Goal: Task Accomplishment & Management: Manage account settings

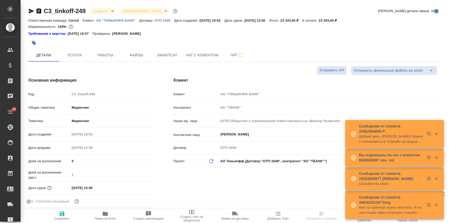
select select "RU"
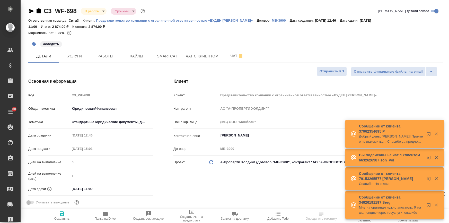
select select "RU"
type textarea "x"
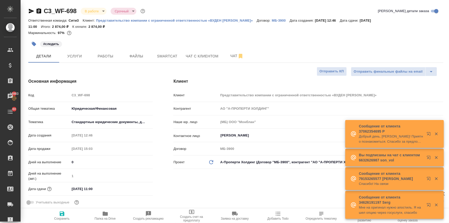
type textarea "x"
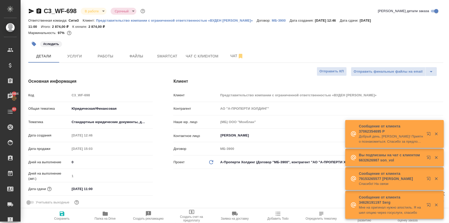
type textarea "x"
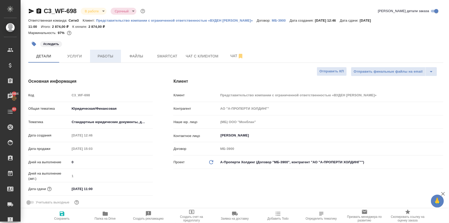
click at [108, 55] on span "Работы" at bounding box center [105, 56] width 25 height 6
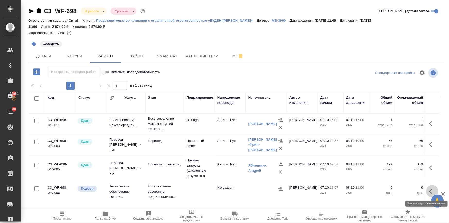
click at [432, 191] on icon "button" at bounding box center [433, 191] width 6 height 6
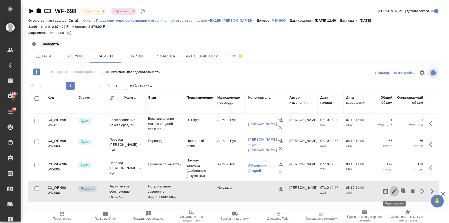
click at [395, 193] on icon "button" at bounding box center [395, 191] width 6 height 6
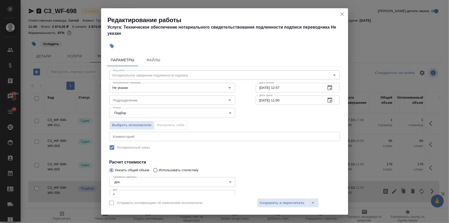
drag, startPoint x: 118, startPoint y: 193, endPoint x: 111, endPoint y: 171, distance: 23.5
click at [104, 194] on div "Параметры Файлы Вид работ Нотариальное заверение подлинности подписи Вид работ …" at bounding box center [224, 123] width 247 height 143
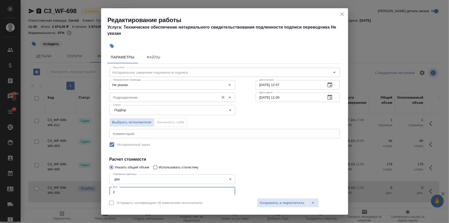
type input "2"
click at [122, 95] on input "Подразделение" at bounding box center [164, 97] width 106 height 6
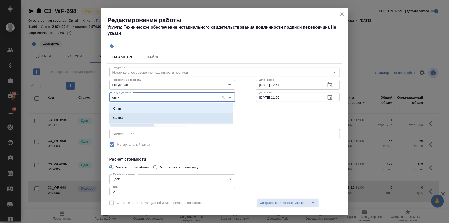
click at [122, 119] on p "Сити3" at bounding box center [118, 117] width 10 height 5
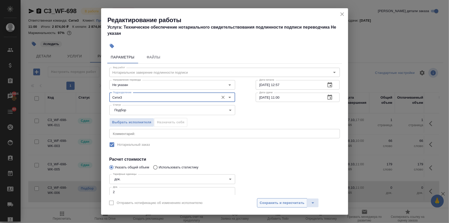
type input "Сити3"
click at [289, 200] on button "Сохранить и пересчитать" at bounding box center [282, 202] width 50 height 9
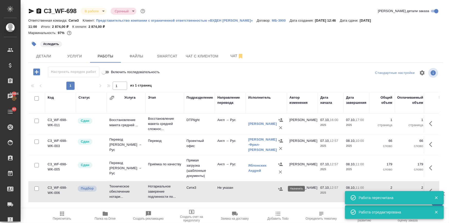
click at [279, 188] on icon "button" at bounding box center [280, 188] width 5 height 3
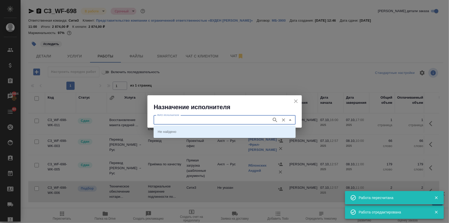
click at [193, 120] on input "ФИО Исполнителя" at bounding box center [212, 120] width 114 height 6
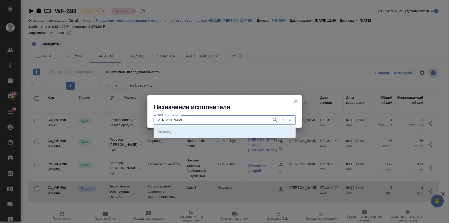
type input "миллер"
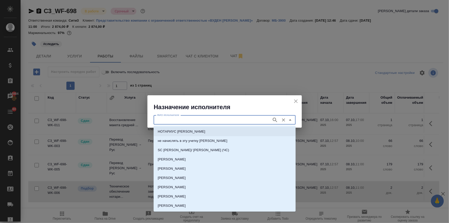
click at [182, 133] on p "НОТАРИУС Миллер Николай Николаевич" at bounding box center [182, 131] width 48 height 5
type input "НОТАРИУС Миллер Николай Николаевич"
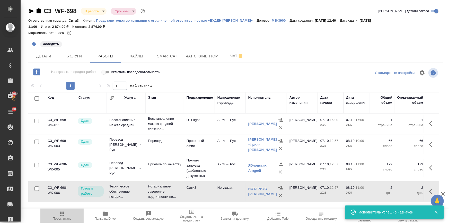
click at [61, 216] on icon "button" at bounding box center [62, 214] width 6 height 6
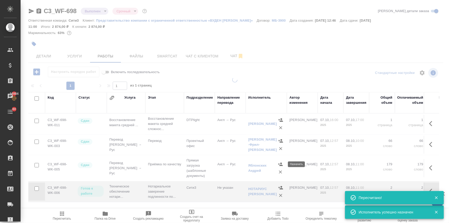
type input "completed"
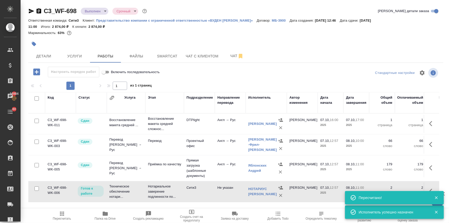
click at [426, 188] on button "button" at bounding box center [432, 191] width 12 height 12
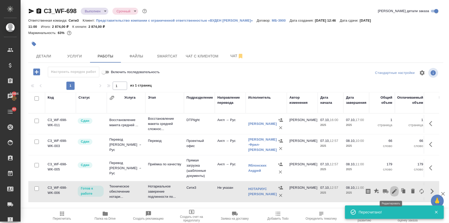
click at [392, 189] on icon "button" at bounding box center [394, 191] width 5 height 5
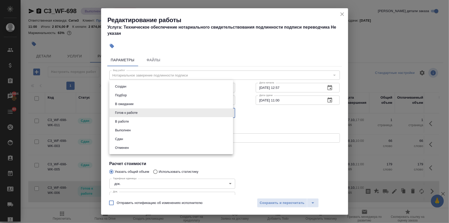
click at [134, 112] on body "🙏 .cls-1 fill:#fff; AWATERA Ilina Ekaterina Клиенты Спецификации Заказы 16984 Ч…" at bounding box center [224, 132] width 449 height 264
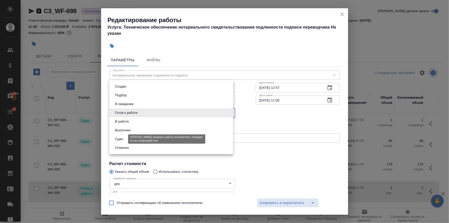
click at [124, 139] on button "Сдан" at bounding box center [119, 139] width 11 height 6
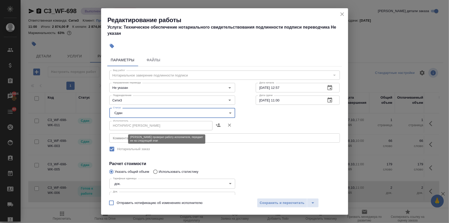
type input "closed"
click at [277, 203] on div "Создан Подбор В ожидании Готов к работе В работе Выполнен Сдан Отменен" at bounding box center [224, 111] width 449 height 223
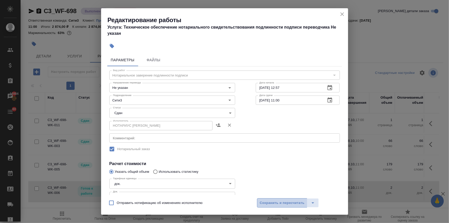
click at [288, 201] on span "Сохранить и пересчитать" at bounding box center [282, 203] width 45 height 6
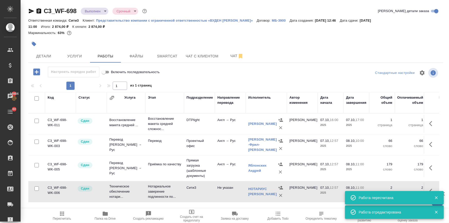
click at [60, 214] on icon "button" at bounding box center [62, 214] width 6 height 6
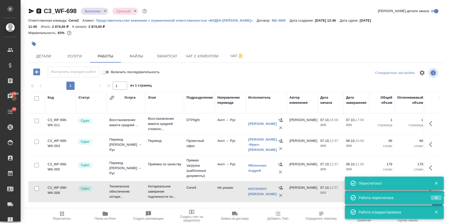
click at [435, 196] on icon "button" at bounding box center [436, 197] width 5 height 5
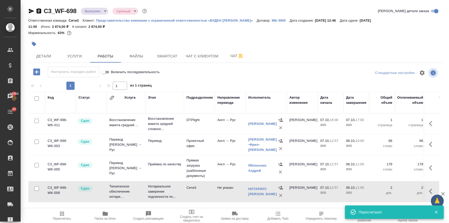
click at [435, 198] on span "🙏" at bounding box center [437, 201] width 9 height 11
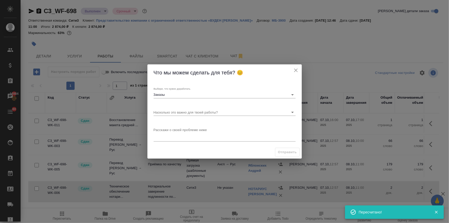
click at [294, 69] on icon "close" at bounding box center [296, 70] width 6 height 6
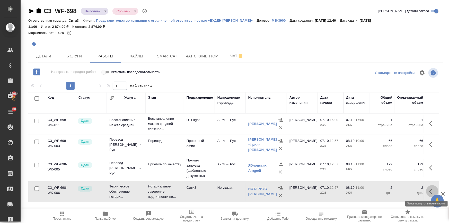
click at [430, 193] on icon "button" at bounding box center [433, 191] width 6 height 6
click at [393, 191] on icon "button" at bounding box center [395, 191] width 6 height 6
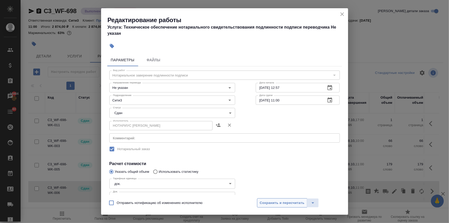
click at [295, 199] on button "Сохранить и пересчитать" at bounding box center [282, 202] width 50 height 9
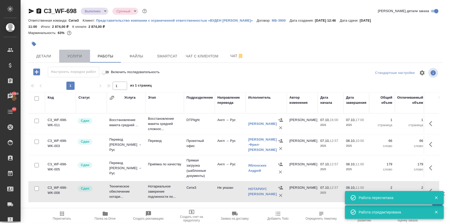
click at [66, 57] on span "Услуги" at bounding box center [74, 56] width 25 height 6
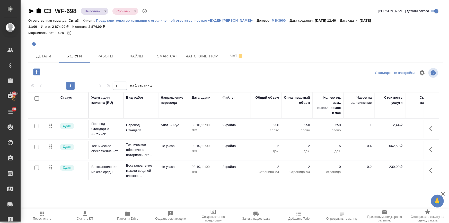
scroll to position [0, 74]
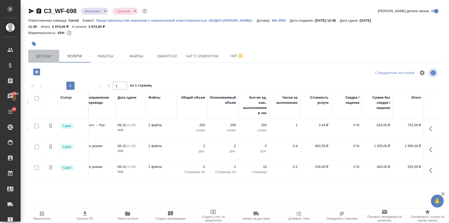
click at [49, 57] on span "Детали" at bounding box center [43, 56] width 25 height 6
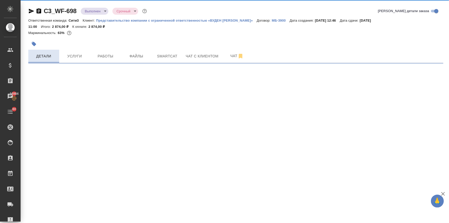
select select "RU"
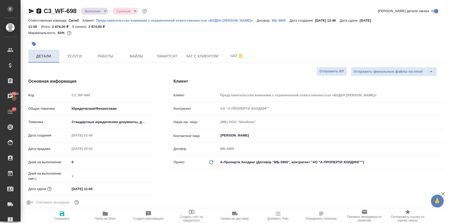
type textarea "x"
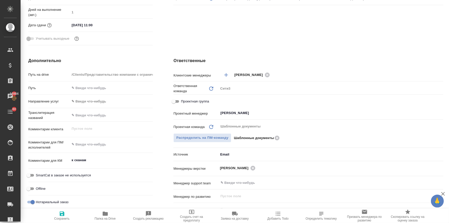
click at [174, 99] on input "Проектная группа" at bounding box center [174, 101] width 19 height 6
checkbox input "true"
type textarea "x"
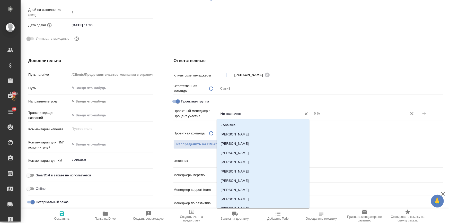
click at [209, 114] on div "Проектный менеджер / Процент участия Не назначен ​ 0 %" at bounding box center [309, 113] width 270 height 10
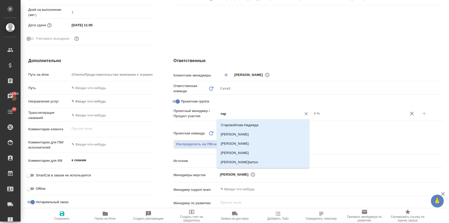
type input "тара"
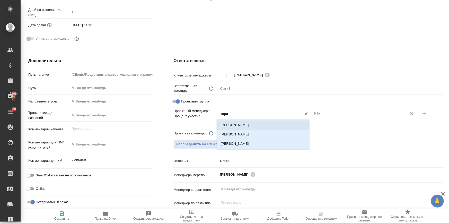
click at [251, 125] on li "Тарабановская Анастасия" at bounding box center [263, 125] width 93 height 9
type textarea "x"
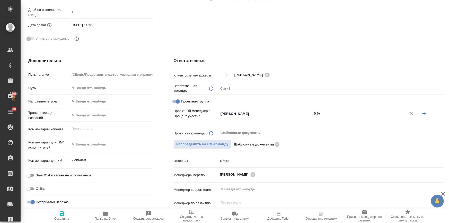
click at [422, 109] on button "button" at bounding box center [424, 113] width 12 height 12
type textarea "x"
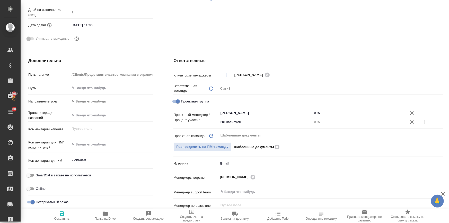
click at [211, 120] on div "Проектный менеджер / Процент участия Тарабановская Анастасия ​ 0 % Не назначен …" at bounding box center [309, 117] width 270 height 18
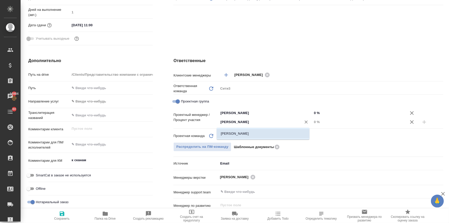
type input "ильина"
click at [232, 132] on li "[PERSON_NAME]" at bounding box center [263, 133] width 93 height 9
type textarea "x"
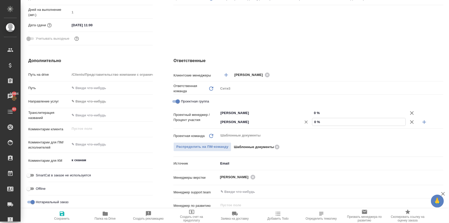
drag, startPoint x: 266, startPoint y: 131, endPoint x: 307, endPoint y: 119, distance: 43.0
click at [307, 119] on div "Ильина Екатерина ​ 0 %" at bounding box center [331, 121] width 225 height 9
type input "5 %"
type textarea "x"
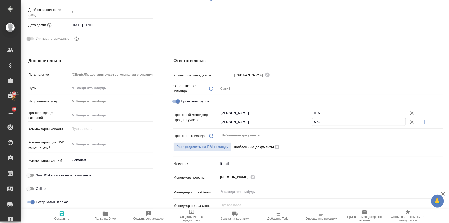
type textarea "x"
type input "55 %"
type textarea "x"
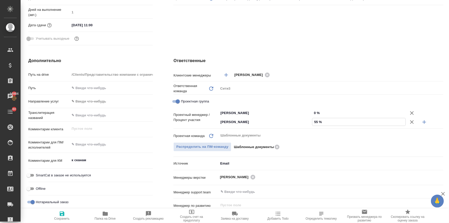
type input "55 %"
click at [313, 112] on input "0 %" at bounding box center [359, 112] width 93 height 7
type input "45 %"
type textarea "x"
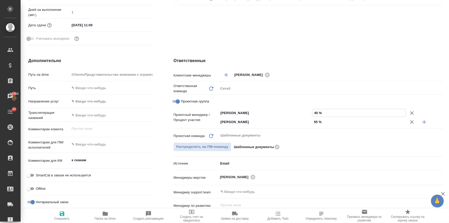
type textarea "x"
type input "45 %"
click at [64, 217] on span "Сохранить" at bounding box center [61, 219] width 15 height 4
type textarea "x"
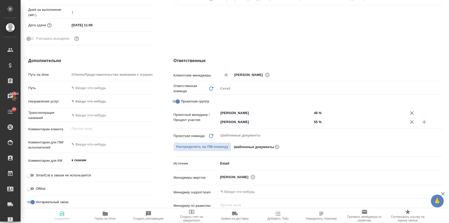
type textarea "x"
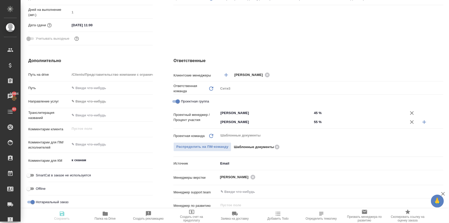
type textarea "x"
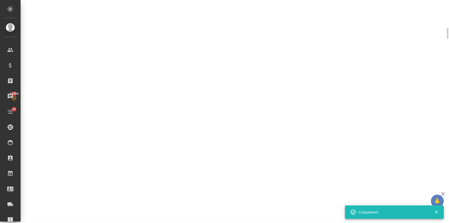
select select "RU"
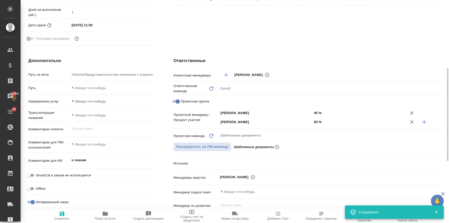
type textarea "x"
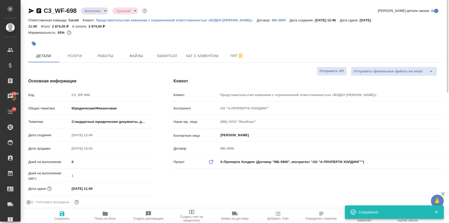
scroll to position [0, 0]
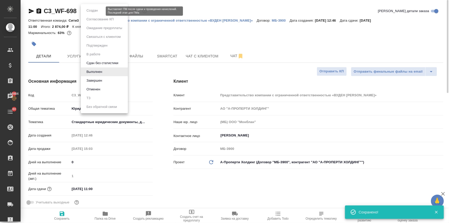
click at [92, 11] on body "🙏 .cls-1 fill:#fff; AWATERA Ilina Ekaterina Клиенты Спецификации Заказы 16984 Ч…" at bounding box center [224, 132] width 449 height 264
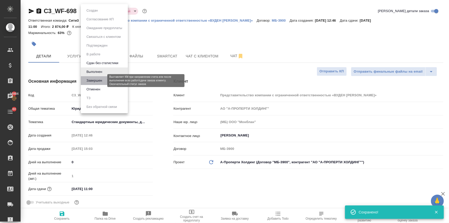
click at [87, 82] on button "Завершен" at bounding box center [94, 81] width 19 height 6
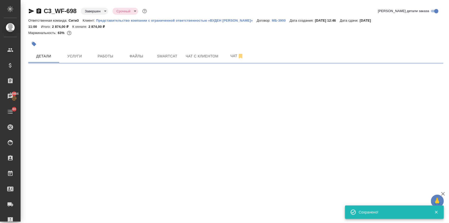
select select "RU"
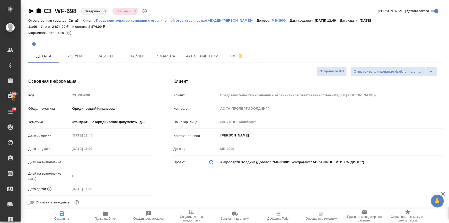
type textarea "x"
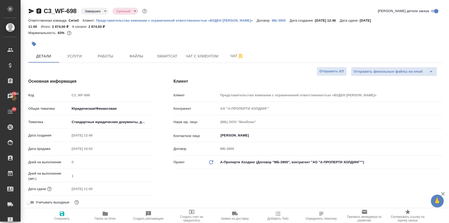
type textarea "x"
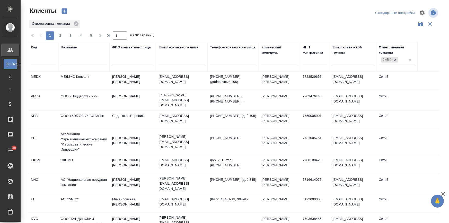
select select "RU"
click at [73, 60] on input "text" at bounding box center [84, 61] width 46 height 6
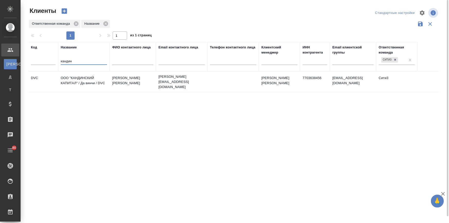
type input "кандин"
click at [79, 78] on td "ООО "КАНДИНСКИЙ КАПИТАЛ" / Да винчи / DVC" at bounding box center [84, 82] width 52 height 18
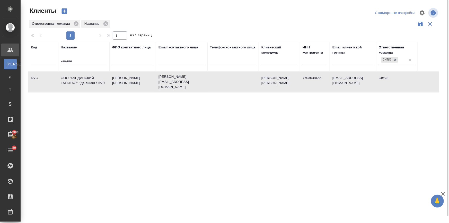
click at [79, 78] on td "ООО "КАНДИНСКИЙ КАПИТАЛ" / Да винчи / DVC" at bounding box center [84, 82] width 52 height 18
click at [111, 76] on td "Сидоренко Ирина" at bounding box center [133, 82] width 46 height 18
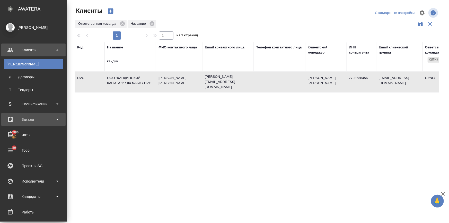
click at [13, 117] on div "Заказы" at bounding box center [33, 120] width 59 height 8
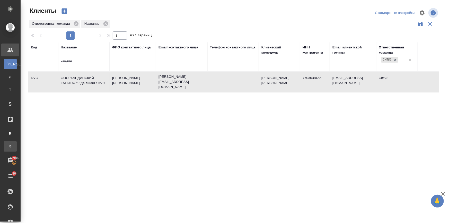
click at [8, 145] on div "Заказы физ. лиц" at bounding box center [4, 146] width 8 height 5
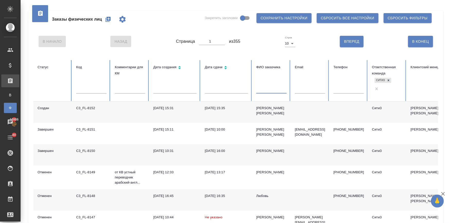
click at [263, 86] on input "text" at bounding box center [271, 89] width 30 height 7
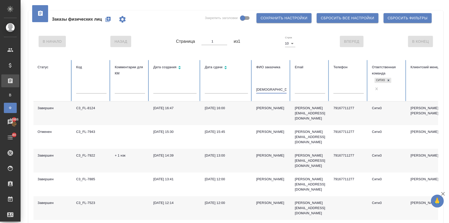
type input "сурд"
click at [267, 107] on div "Денис Сурдутович" at bounding box center [271, 108] width 30 height 5
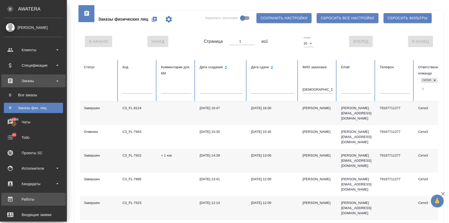
scroll to position [23, 0]
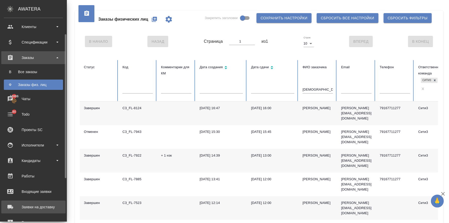
click at [31, 207] on div "Заявки на доставку" at bounding box center [33, 207] width 59 height 8
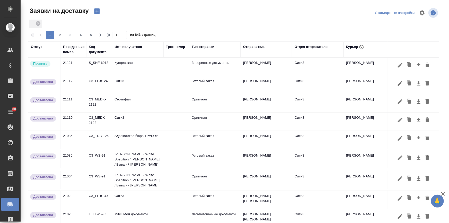
click at [98, 10] on icon "button" at bounding box center [96, 10] width 5 height 5
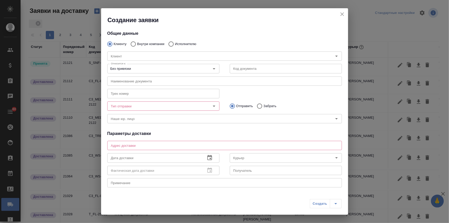
click at [133, 45] on input "Внутри компании" at bounding box center [132, 44] width 9 height 11
radio input "true"
click at [133, 56] on input "Команда" at bounding box center [216, 56] width 215 height 6
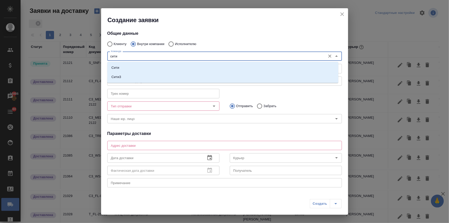
type input "сити3"
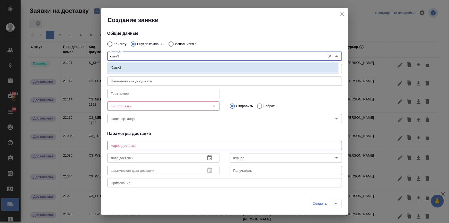
click at [129, 68] on li "Сити3" at bounding box center [222, 67] width 231 height 9
type textarea "Огородный проезд 16/1, строение 4, этаж 3, офис 302"
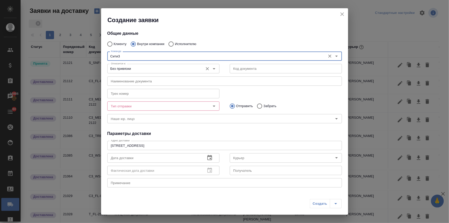
type input "Сити3"
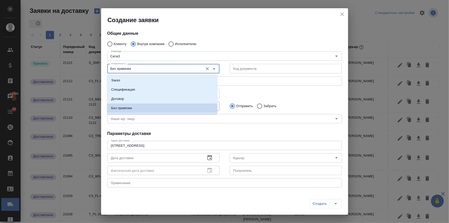
click at [119, 66] on input "Без привязки" at bounding box center [155, 68] width 92 height 6
click at [121, 80] on li "Заказ" at bounding box center [162, 80] width 110 height 9
type input "Заказ"
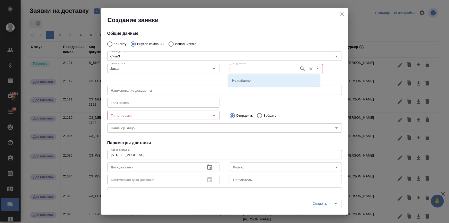
click at [236, 66] on input "Код заказа" at bounding box center [264, 68] width 65 height 6
paste input "C3_DVC-345"
type input "C3_DVC-345"
click at [238, 80] on p "C3_DVC-345" at bounding box center [242, 80] width 20 height 5
type input "(МБ) ООО "Монблан""
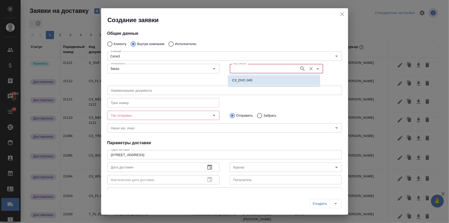
type input "C3_DVC-345"
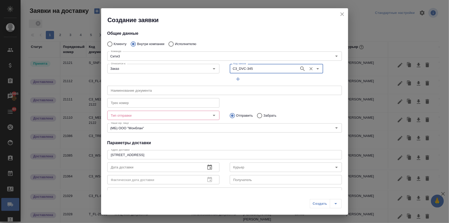
click at [256, 114] on input "Забрать" at bounding box center [258, 115] width 9 height 11
radio input "true"
click at [172, 117] on input "Тип отправки" at bounding box center [155, 115] width 92 height 6
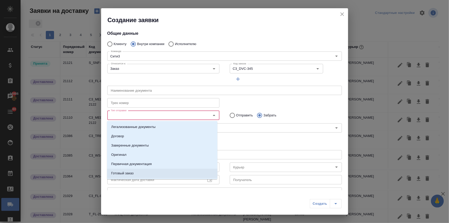
click at [142, 171] on li "Готовый заказ" at bounding box center [162, 173] width 110 height 9
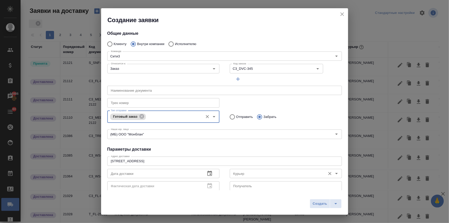
click at [244, 171] on input "Курьер" at bounding box center [278, 173] width 92 height 6
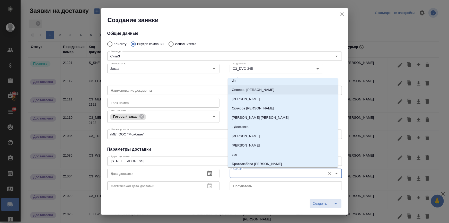
scroll to position [107, 0]
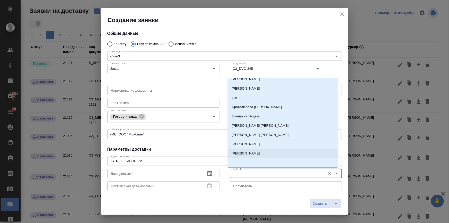
click at [247, 155] on p "Бородулин Антон" at bounding box center [246, 153] width 28 height 5
type input "Бородулин Антон"
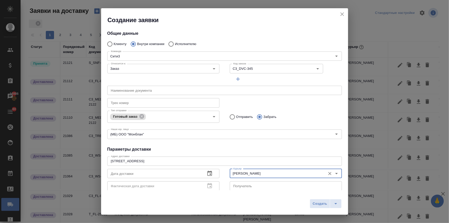
click at [207, 170] on icon "button" at bounding box center [210, 173] width 6 height 6
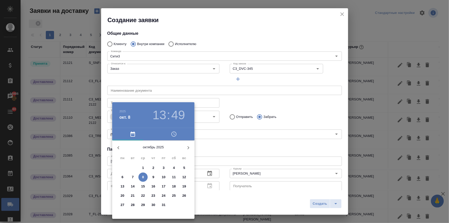
click at [160, 116] on h3 "13" at bounding box center [160, 115] width 14 height 14
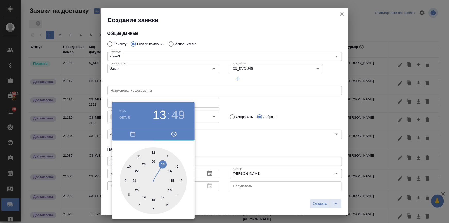
click at [130, 166] on div at bounding box center [153, 180] width 67 height 67
click at [153, 152] on div at bounding box center [153, 180] width 67 height 67
type input "08.10.2025 10:00"
click at [218, 137] on div at bounding box center [224, 111] width 449 height 223
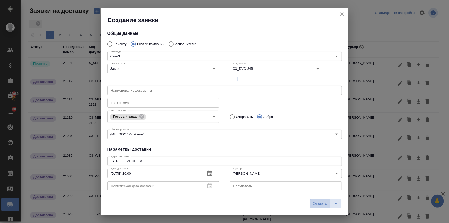
click at [320, 207] on span "Создать" at bounding box center [320, 204] width 14 height 6
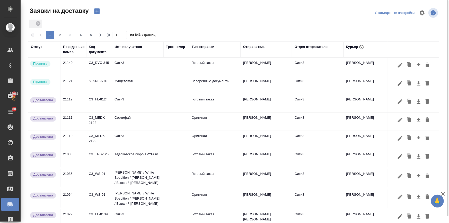
click at [95, 10] on icon "button" at bounding box center [96, 10] width 5 height 5
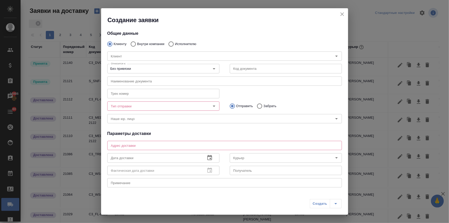
click at [133, 42] on input "Внутри компании" at bounding box center [132, 44] width 9 height 11
radio input "true"
click at [130, 53] on input "Команда" at bounding box center [216, 56] width 215 height 6
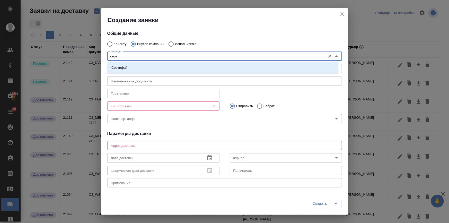
type input "серти"
click at [127, 66] on p "Сертифай" at bounding box center [120, 67] width 16 height 5
type textarea "Кузнецкий мост, д.7"
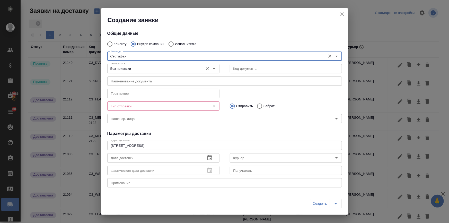
type input "Сертифай"
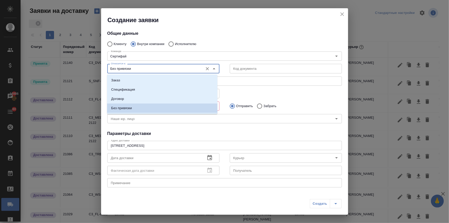
click at [121, 67] on input "Без привязки" at bounding box center [155, 68] width 92 height 6
click at [121, 78] on li "Заказ" at bounding box center [162, 80] width 110 height 9
type input "Заказ"
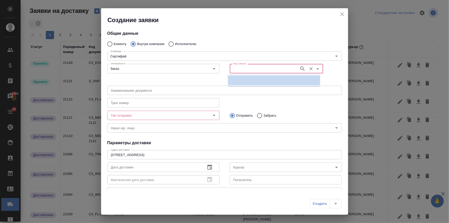
click at [243, 68] on input "Код заказа" at bounding box center [264, 68] width 65 height 6
click at [234, 67] on input "C#_MEDK-2125" at bounding box center [264, 68] width 65 height 6
click at [259, 69] on input "C3_MEDK-2125" at bounding box center [264, 68] width 65 height 6
drag, startPoint x: 258, startPoint y: 68, endPoint x: 226, endPoint y: 69, distance: 31.9
click at [226, 69] on div "Код заказа C3_MEDK-2125 Код заказа" at bounding box center [286, 73] width 123 height 32
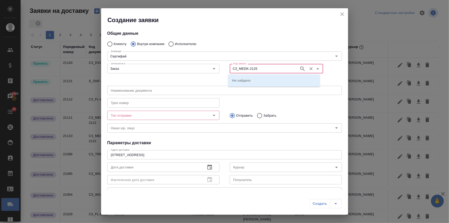
click at [260, 67] on input "C3_MEDK-2125" at bounding box center [264, 68] width 65 height 6
type input "C3_MEDK-2125"
click at [248, 68] on input "Код заказа" at bounding box center [264, 68] width 65 height 6
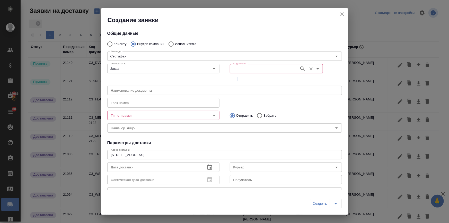
paste input "C3_MEDK-2125"
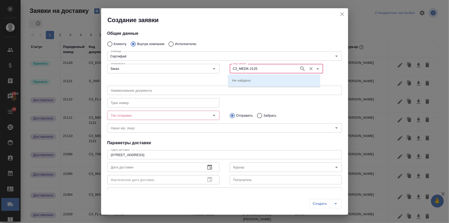
drag, startPoint x: 235, startPoint y: 68, endPoint x: 226, endPoint y: 69, distance: 8.5
click at [226, 69] on div "Код заказа C3_MEDK-2125 Код заказа" at bounding box center [286, 73] width 123 height 32
type input "BAB_MEDK-2125"
click at [242, 81] on p "BAB_MEDK-2125" at bounding box center [245, 80] width 27 height 5
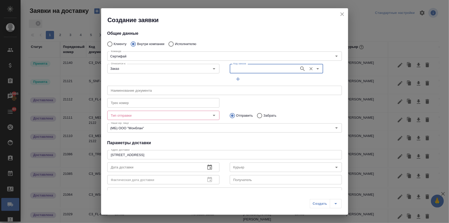
type input "(МБ) ООО "Монблан""
type input "BAB_MEDK-2125"
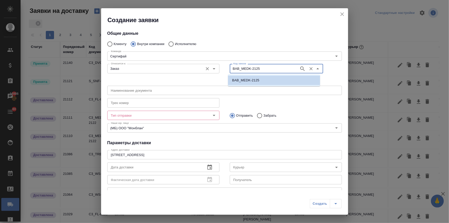
drag, startPoint x: 262, startPoint y: 69, endPoint x: 218, endPoint y: 70, distance: 44.6
click at [218, 70] on div "Относится к: Заказ Относится к: Код заказа BAB_MEDK-2125 Код заказа" at bounding box center [224, 73] width 245 height 32
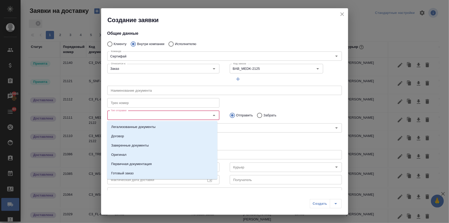
click at [153, 117] on input "Тип отправки" at bounding box center [155, 115] width 92 height 6
click at [128, 175] on p "Готовый заказ" at bounding box center [122, 173] width 22 height 5
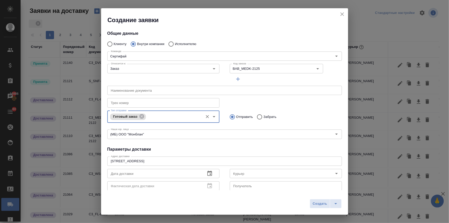
click at [258, 116] on input "Забрать" at bounding box center [258, 117] width 9 height 11
radio input "true"
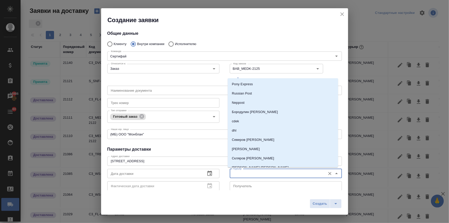
click at [245, 175] on input "Курьер" at bounding box center [278, 173] width 92 height 6
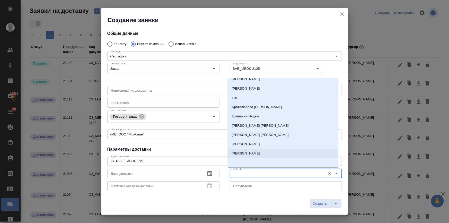
click at [242, 153] on p "Бородулин Антон" at bounding box center [246, 153] width 28 height 5
type input "Бородулин Антон"
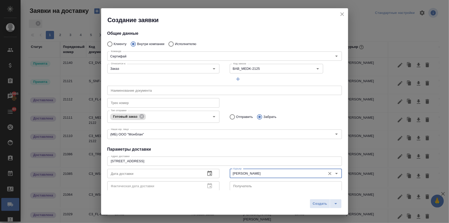
click at [209, 172] on icon "button" at bounding box center [210, 173] width 5 height 5
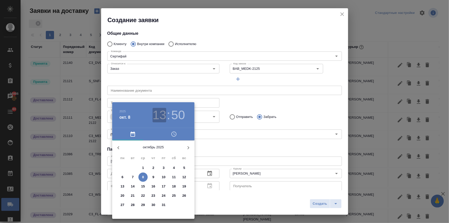
click at [159, 116] on h3 "13" at bounding box center [160, 115] width 14 height 14
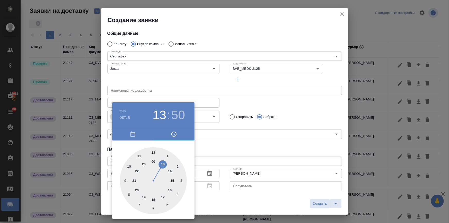
click at [153, 152] on div at bounding box center [153, 180] width 67 height 67
type input "08.10.2025 12:00"
click at [271, 126] on div at bounding box center [224, 111] width 449 height 223
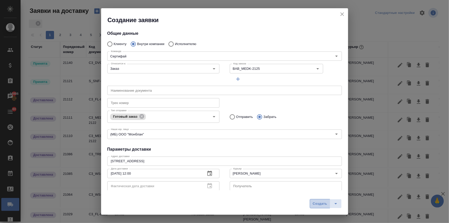
click at [319, 203] on span "Создать" at bounding box center [320, 204] width 14 height 6
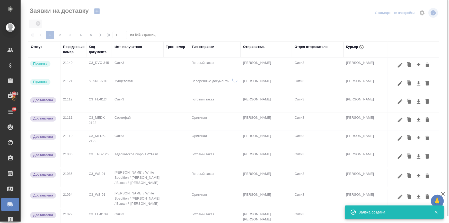
click at [95, 12] on icon "button" at bounding box center [96, 10] width 5 height 5
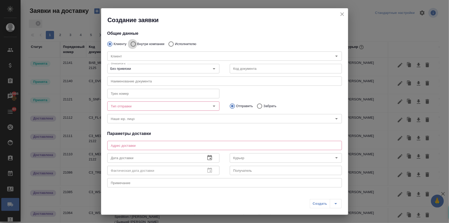
click at [134, 44] on input "Внутри компании" at bounding box center [132, 44] width 9 height 11
radio input "true"
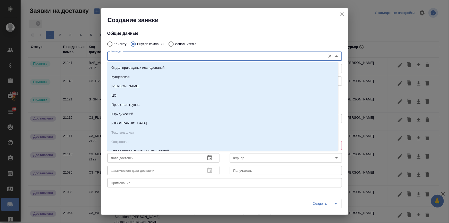
click at [126, 53] on input "Команда" at bounding box center [216, 56] width 215 height 6
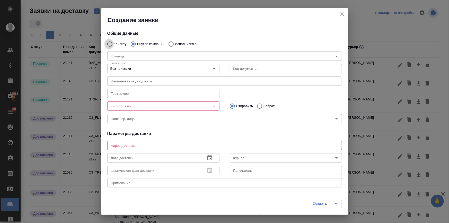
click at [110, 44] on input "Клиенту" at bounding box center [109, 44] width 9 height 11
radio input "true"
click at [113, 56] on input "Клиент" at bounding box center [212, 56] width 207 height 6
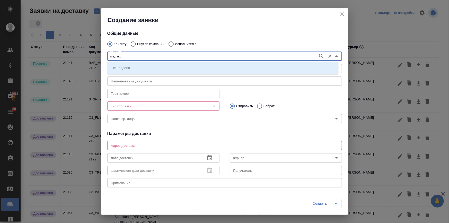
type input "медэкс"
click at [119, 68] on p "МЕДЭКС-Консалт" at bounding box center [126, 67] width 28 height 5
type textarea "109052, Москва, Рязанский проспект, д. 3Б, офис 416 Тел: + 7 (499) 110 55 10 (e…"
type input "МЕДЭКС-Консалт"
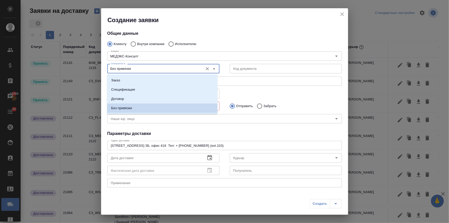
click at [119, 68] on input "Без привязки" at bounding box center [155, 68] width 92 height 6
click at [120, 81] on p "Заказ" at bounding box center [115, 80] width 9 height 5
type input "Заказ"
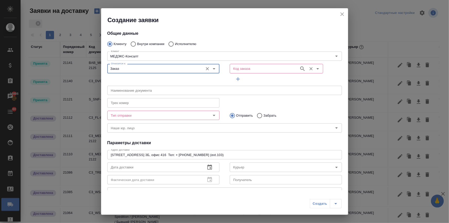
click at [264, 68] on input "Код заказа" at bounding box center [264, 68] width 65 height 6
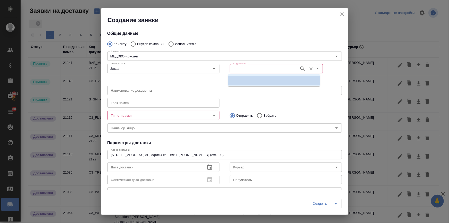
paste input "BAB_MEDK-2125"
type input "BAB_MEDK-2125"
click at [256, 78] on p "BAB_MEDK-2125" at bounding box center [245, 80] width 27 height 5
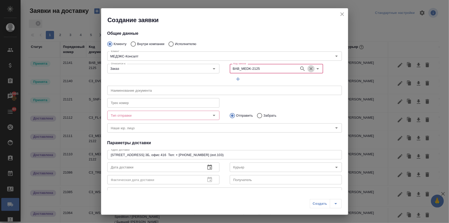
click at [309, 70] on icon "Очистить" at bounding box center [311, 68] width 5 height 5
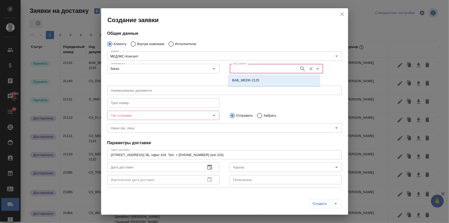
click at [267, 69] on input "Код заказа" at bounding box center [264, 68] width 65 height 6
click at [261, 80] on li "BAB_MEDK-2125" at bounding box center [274, 80] width 92 height 9
type input "(МБ) ООО "Монблан""
type input "BAB_MEDK-2125"
type input "[PERSON_NAME] [PERSON_NAME]"
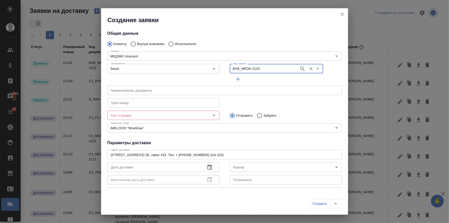
click at [170, 116] on input "Тип отправки" at bounding box center [155, 115] width 92 height 6
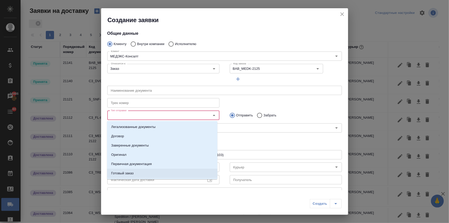
click at [132, 172] on p "Готовый заказ" at bounding box center [122, 173] width 22 height 5
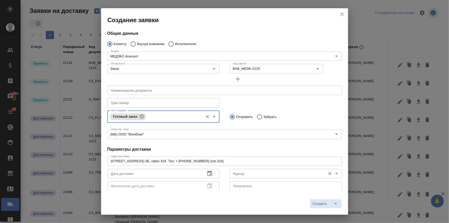
click at [244, 170] on input "Курьер" at bounding box center [278, 173] width 92 height 6
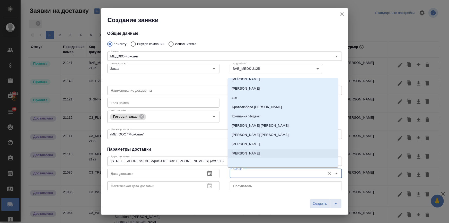
click at [247, 154] on p "[PERSON_NAME]" at bounding box center [246, 153] width 28 height 5
type input "[PERSON_NAME]"
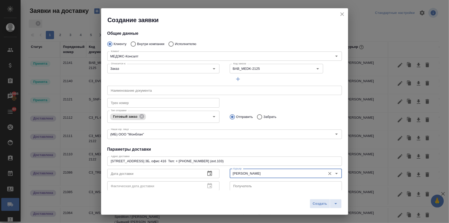
click at [207, 173] on icon "button" at bounding box center [210, 173] width 6 height 6
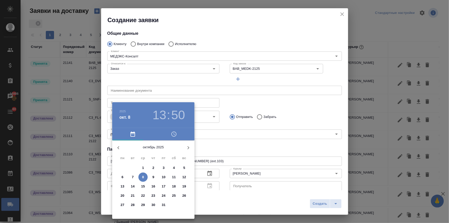
click at [158, 116] on h3 "13" at bounding box center [160, 115] width 14 height 14
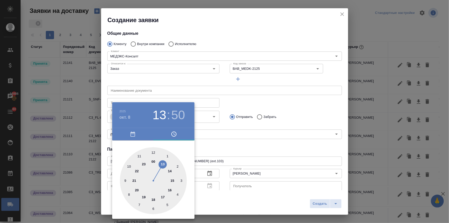
click at [177, 120] on h3 "50" at bounding box center [179, 115] width 14 height 14
click at [152, 151] on div at bounding box center [153, 180] width 67 height 67
type input "08.10.2025 13:00"
click at [256, 139] on div at bounding box center [224, 111] width 449 height 223
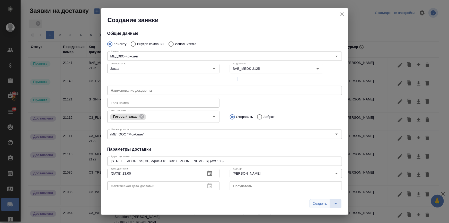
click at [316, 201] on button "Создать" at bounding box center [320, 203] width 20 height 9
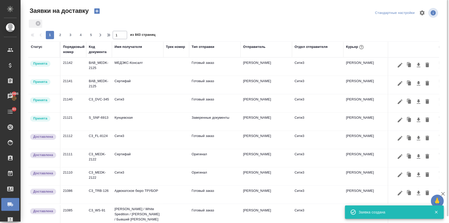
click at [97, 10] on icon "button" at bounding box center [96, 10] width 5 height 5
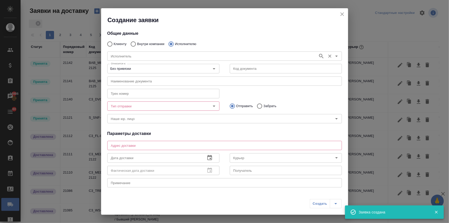
click at [160, 55] on input "Исполнитель" at bounding box center [212, 56] width 207 height 6
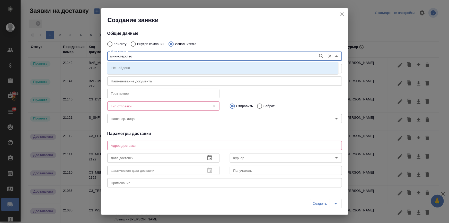
type input "министерство"
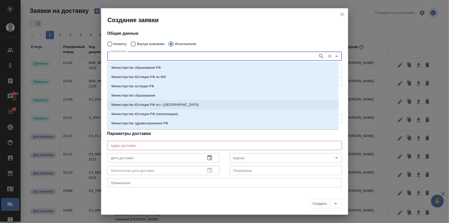
click at [160, 104] on p "Министерство Юстиции РФ по г. Москве" at bounding box center [155, 104] width 87 height 5
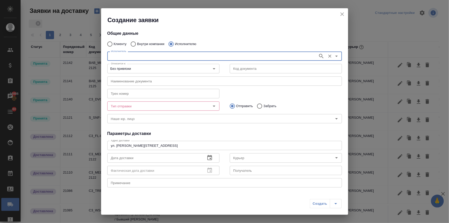
type input "Министерство Юстиции РФ по г. Москве"
type textarea "ул. Кржижановского, д. 13, корп. 1"
type input "Министерство Юстиции РФ по г. Москве"
click at [126, 71] on input "Без привязки" at bounding box center [155, 68] width 92 height 6
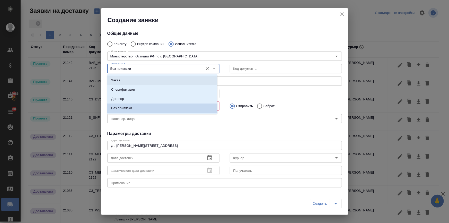
click at [123, 78] on li "Заказ" at bounding box center [162, 80] width 110 height 9
type input "Заказ"
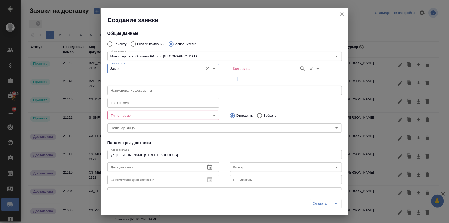
click at [252, 68] on input "Код заказа" at bounding box center [264, 68] width 65 height 6
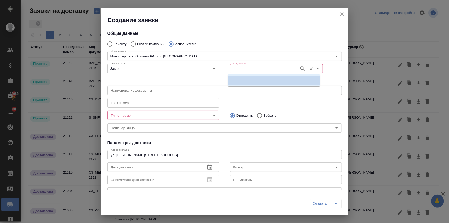
paste input "KUNZ_FL-5936"
type input "KUNZ_FL-5936"
click at [251, 80] on p "KUNZ_FL-5936" at bounding box center [244, 80] width 24 height 5
type input "(МБ) ООО "Монблан""
type input "Министерство Юстиции РФ по г. Москве"
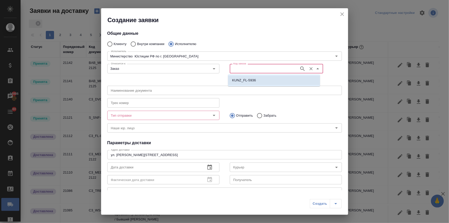
type input "KUNZ_FL-5936"
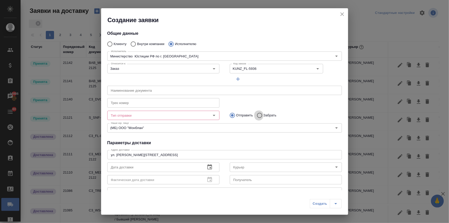
click at [256, 114] on input "Забрать" at bounding box center [258, 115] width 9 height 11
radio input "true"
click at [191, 115] on input "Тип отправки" at bounding box center [155, 115] width 92 height 6
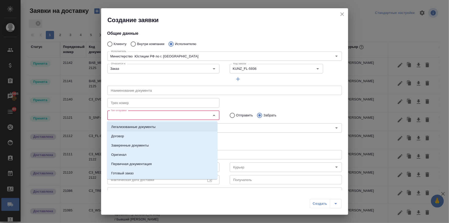
click at [142, 126] on p "Легализованные документы" at bounding box center [133, 126] width 44 height 5
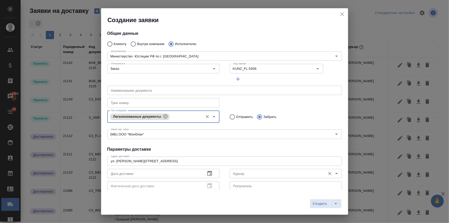
click at [232, 174] on input "Курьер" at bounding box center [278, 173] width 92 height 6
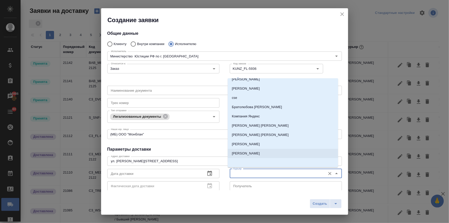
click at [253, 154] on p "Бородулин Антон" at bounding box center [246, 153] width 28 height 5
type input "Бородулин Антон"
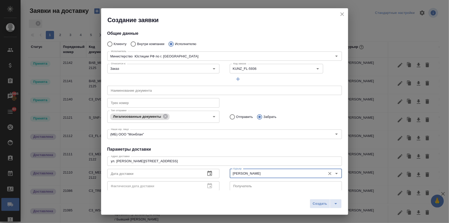
click at [208, 173] on icon "button" at bounding box center [210, 173] width 6 height 6
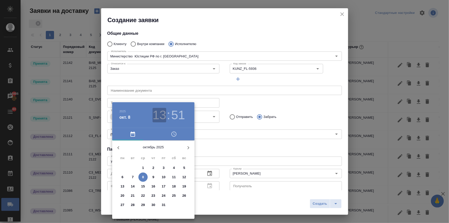
click at [164, 119] on h3 "13" at bounding box center [160, 115] width 14 height 14
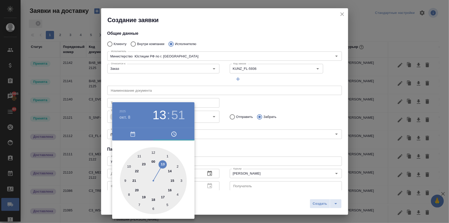
click at [173, 179] on div at bounding box center [153, 180] width 67 height 67
click at [153, 153] on div at bounding box center [153, 180] width 67 height 67
type input "08.10.2025 15:00"
click at [227, 132] on div at bounding box center [224, 111] width 449 height 223
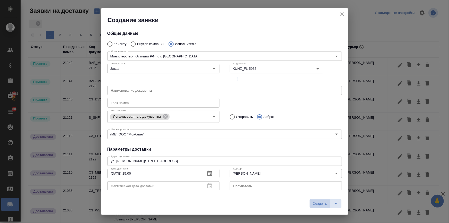
click at [322, 203] on span "Создать" at bounding box center [320, 204] width 14 height 6
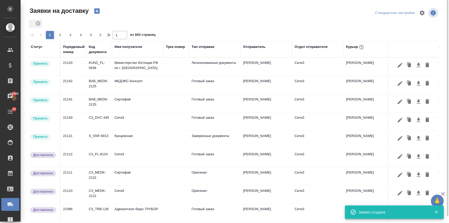
click at [96, 11] on icon "button" at bounding box center [96, 10] width 5 height 5
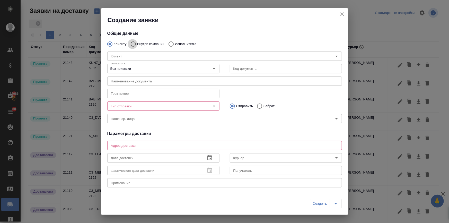
click at [133, 45] on input "Внутри компании" at bounding box center [132, 44] width 9 height 11
radio input "true"
click at [130, 57] on input "Команда" at bounding box center [216, 56] width 215 height 6
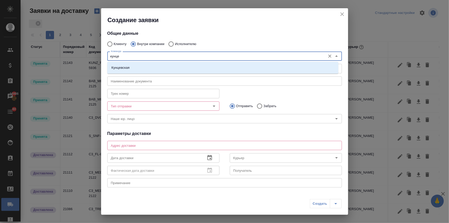
type input "кунцев"
click at [127, 66] on p "Кунцевская" at bounding box center [121, 67] width 18 height 5
type textarea "ул. Верейская, 29, стр. 151, "Лофт", 1 этаж, офис "Нотариус""
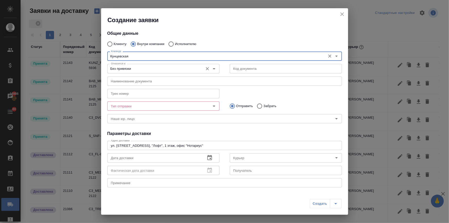
type input "Кунцевская"
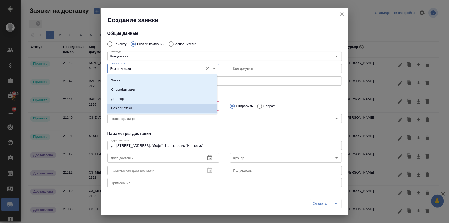
click at [124, 69] on input "Без привязки" at bounding box center [155, 68] width 92 height 6
click at [123, 81] on li "Заказ" at bounding box center [162, 80] width 110 height 9
type input "Заказ"
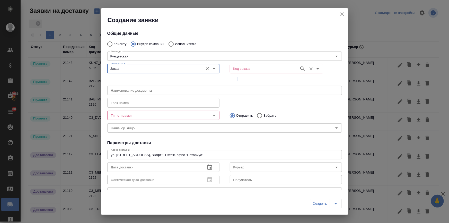
click at [241, 67] on input "Код заказа" at bounding box center [264, 68] width 65 height 6
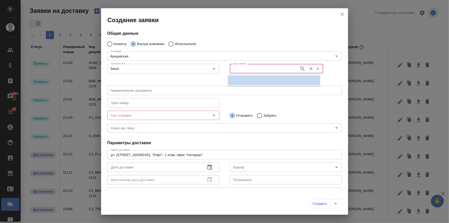
paste input "KUNZ_FL-5936"
type input "KUNZ_FL-5936"
click at [249, 82] on p "KUNZ_FL-5936" at bounding box center [244, 80] width 24 height 5
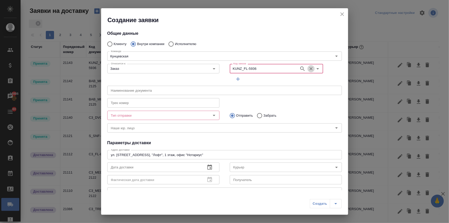
click at [309, 67] on icon "Очистить" at bounding box center [311, 68] width 5 height 5
click at [273, 70] on input "Код заказа" at bounding box center [264, 68] width 65 height 6
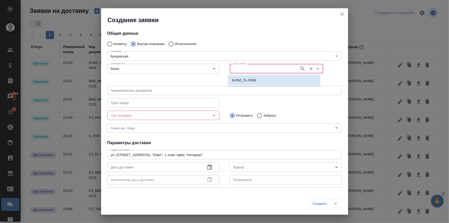
click at [264, 78] on li "KUNZ_FL-5936" at bounding box center [274, 80] width 92 height 9
type input "(МБ) ООО "Монблан""
type input "KUNZ_FL-5936"
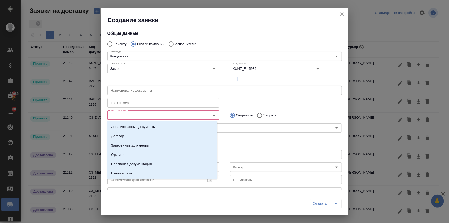
click at [179, 116] on input "Тип отправки" at bounding box center [155, 115] width 92 height 6
click at [126, 173] on p "Готовый заказ" at bounding box center [122, 173] width 22 height 5
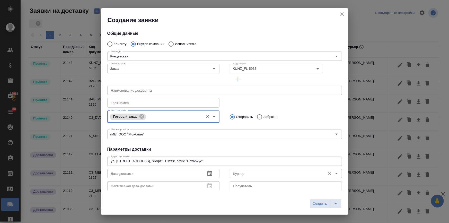
click at [244, 171] on input "Курьер" at bounding box center [278, 173] width 92 height 6
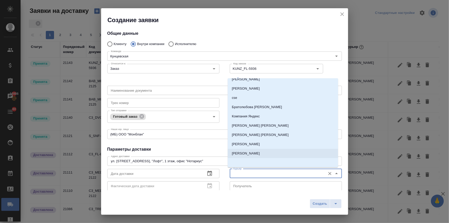
click at [246, 152] on p "Бородулин Антон" at bounding box center [246, 153] width 28 height 5
type input "Бородулин Антон"
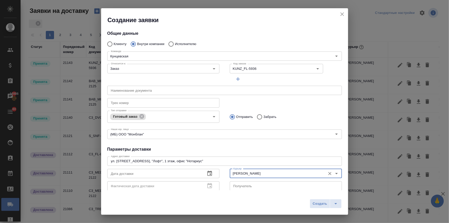
click at [207, 174] on icon "button" at bounding box center [210, 173] width 6 height 6
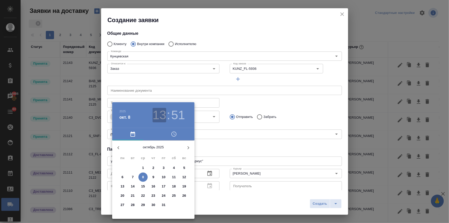
click at [159, 121] on h3 "13" at bounding box center [160, 115] width 14 height 14
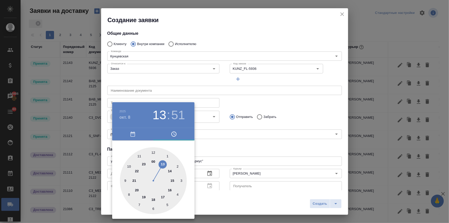
click at [170, 188] on div at bounding box center [153, 180] width 67 height 67
click at [153, 151] on div at bounding box center [153, 180] width 67 height 67
type input "08.10.2025 16:00"
drag, startPoint x: 212, startPoint y: 146, endPoint x: 275, endPoint y: 164, distance: 65.4
click at [213, 146] on div at bounding box center [224, 111] width 449 height 223
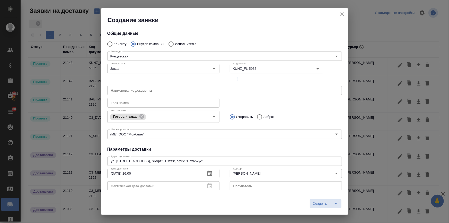
click at [321, 203] on span "Создать" at bounding box center [320, 204] width 14 height 6
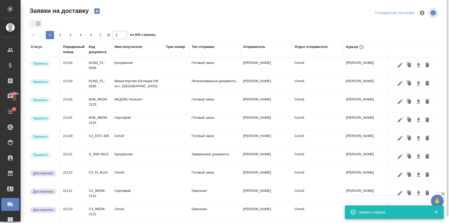
click at [97, 10] on icon "button" at bounding box center [96, 10] width 5 height 5
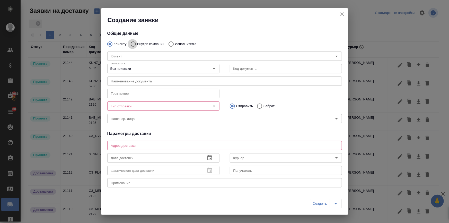
click at [133, 44] on input "Внутри компании" at bounding box center [132, 44] width 9 height 11
radio input "true"
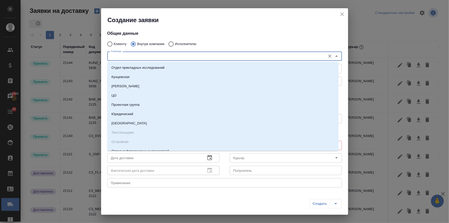
click at [132, 56] on input "Команда" at bounding box center [216, 56] width 215 height 6
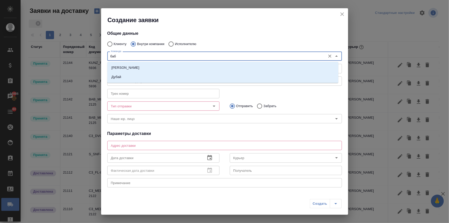
type input "бабу"
click at [126, 64] on li "Бабушкинская" at bounding box center [222, 67] width 231 height 9
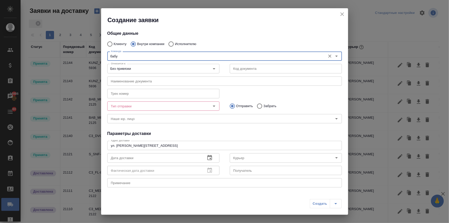
type textarea "ул. Менжинского, д. 23, корп. 1"
type input "Бабушкинская"
click at [125, 103] on input "Тип отправки" at bounding box center [155, 106] width 92 height 6
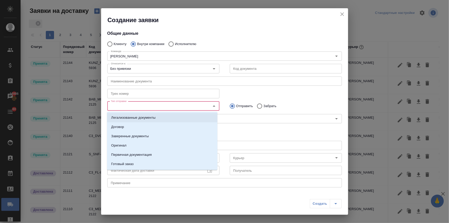
click at [138, 114] on li "Легализованные документы" at bounding box center [162, 117] width 110 height 9
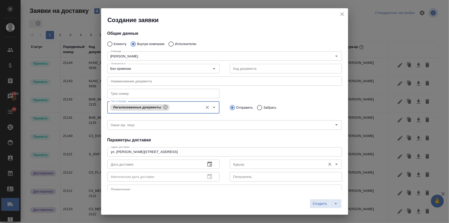
click at [236, 165] on input "Курьер" at bounding box center [278, 164] width 92 height 6
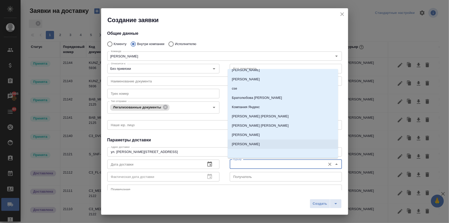
click at [242, 142] on p "Бородулин Антон" at bounding box center [246, 144] width 28 height 5
type input "Бородулин Антон"
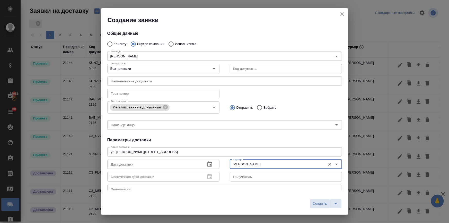
click at [207, 161] on icon "button" at bounding box center [210, 164] width 6 height 6
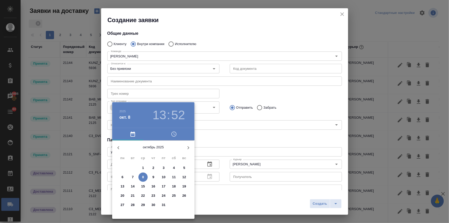
click at [158, 117] on h3 "13" at bounding box center [160, 115] width 14 height 14
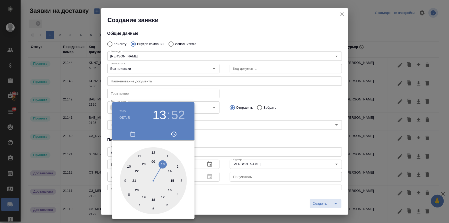
click at [154, 199] on div at bounding box center [153, 180] width 67 height 67
click at [155, 153] on div at bounding box center [153, 180] width 67 height 67
type input "08.10.2025 18:00"
drag, startPoint x: 268, startPoint y: 138, endPoint x: 279, endPoint y: 180, distance: 43.0
click at [268, 139] on div at bounding box center [224, 111] width 449 height 223
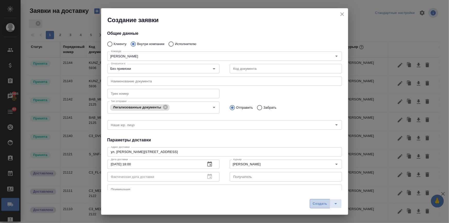
click at [314, 202] on span "Создать" at bounding box center [320, 204] width 14 height 6
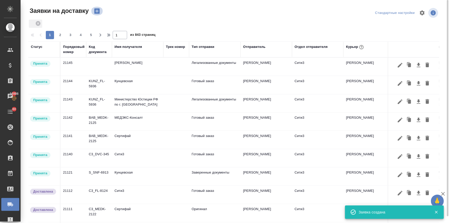
click at [97, 13] on icon "button" at bounding box center [96, 10] width 5 height 5
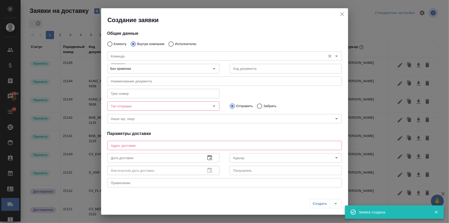
click at [131, 55] on input "Команда" at bounding box center [216, 56] width 215 height 6
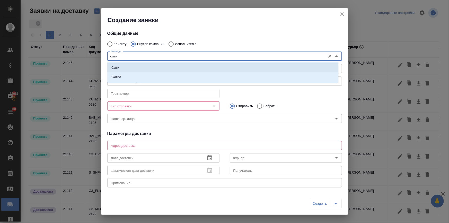
click at [122, 65] on li "Сити" at bounding box center [222, 67] width 231 height 9
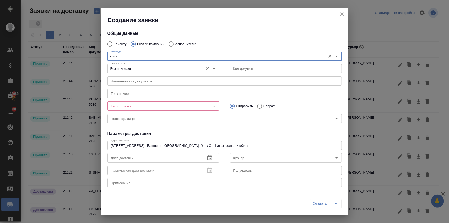
type input "Сити"
type textarea "Пресненская набережная, д. 10, Башня на Набережной, блок С, -1 этаж, зона ритей…"
type input "Сити"
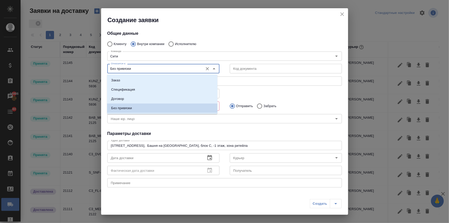
click at [120, 69] on input "Без привязки" at bounding box center [155, 68] width 92 height 6
click at [127, 82] on li "Заказ" at bounding box center [162, 80] width 110 height 9
type input "Заказ"
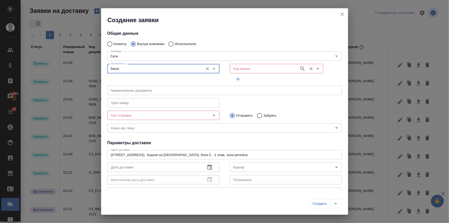
click at [234, 65] on input "Код заказа" at bounding box center [264, 68] width 65 height 6
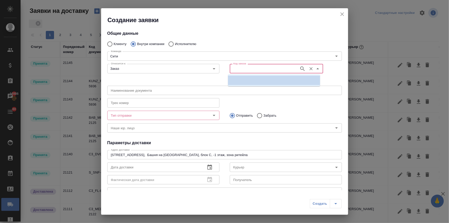
paste input "C3_DVC-345"
type input "C3_DVC-345"
click at [244, 79] on p "C3_DVC-345" at bounding box center [242, 80] width 20 height 5
type input "(МБ) ООО "Монблан""
type input "C3_DVC-345"
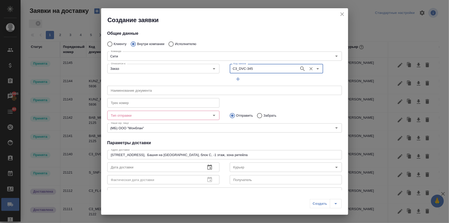
click at [193, 113] on input "Тип отправки" at bounding box center [155, 115] width 92 height 6
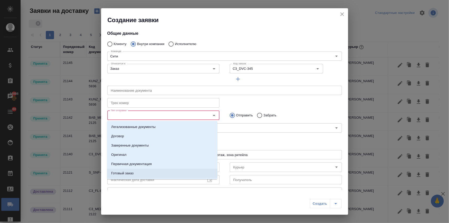
drag, startPoint x: 136, startPoint y: 174, endPoint x: 221, endPoint y: 178, distance: 85.3
click at [138, 175] on li "Готовый заказ" at bounding box center [162, 173] width 110 height 9
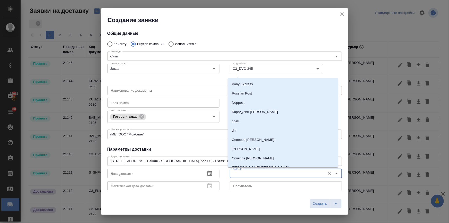
click at [249, 173] on input "Курьер" at bounding box center [278, 173] width 92 height 6
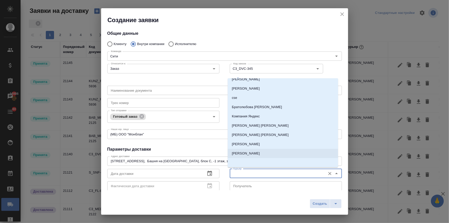
click at [249, 155] on p "Бородулин Антон" at bounding box center [246, 153] width 28 height 5
type input "Бородулин Антон"
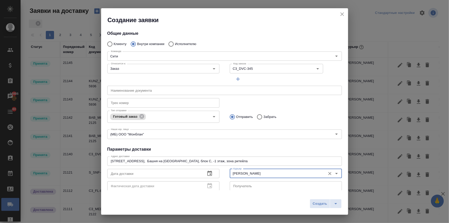
click at [207, 175] on icon "button" at bounding box center [210, 173] width 6 height 6
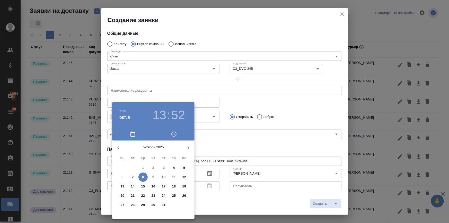
click at [157, 116] on h3 "13" at bounding box center [160, 115] width 14 height 14
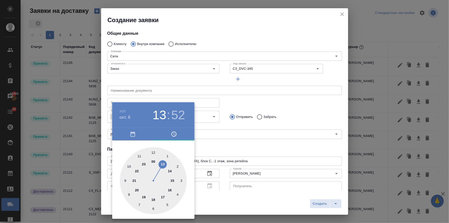
click at [136, 134] on span "button" at bounding box center [132, 134] width 35 height 6
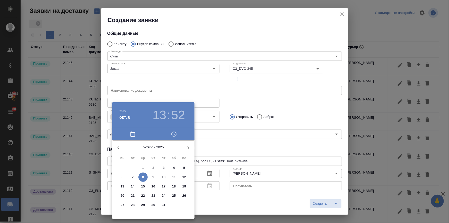
click at [151, 178] on span "9" at bounding box center [153, 177] width 9 height 5
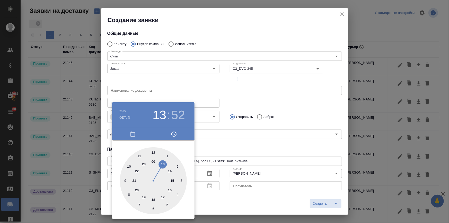
click at [130, 165] on div at bounding box center [153, 180] width 67 height 67
click at [154, 152] on div at bounding box center [153, 180] width 67 height 67
type input "09.10.2025 10:00"
click at [219, 151] on div at bounding box center [224, 111] width 449 height 223
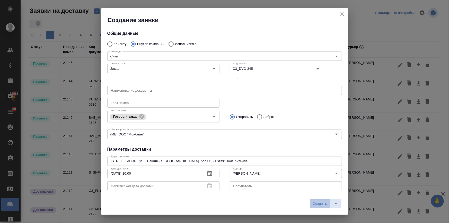
click at [313, 201] on span "Создать" at bounding box center [320, 204] width 14 height 6
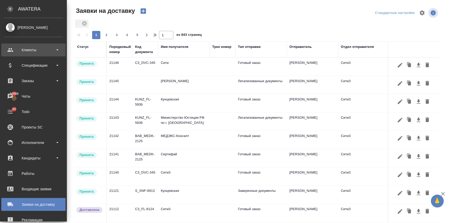
click at [27, 54] on div "Клиенты" at bounding box center [33, 50] width 64 height 13
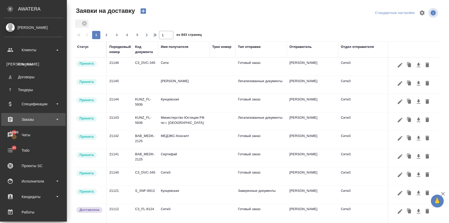
click at [25, 118] on div "Заказы" at bounding box center [33, 120] width 59 height 8
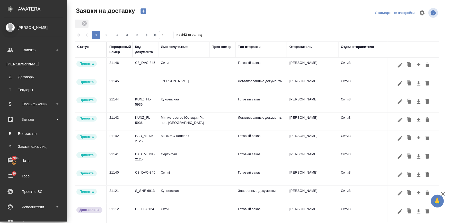
click at [26, 137] on link "В Все заказы" at bounding box center [33, 134] width 59 height 10
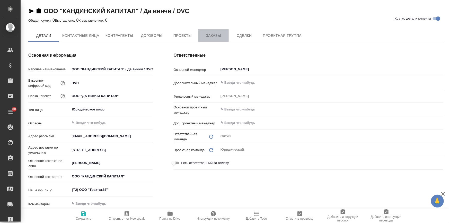
click at [212, 31] on button "Заказы" at bounding box center [213, 35] width 31 height 12
click at [211, 37] on span "Заказы" at bounding box center [213, 36] width 25 height 6
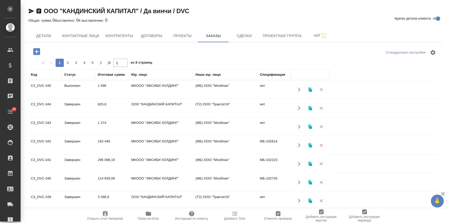
click at [36, 53] on icon "button" at bounding box center [36, 51] width 7 height 7
click at [40, 51] on icon "button" at bounding box center [36, 51] width 7 height 7
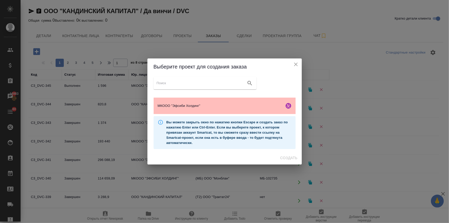
click at [216, 108] on div "МКООО "Эфсиби Холдинг"" at bounding box center [225, 106] width 142 height 16
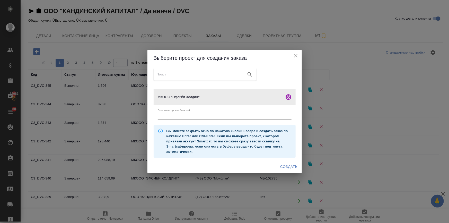
click at [291, 165] on span "Создать" at bounding box center [288, 167] width 17 height 6
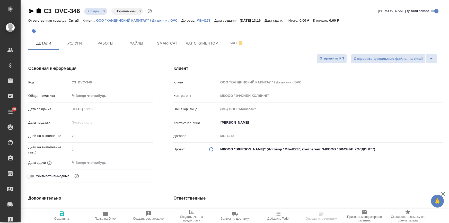
select select "RU"
click at [228, 122] on input "Галкин Павел" at bounding box center [322, 122] width 205 height 6
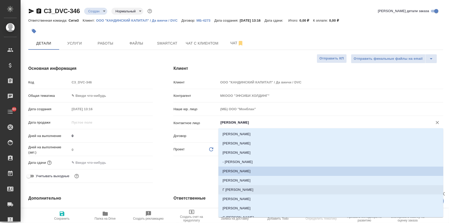
click at [233, 187] on li "Г Анна" at bounding box center [331, 189] width 225 height 9
type input "Г Анна"
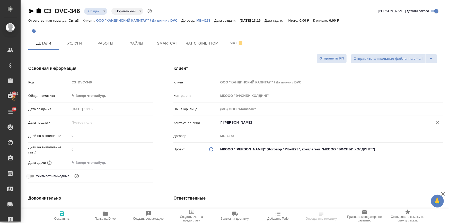
click at [82, 96] on body "🙏 .cls-1 fill:#fff; AWATERA Ilina Ekaterina Клиенты Спецификации Заказы 16983 Ч…" at bounding box center [224, 132] width 449 height 264
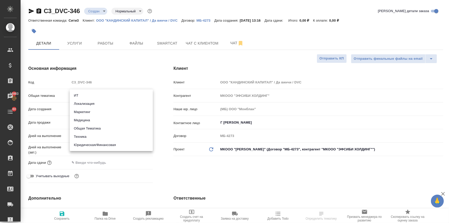
click at [100, 143] on li "Юридическая/Финансовая" at bounding box center [111, 145] width 83 height 8
type input "yr-fn"
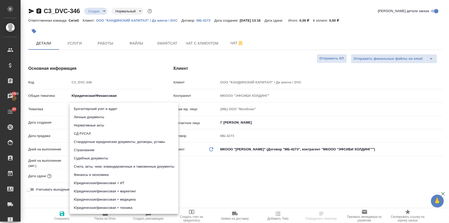
click at [86, 109] on body "🙏 .cls-1 fill:#fff; AWATERA Ilina Ekaterina Клиенты Спецификации Заказы 16983 Ч…" at bounding box center [224, 132] width 449 height 264
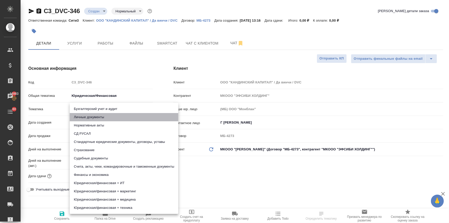
click at [88, 117] on li "Личные документы" at bounding box center [124, 117] width 109 height 8
type input "5a8b8b956a9677013d343cfe"
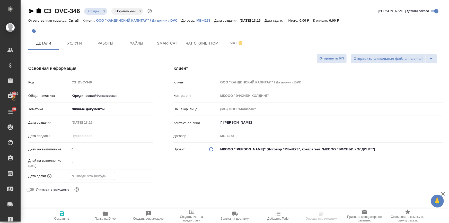
click at [92, 178] on input "text" at bounding box center [92, 175] width 45 height 7
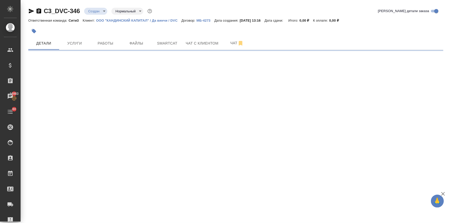
select select "RU"
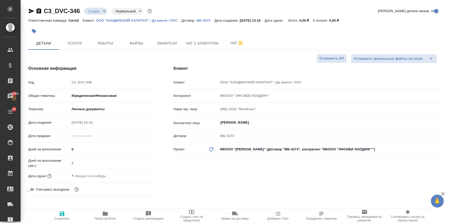
type textarea "x"
click at [95, 173] on input "text" at bounding box center [92, 175] width 45 height 7
click at [226, 122] on input "[PERSON_NAME]" at bounding box center [322, 122] width 205 height 6
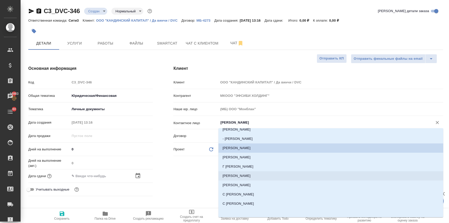
scroll to position [23, 0]
click at [231, 167] on li "Г Анна" at bounding box center [331, 166] width 225 height 9
type input "Г Анна"
type textarea "x"
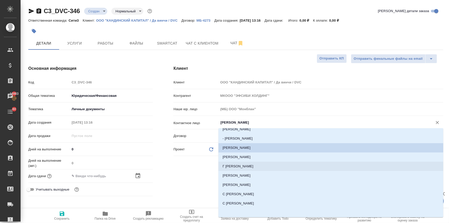
type textarea "x"
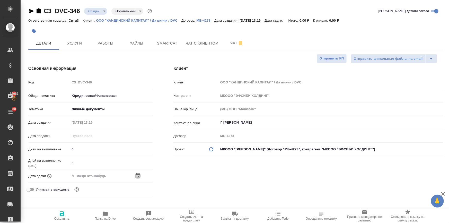
click at [139, 175] on icon "button" at bounding box center [138, 176] width 6 height 6
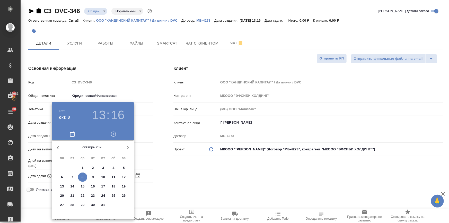
click at [92, 177] on span "9" at bounding box center [92, 177] width 9 height 5
type input "09.10.2025 13:16"
type textarea "x"
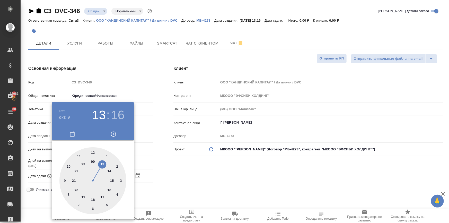
click at [93, 152] on div at bounding box center [92, 180] width 67 height 67
type input "09.10.2025 12:16"
type textarea "x"
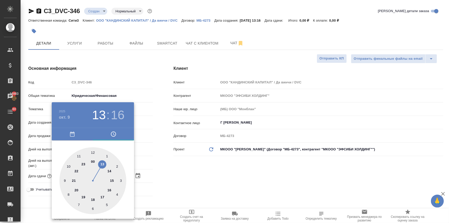
click at [93, 152] on div at bounding box center [92, 180] width 67 height 67
type input "09.10.2025 12:00"
type textarea "x"
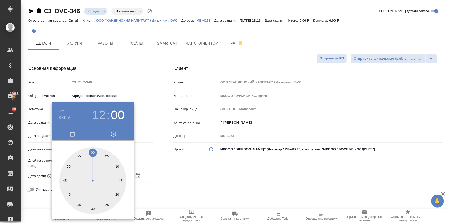
click at [170, 181] on div at bounding box center [224, 111] width 449 height 223
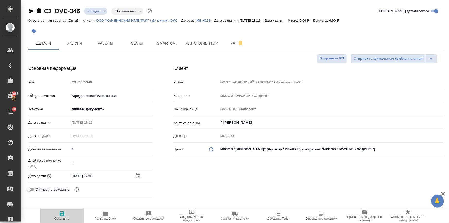
click at [63, 215] on icon "button" at bounding box center [62, 213] width 5 height 5
type textarea "x"
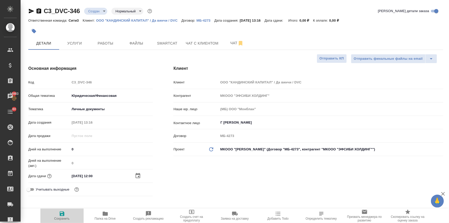
type textarea "x"
select select "RU"
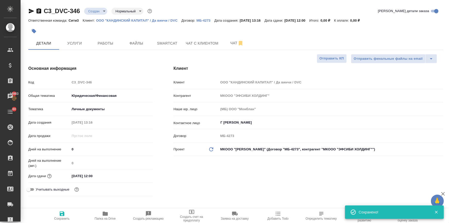
type textarea "x"
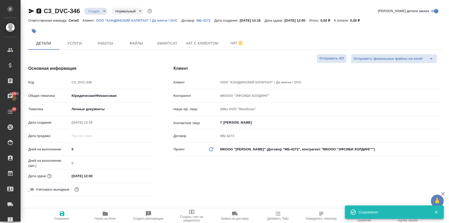
type textarea "x"
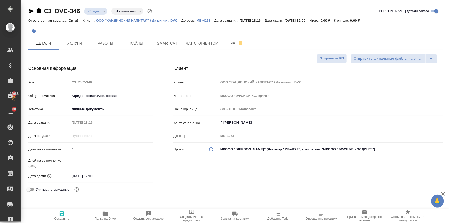
type textarea "x"
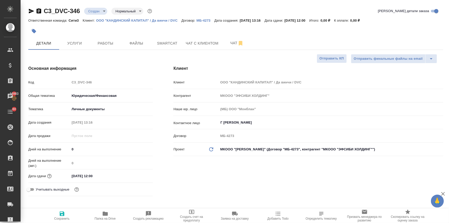
type textarea "x"
click at [93, 107] on body "🙏 .cls-1 fill:#fff; AWATERA Ilina Ekaterina Клиенты Спецификации Заказы 16983 Ч…" at bounding box center [224, 132] width 449 height 264
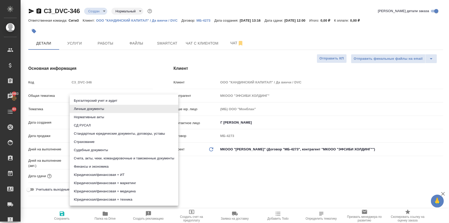
click at [98, 134] on li "Стандартные юридические документы, договоры, уставы" at bounding box center [124, 134] width 109 height 8
type input "5f647205b73bc97568ca66bf"
type textarea "x"
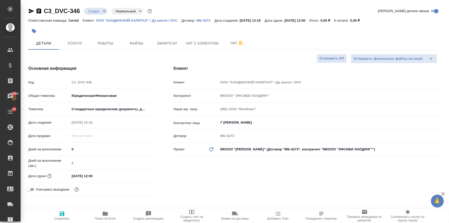
click at [62, 216] on icon "button" at bounding box center [62, 214] width 6 height 6
type textarea "x"
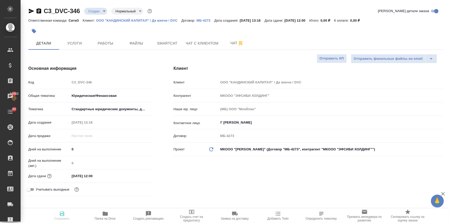
type textarea "x"
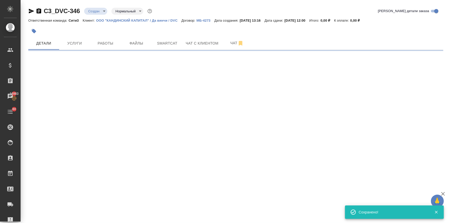
select select "RU"
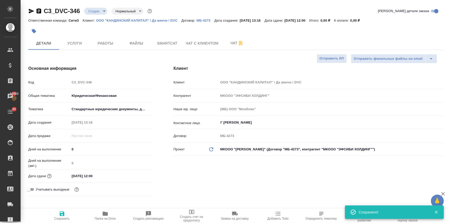
type textarea "x"
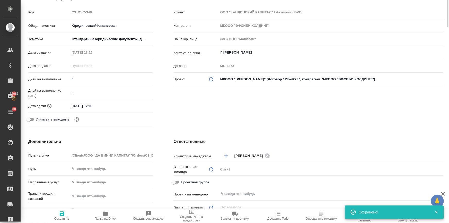
scroll to position [0, 0]
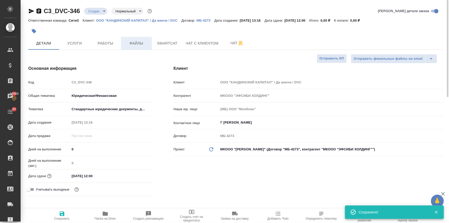
click at [131, 37] on button "Файлы" at bounding box center [136, 43] width 31 height 13
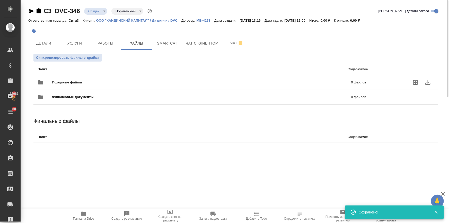
click at [68, 80] on span "Исходные файлы" at bounding box center [134, 82] width 165 height 5
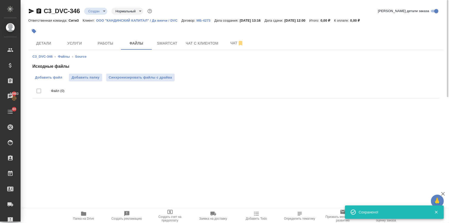
click at [53, 77] on span "Добавить файл" at bounding box center [48, 77] width 27 height 5
click at [0, 0] on input "Добавить файл" at bounding box center [0, 0] width 0 height 0
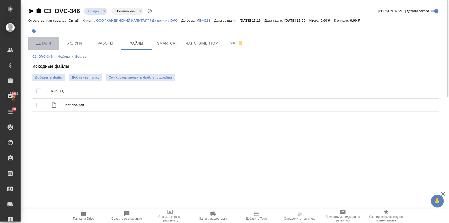
click at [50, 47] on button "Детали" at bounding box center [43, 43] width 31 height 13
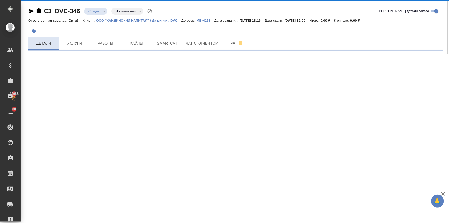
select select "RU"
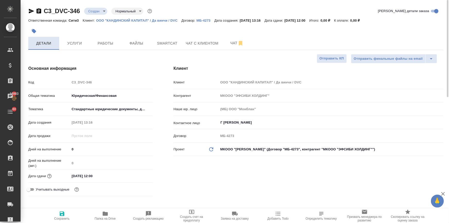
type textarea "x"
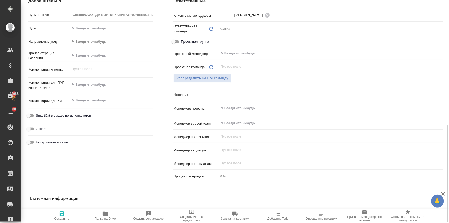
scroll to position [234, 0]
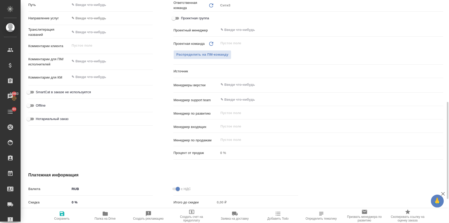
click at [26, 118] on input "Нотариальный заказ" at bounding box center [28, 119] width 19 height 6
checkbox input "true"
type textarea "x"
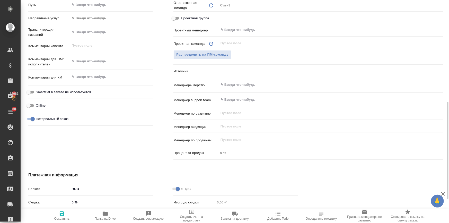
scroll to position [289, 0]
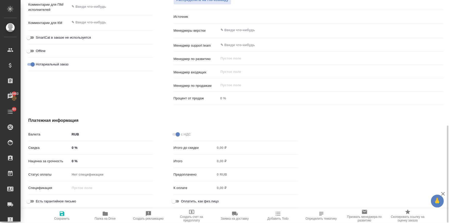
click at [174, 201] on input "Оплатить, как физ.лицо" at bounding box center [174, 201] width 19 height 6
checkbox input "true"
type textarea "x"
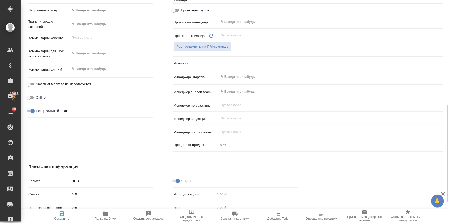
scroll to position [148, 0]
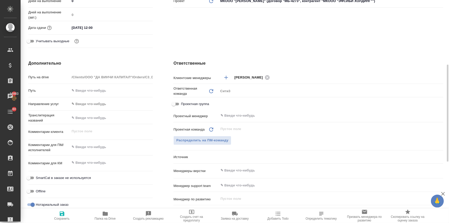
click at [233, 172] on input "text" at bounding box center [322, 170] width 205 height 6
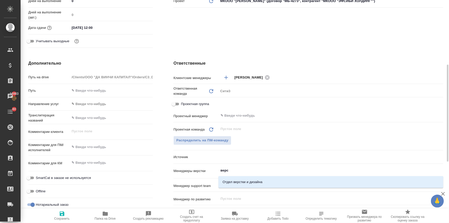
type input "верст"
click at [229, 182] on li "Отдел верстки и дизайна" at bounding box center [331, 181] width 225 height 9
type textarea "x"
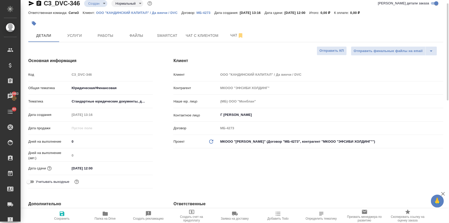
scroll to position [0, 0]
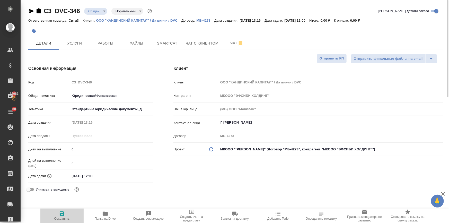
click at [60, 212] on icon "button" at bounding box center [62, 213] width 5 height 5
type textarea "x"
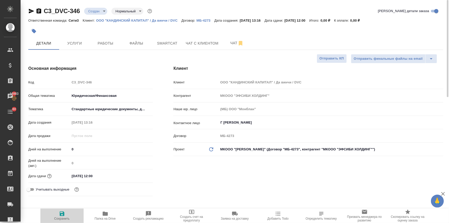
type textarea "x"
select select "RU"
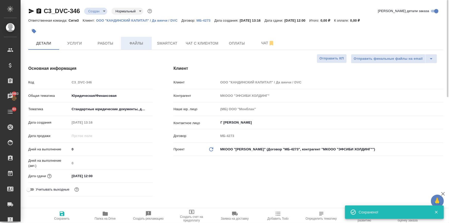
type textarea "x"
click at [135, 45] on span "Файлы" at bounding box center [136, 43] width 25 height 6
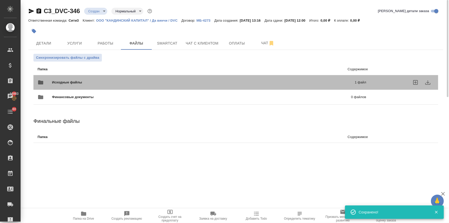
click at [88, 80] on span "Исходные файлы" at bounding box center [135, 82] width 167 height 5
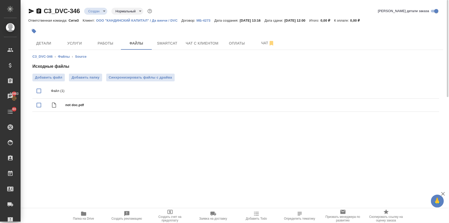
click at [93, 13] on body "🙏 .cls-1 fill:#fff; AWATERA Ilina Ekaterina Клиенты Спецификации Заказы 16983 Ч…" at bounding box center [224, 132] width 449 height 264
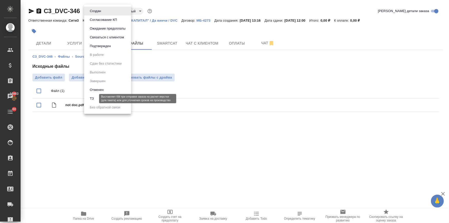
click at [90, 100] on button "ТЗ" at bounding box center [91, 99] width 7 height 6
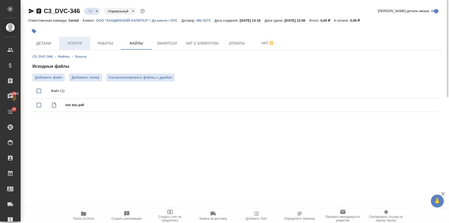
click at [67, 43] on span "Услуги" at bounding box center [74, 43] width 25 height 6
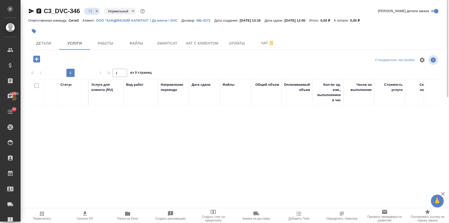
click at [35, 58] on icon "button" at bounding box center [36, 59] width 7 height 7
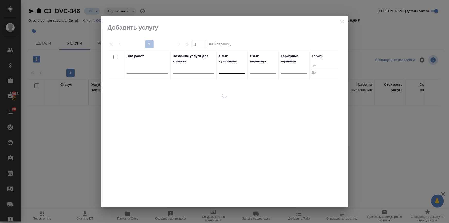
click at [226, 64] on div at bounding box center [232, 69] width 26 height 10
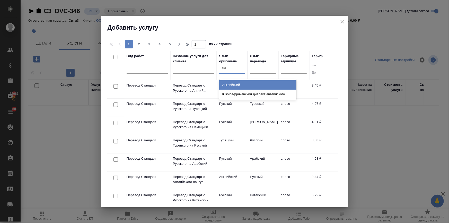
type input "англ"
click at [228, 85] on div "Английский" at bounding box center [257, 84] width 77 height 9
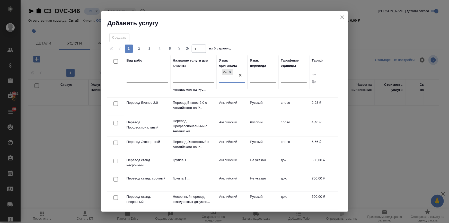
scroll to position [70, 0]
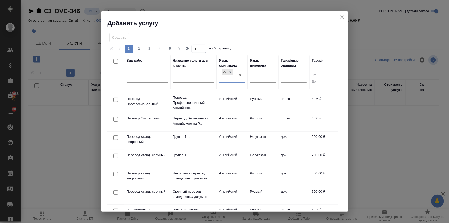
click at [115, 173] on input "checkbox" at bounding box center [116, 174] width 4 height 4
checkbox input "true"
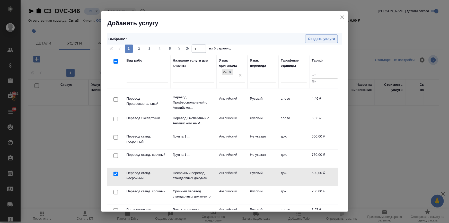
click at [324, 35] on button "Создать услуги" at bounding box center [321, 39] width 33 height 9
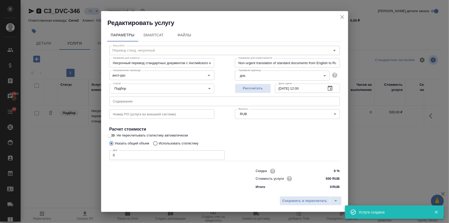
drag, startPoint x: 105, startPoint y: 156, endPoint x: 99, endPoint y: 156, distance: 6.2
click at [100, 156] on div "Редактировать услугу Параметры SmartCat Файлы Вид работ Перевод станд. несрочны…" at bounding box center [224, 111] width 449 height 223
type input "2"
click at [283, 197] on button "Сохранить и пересчитать" at bounding box center [305, 200] width 50 height 9
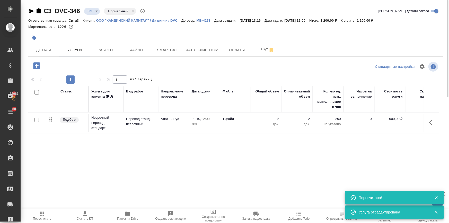
click at [39, 67] on icon "button" at bounding box center [36, 65] width 7 height 7
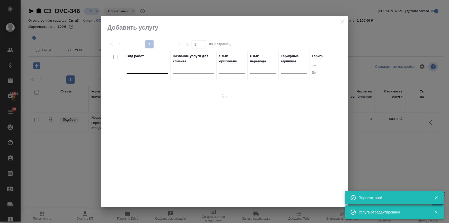
click at [151, 71] on div at bounding box center [147, 68] width 41 height 7
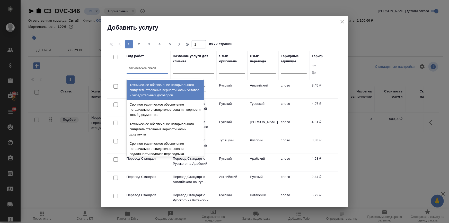
type input "техническое обеспе"
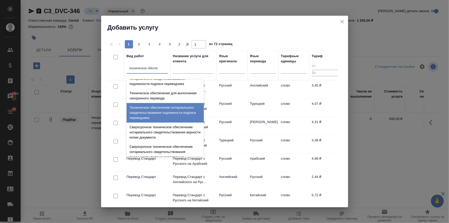
click at [152, 110] on div "Техническое обеспечение нотариального свидетельствования подлинности подписи пе…" at bounding box center [165, 113] width 77 height 20
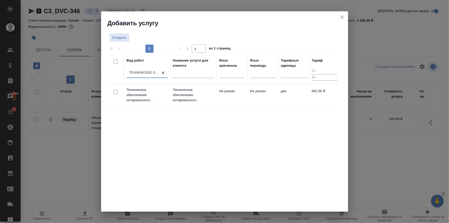
click at [115, 90] on input "checkbox" at bounding box center [116, 92] width 4 height 4
checkbox input "true"
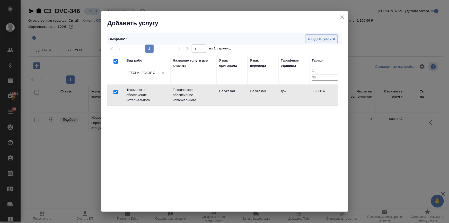
click at [329, 41] on span "Создать услуги" at bounding box center [321, 39] width 27 height 6
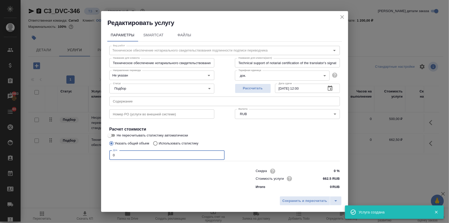
drag, startPoint x: 118, startPoint y: 155, endPoint x: 104, endPoint y: 155, distance: 13.9
click at [104, 155] on div "Параметры SmartCat Файлы Вид работ Техническое обеспечение нотариального свидет…" at bounding box center [224, 110] width 247 height 167
type input "3"
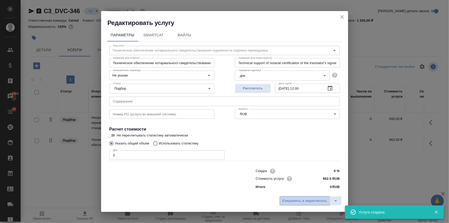
drag, startPoint x: 301, startPoint y: 199, endPoint x: 298, endPoint y: 200, distance: 2.9
click at [299, 200] on span "Сохранить и пересчитать" at bounding box center [305, 201] width 45 height 6
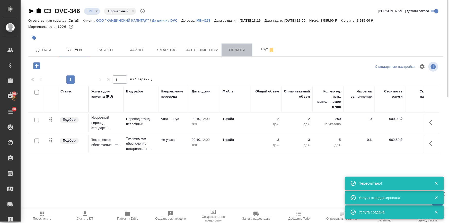
click at [228, 49] on span "Оплаты" at bounding box center [237, 50] width 25 height 6
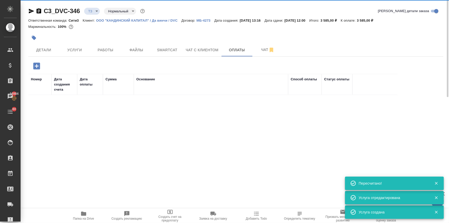
click at [34, 66] on icon "button" at bounding box center [36, 66] width 7 height 7
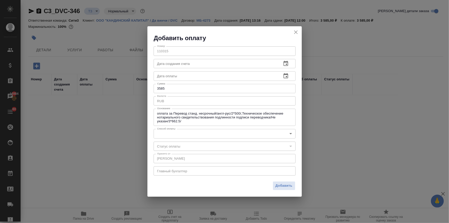
click at [174, 133] on body "🙏 .cls-1 fill:#fff; AWATERA Ilina Ekaterina Клиенты Спецификации Заказы 16984 Ч…" at bounding box center [224, 132] width 449 height 264
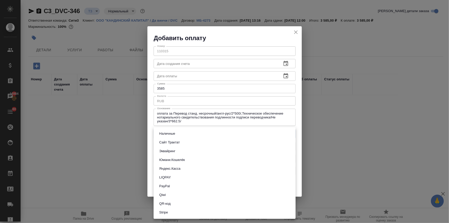
click at [173, 140] on button "Сайт Трактат" at bounding box center [170, 143] width 24 height 6
type input "site-traktat"
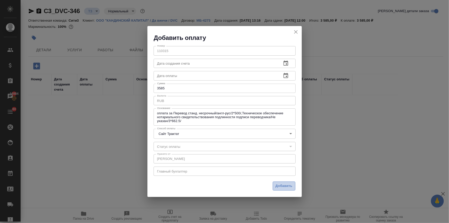
click at [278, 186] on span "Добавить" at bounding box center [284, 186] width 17 height 6
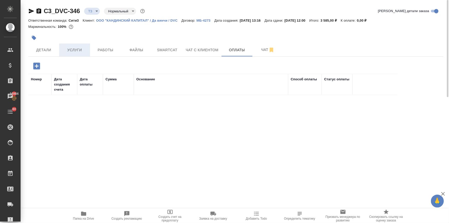
click at [84, 50] on span "Услуги" at bounding box center [74, 50] width 25 height 6
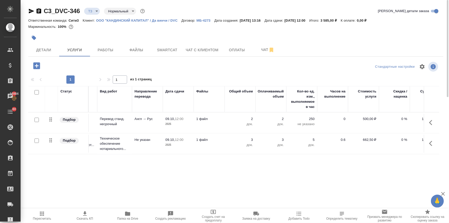
scroll to position [0, 74]
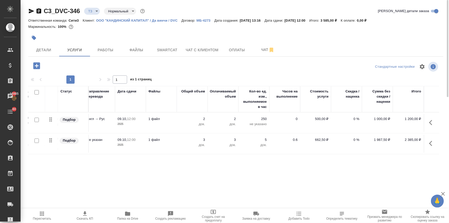
drag, startPoint x: 260, startPoint y: 192, endPoint x: 206, endPoint y: 198, distance: 54.2
click at [206, 198] on div "C3_DVC-346 ТЗ tz Нормальный normal Кратко детали заказа Ответственная команда: …" at bounding box center [235, 105] width 421 height 210
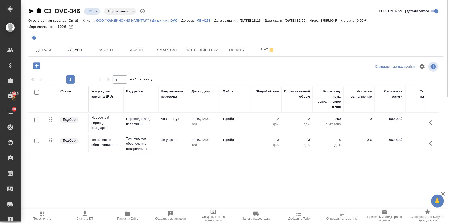
click at [234, 49] on span "Оплаты" at bounding box center [237, 50] width 25 height 6
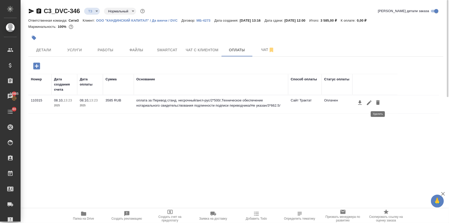
click at [378, 101] on icon "button" at bounding box center [378, 102] width 4 height 5
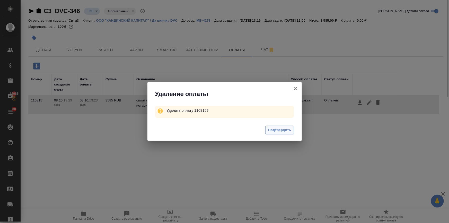
click at [290, 130] on span "Подтвердить" at bounding box center [279, 130] width 23 height 6
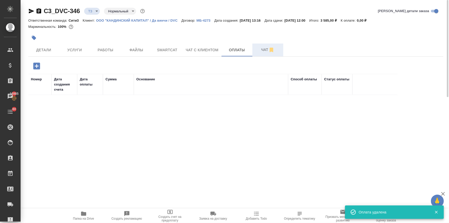
click at [266, 47] on span "Чат" at bounding box center [268, 50] width 25 height 6
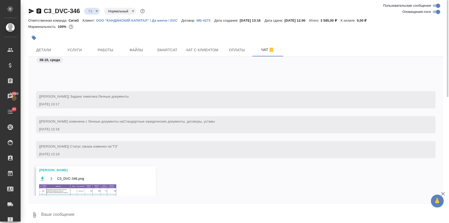
click at [76, 49] on span "Услуги" at bounding box center [74, 50] width 25 height 6
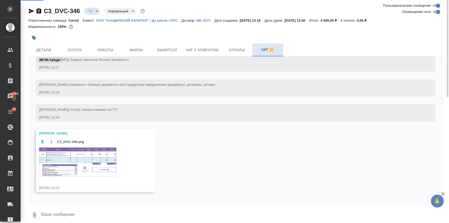
click at [264, 50] on span "Чат" at bounding box center [268, 50] width 25 height 6
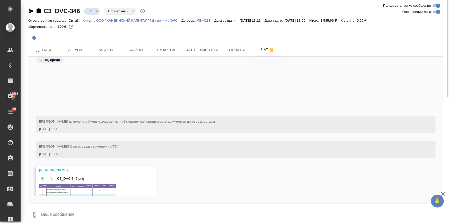
scroll to position [66, 0]
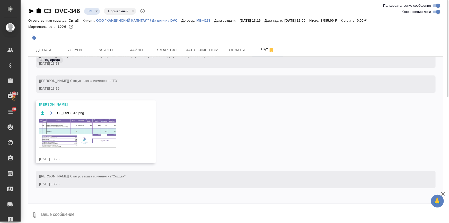
click at [78, 127] on img at bounding box center [77, 133] width 77 height 29
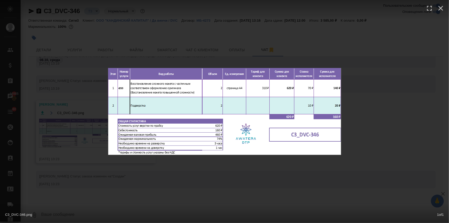
click at [221, 165] on div "C3_DVC-346.png 1 of 1" at bounding box center [224, 111] width 449 height 223
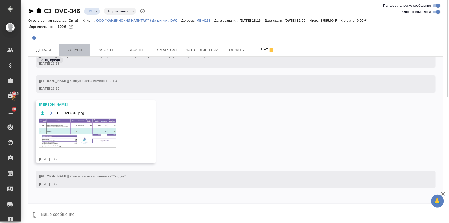
click at [70, 49] on span "Услуги" at bounding box center [74, 50] width 25 height 6
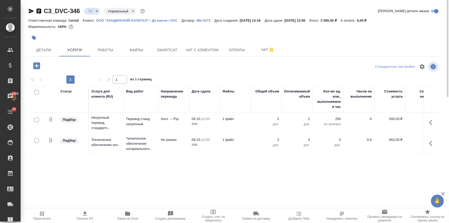
click at [37, 68] on icon "button" at bounding box center [36, 65] width 7 height 7
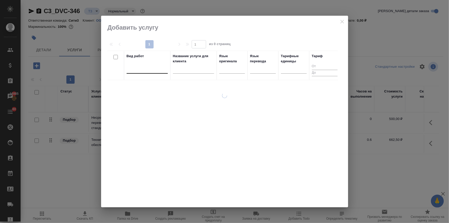
click at [140, 70] on div at bounding box center [147, 68] width 41 height 7
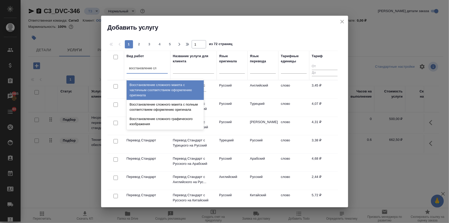
type input "восстановление сло"
click at [143, 91] on div "Восстановление сложного макета с частичным соответствием оформлению оригинала" at bounding box center [165, 90] width 77 height 20
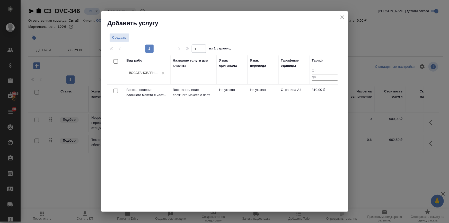
click at [114, 90] on input "checkbox" at bounding box center [116, 91] width 4 height 4
checkbox input "true"
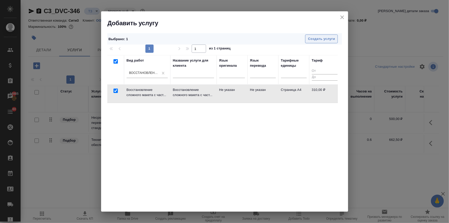
click at [313, 38] on span "Создать услуги" at bounding box center [321, 39] width 27 height 6
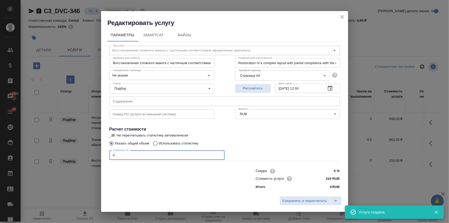
drag, startPoint x: 118, startPoint y: 156, endPoint x: 113, endPoint y: 156, distance: 5.7
click at [113, 156] on input "0" at bounding box center [166, 154] width 115 height 9
type input "2"
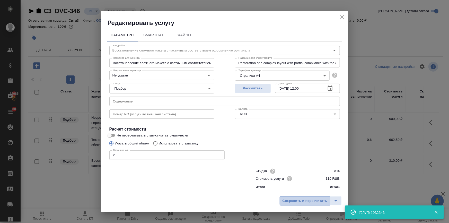
click at [300, 202] on span "Сохранить и пересчитать" at bounding box center [305, 201] width 45 height 6
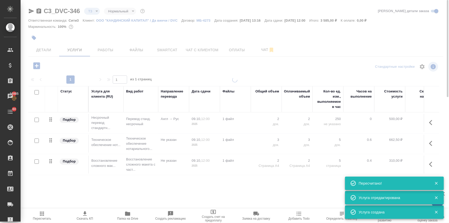
type input "new"
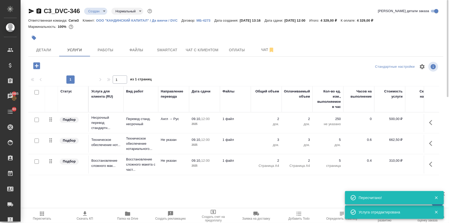
click at [318, 59] on div "C3_DVC-346 Создан new Нормальный normal Кратко детали заказа Ответственная кома…" at bounding box center [235, 105] width 421 height 210
click at [87, 215] on icon "button" at bounding box center [85, 214] width 6 height 6
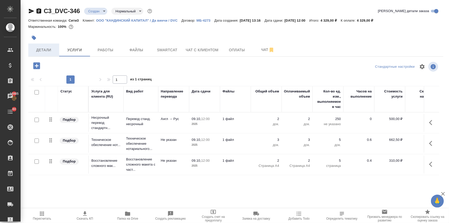
click at [46, 45] on button "Детали" at bounding box center [43, 50] width 31 height 13
select select "RU"
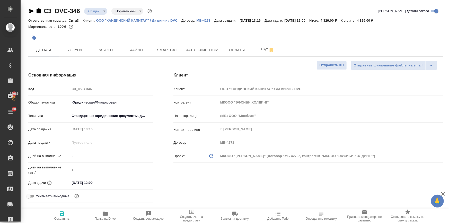
type textarea "x"
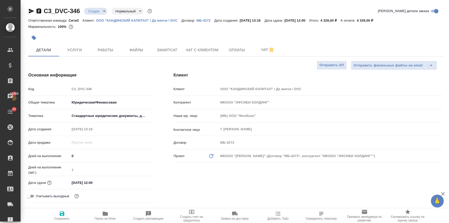
type textarea "x"
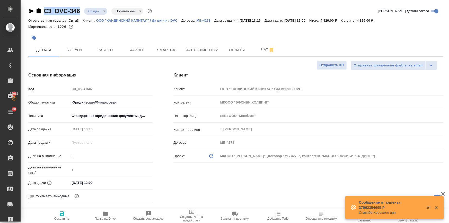
drag, startPoint x: 81, startPoint y: 9, endPoint x: 42, endPoint y: 10, distance: 38.6
click at [42, 10] on div "C3_DVC-346 Создан new Нормальный normal" at bounding box center [90, 11] width 125 height 8
copy link "C3_DVC-346"
type textarea "x"
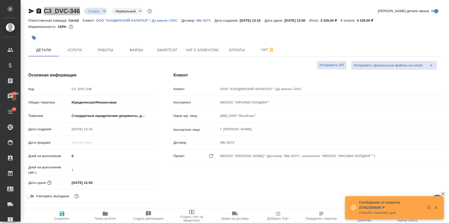
type textarea "x"
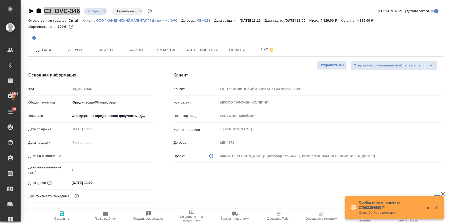
type textarea "x"
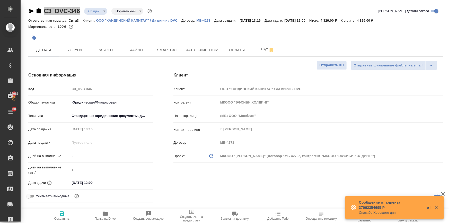
type textarea "x"
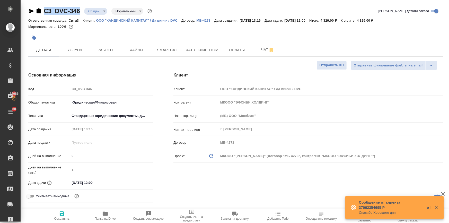
type textarea "x"
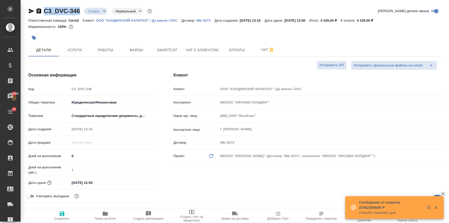
type textarea "x"
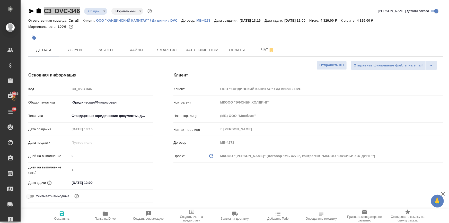
type textarea "x"
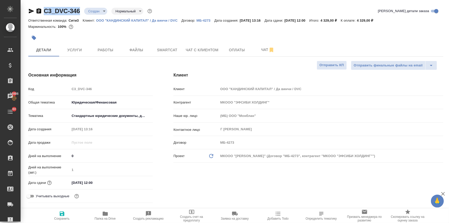
type textarea "x"
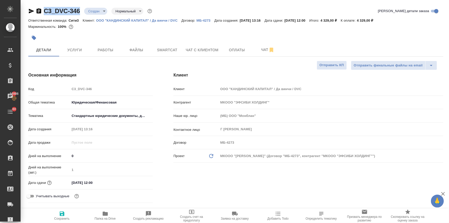
type textarea "x"
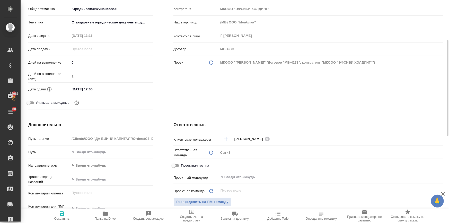
scroll to position [187, 0]
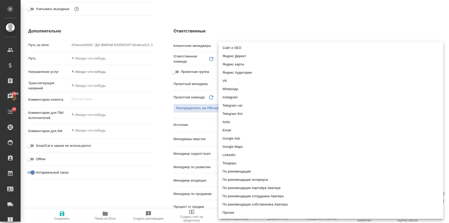
click at [226, 123] on body "🙏 .cls-1 fill:#fff; AWATERA Ilina Ekaterina Клиенты Спецификации Заказы 16986 Ч…" at bounding box center [224, 132] width 449 height 264
click at [228, 127] on li "Email" at bounding box center [331, 130] width 225 height 8
type textarea "x"
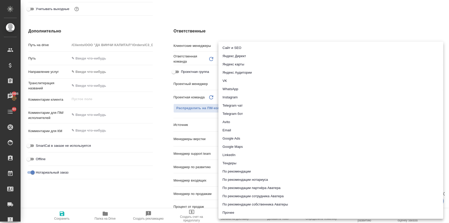
type input "emailAds"
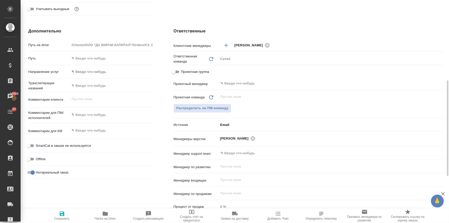
click at [62, 215] on icon "button" at bounding box center [62, 214] width 6 height 6
type textarea "x"
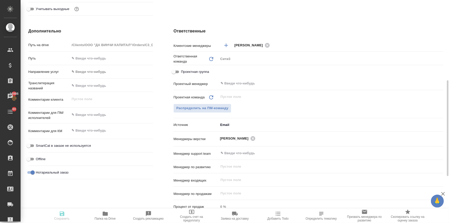
type textarea "x"
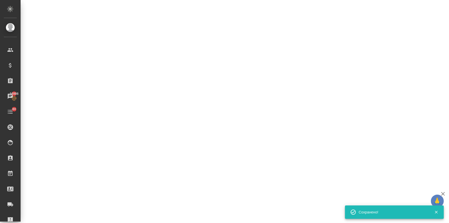
select select "RU"
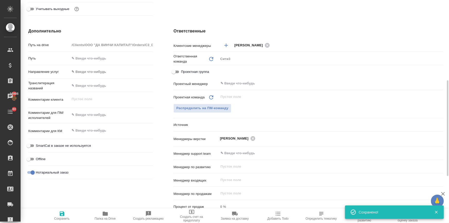
type textarea "x"
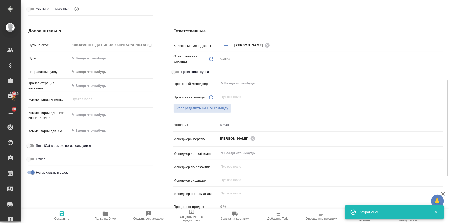
type textarea "x"
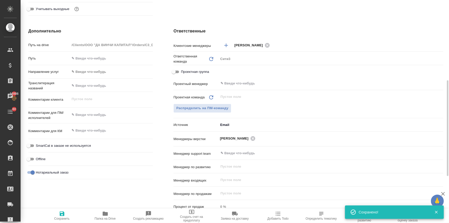
type textarea "x"
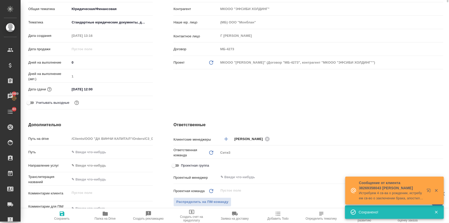
scroll to position [0, 0]
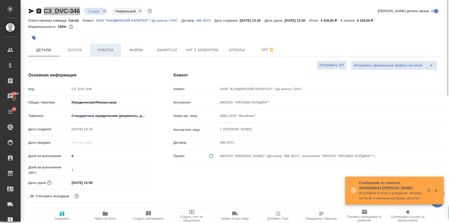
type textarea "x"
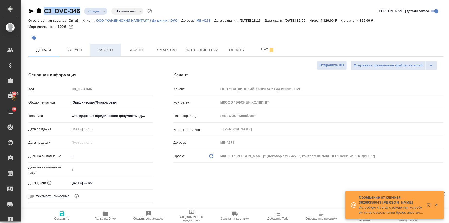
type textarea "x"
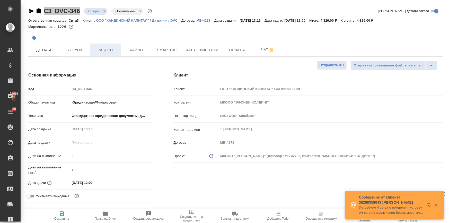
type textarea "x"
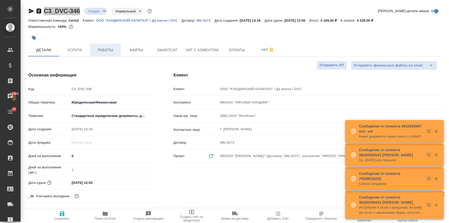
type textarea "x"
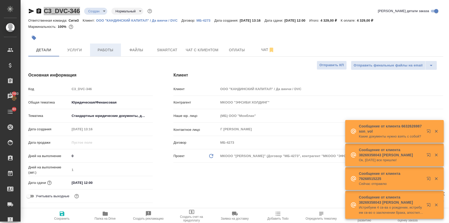
type textarea "x"
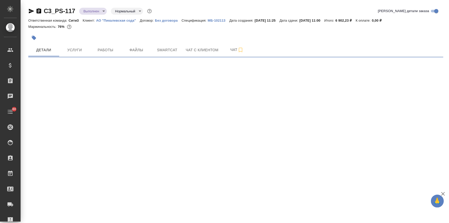
select select "RU"
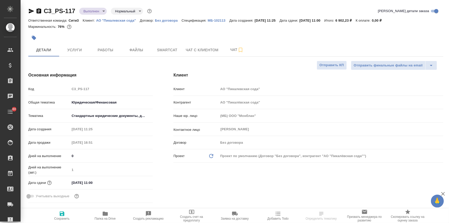
type textarea "x"
select select "RU"
type textarea "x"
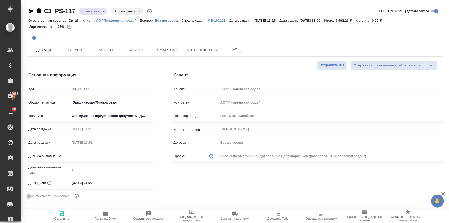
type textarea "x"
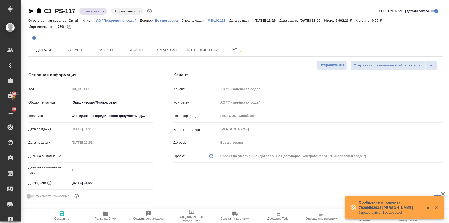
type textarea "x"
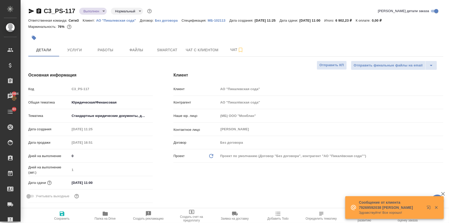
type textarea "x"
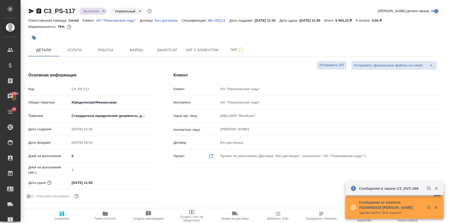
type textarea "x"
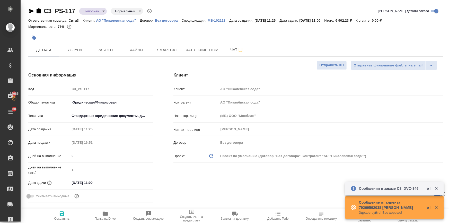
type textarea "x"
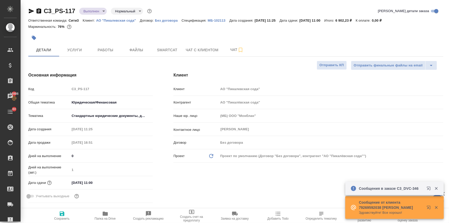
type textarea "x"
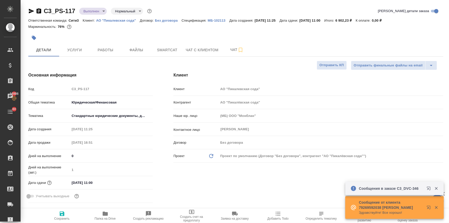
type textarea "x"
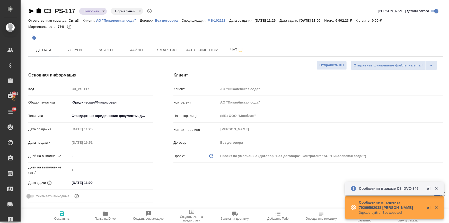
type textarea "x"
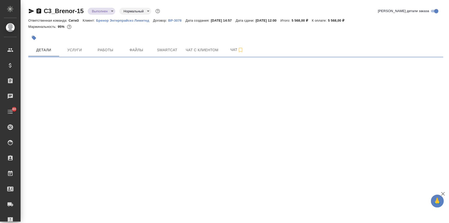
select select "RU"
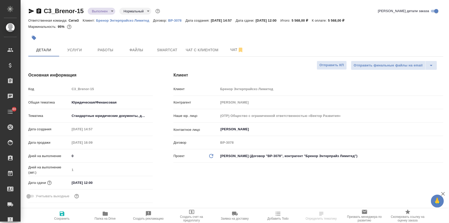
type textarea "x"
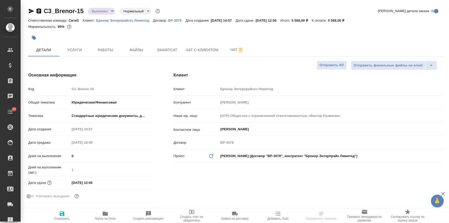
type textarea "x"
select select "RU"
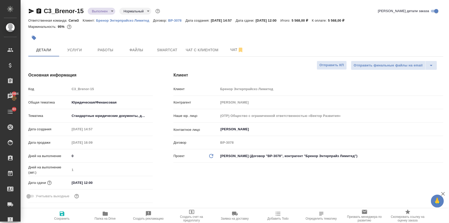
type textarea "x"
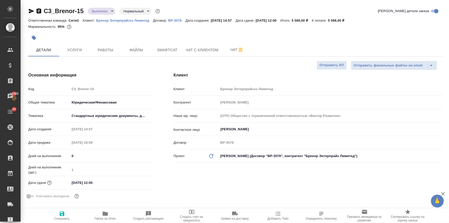
type textarea "x"
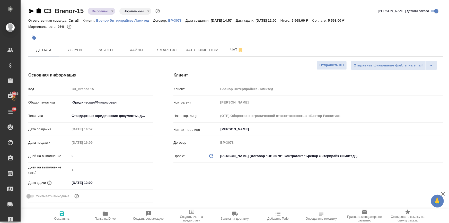
type textarea "x"
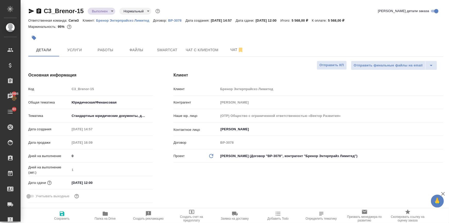
type textarea "x"
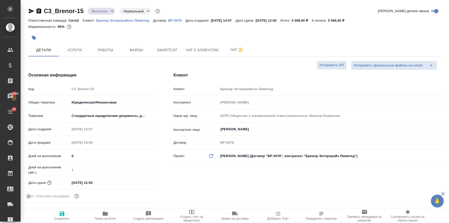
type textarea "x"
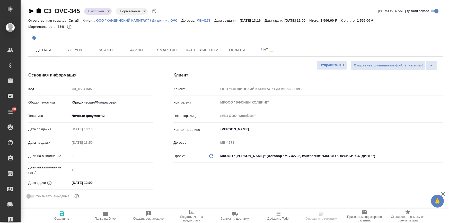
select select "RU"
click at [95, 50] on span "Работы" at bounding box center [105, 50] width 25 height 6
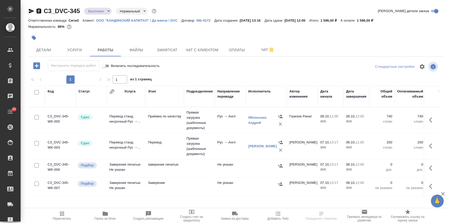
click at [36, 164] on input "checkbox" at bounding box center [37, 165] width 4 height 4
checkbox input "true"
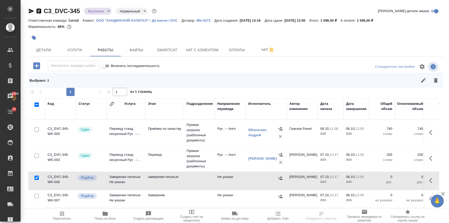
click at [36, 195] on input "checkbox" at bounding box center [37, 196] width 4 height 4
checkbox input "true"
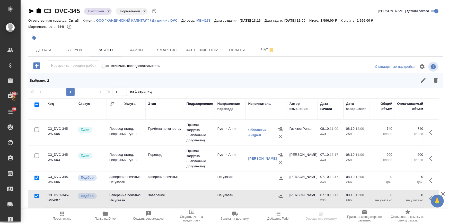
click at [437, 81] on icon "button" at bounding box center [436, 80] width 4 height 5
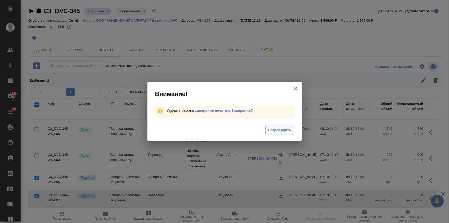
click at [273, 128] on span "Подтвердить" at bounding box center [279, 130] width 23 height 6
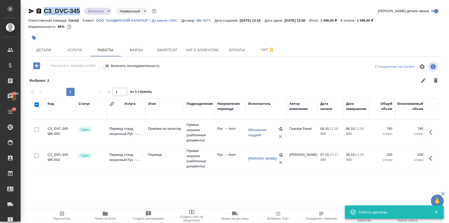
drag, startPoint x: 74, startPoint y: 10, endPoint x: 41, endPoint y: 10, distance: 33.5
click at [41, 10] on div "C3_DVC-345 Выполнен completed Нормальный normal" at bounding box center [92, 11] width 129 height 8
click at [235, 52] on span "Оплаты" at bounding box center [237, 50] width 25 height 6
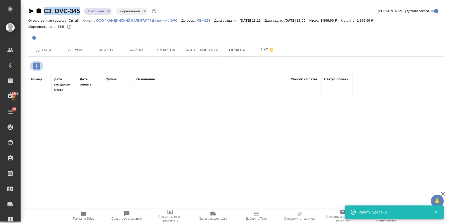
click at [37, 67] on icon "button" at bounding box center [36, 66] width 9 height 9
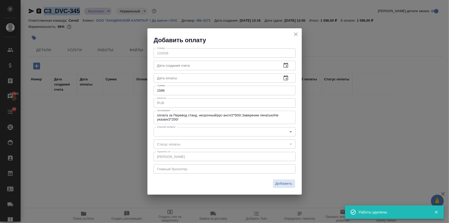
click at [162, 132] on body "🙏 .cls-1 fill:#fff; AWATERA Ilina Ekaterina Клиенты Спецификации Заказы 16985 Ч…" at bounding box center [224, 132] width 449 height 264
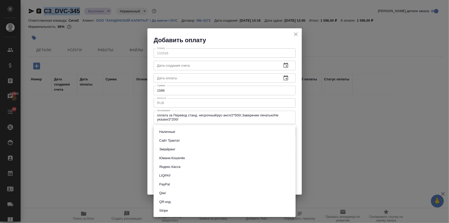
click at [186, 140] on li "Сайт Трактат" at bounding box center [225, 140] width 142 height 9
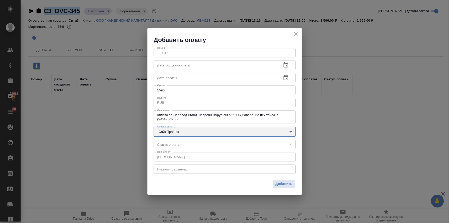
type input "site-traktat"
click at [286, 184] on span "Добавить" at bounding box center [284, 184] width 17 height 6
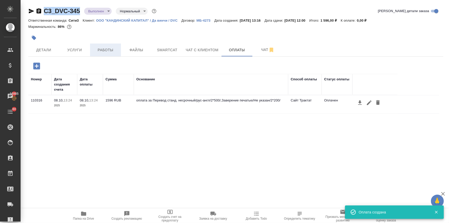
click at [91, 48] on button "Работы" at bounding box center [105, 50] width 31 height 13
click at [71, 48] on span "Услуги" at bounding box center [74, 50] width 25 height 6
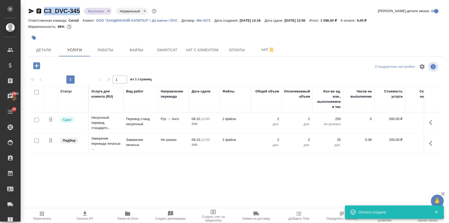
scroll to position [0, 74]
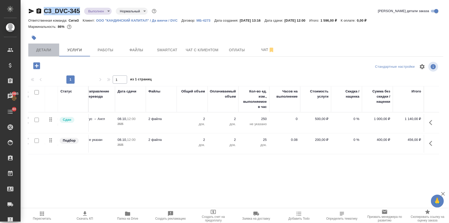
click at [45, 52] on span "Детали" at bounding box center [43, 50] width 25 height 6
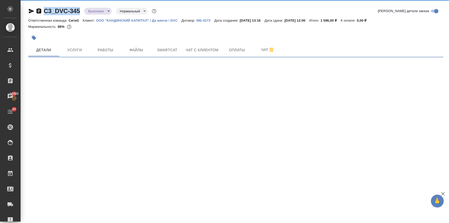
select select "RU"
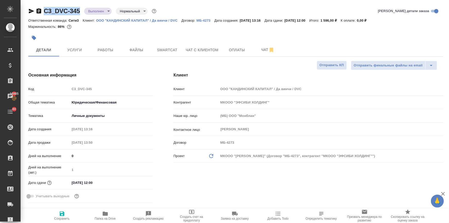
type textarea "x"
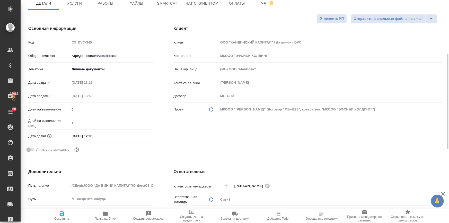
scroll to position [140, 0]
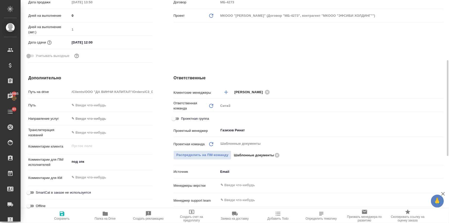
click at [172, 117] on input "Проектная группа" at bounding box center [174, 119] width 19 height 6
checkbox input "true"
type textarea "x"
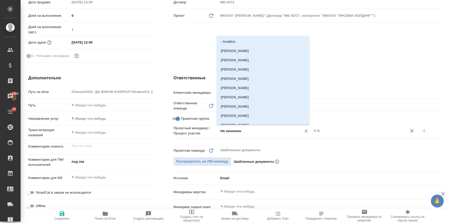
drag, startPoint x: 193, startPoint y: 121, endPoint x: 214, endPoint y: 128, distance: 22.2
click at [214, 128] on div "Проектный менеджер / Процент участия Не назначен ​ 0 %" at bounding box center [309, 131] width 270 height 10
type input "ринат"
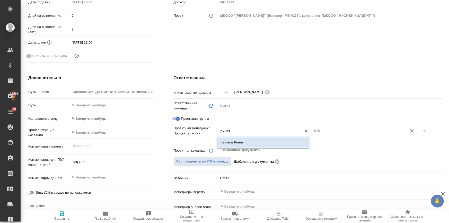
click at [235, 141] on li "Газизов Ринат" at bounding box center [263, 142] width 93 height 9
type textarea "x"
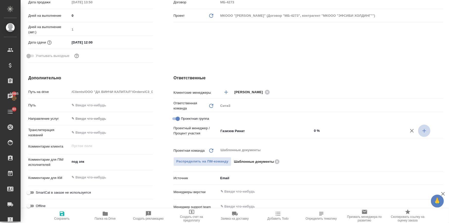
click at [423, 129] on icon "button" at bounding box center [425, 131] width 6 height 6
type textarea "x"
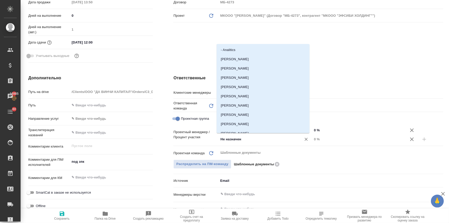
drag, startPoint x: 249, startPoint y: 141, endPoint x: 204, endPoint y: 137, distance: 45.0
click at [205, 137] on div "Проектный менеджер / Процент участия Газизов Ринат ​ 0 % Не назначен ​ 0 %" at bounding box center [309, 135] width 270 height 18
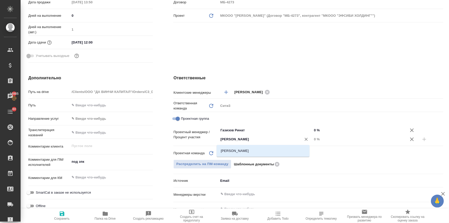
type input "ильина"
click at [236, 150] on li "[PERSON_NAME]" at bounding box center [263, 150] width 93 height 9
type textarea "x"
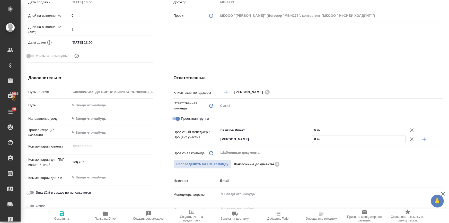
drag, startPoint x: 314, startPoint y: 138, endPoint x: 311, endPoint y: 138, distance: 3.4
click at [313, 138] on input "0 %" at bounding box center [359, 138] width 93 height 7
type textarea "x"
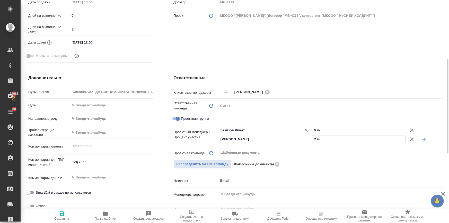
type input "28 %"
type textarea "x"
type input "28 %"
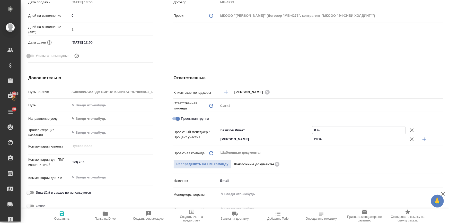
drag, startPoint x: 313, startPoint y: 129, endPoint x: 310, endPoint y: 129, distance: 3.1
click at [313, 129] on input "0 %" at bounding box center [359, 129] width 93 height 7
type input "7 %"
type textarea "x"
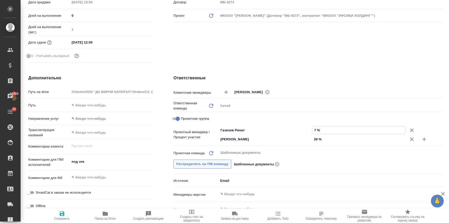
type textarea "x"
type input "72 %"
type textarea "x"
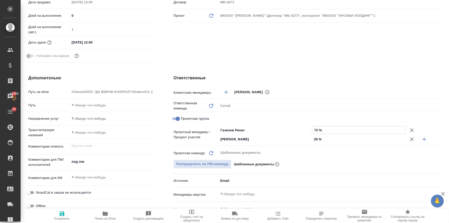
type input "72 %"
click at [62, 215] on icon "button" at bounding box center [62, 214] width 6 height 6
type textarea "x"
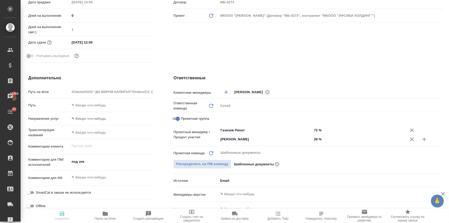
type textarea "x"
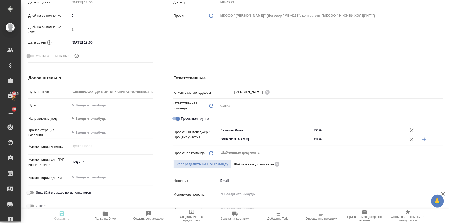
type textarea "x"
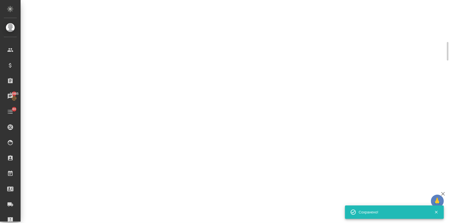
select select "RU"
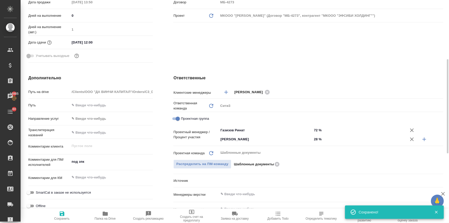
type textarea "x"
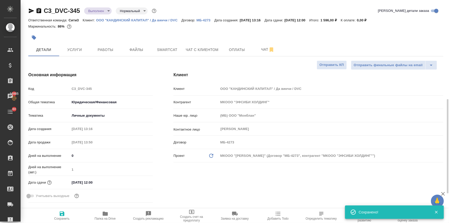
scroll to position [0, 0]
click at [100, 11] on body "🙏 .cls-1 fill:#fff; AWATERA Ilina Ekaterina Клиенты Спецификации Заказы 16985 Ч…" at bounding box center [224, 132] width 449 height 264
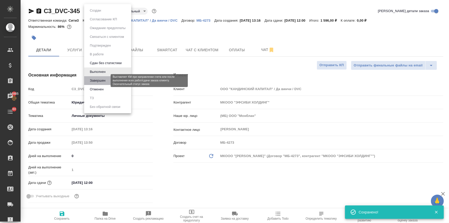
click at [104, 78] on button "Завершен" at bounding box center [97, 81] width 19 height 6
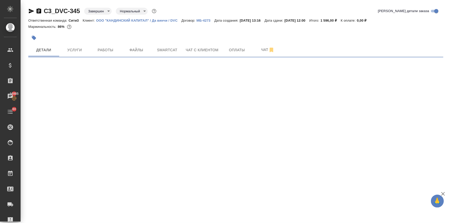
select select "RU"
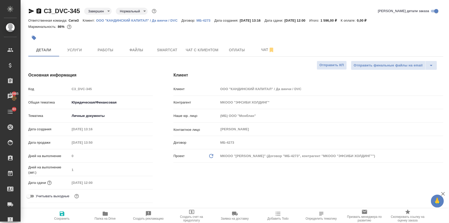
type textarea "x"
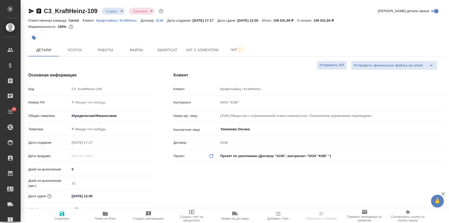
select select "RU"
click at [112, 10] on body "🙏 .cls-1 fill:#fff; AWATERA [PERSON_NAME] Спецификации Заказы Чаты 80 Todo Прое…" at bounding box center [224, 132] width 449 height 264
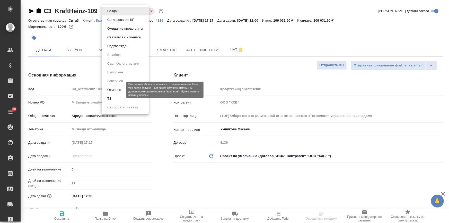
click at [116, 89] on button "Отменен" at bounding box center [114, 90] width 17 height 6
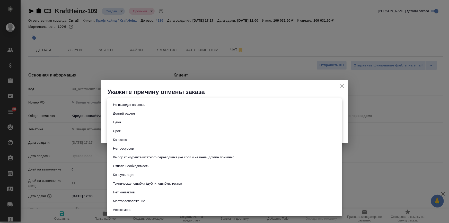
click at [139, 102] on body "🙏 .cls-1 fill:#fff; AWATERA [PERSON_NAME] Спецификации Заказы Чаты 80 Todo Прое…" at bounding box center [224, 132] width 449 height 264
click at [341, 84] on div at bounding box center [224, 111] width 449 height 223
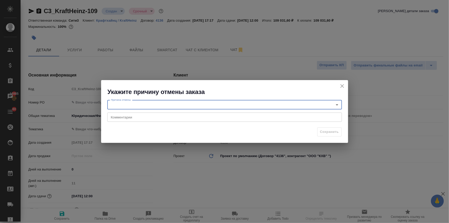
click at [340, 84] on icon "close" at bounding box center [342, 86] width 6 height 6
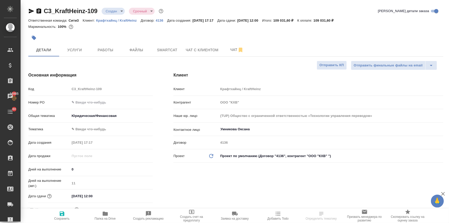
click at [103, 198] on input "[DATE] 12:00" at bounding box center [92, 195] width 45 height 7
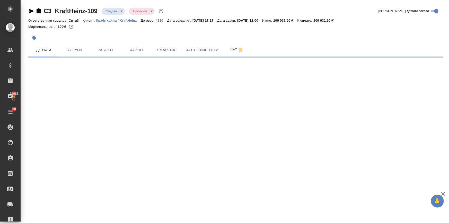
click at [136, 198] on div ".cls-1 fill:#fff; AWATERA [PERSON_NAME] Спецификации Заказы 16985 Чаты 80 Todo …" at bounding box center [224, 111] width 449 height 223
select select "RU"
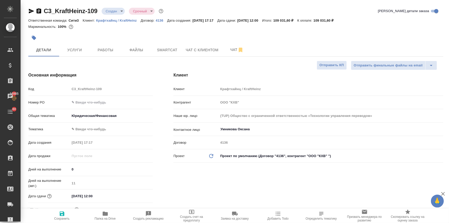
click at [109, 193] on input "[DATE] 12:00" at bounding box center [92, 195] width 45 height 7
type textarea "x"
click at [102, 196] on input "[DATE] 12:00" at bounding box center [92, 195] width 45 height 7
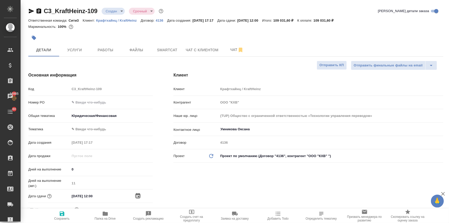
click at [136, 195] on icon "button" at bounding box center [138, 195] width 5 height 5
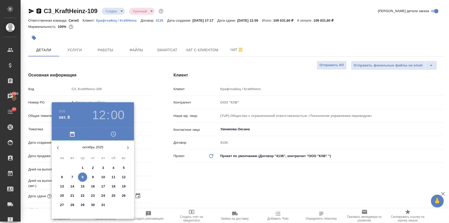
click at [103, 185] on p "17" at bounding box center [103, 186] width 4 height 5
type input "[DATE] 12:00"
type textarea "x"
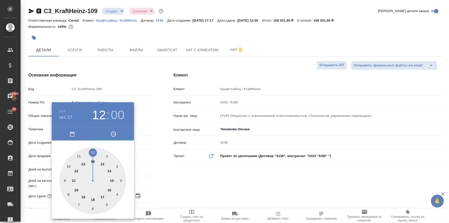
drag, startPoint x: 150, startPoint y: 180, endPoint x: 76, endPoint y: 210, distance: 79.7
click at [151, 180] on div at bounding box center [224, 111] width 449 height 223
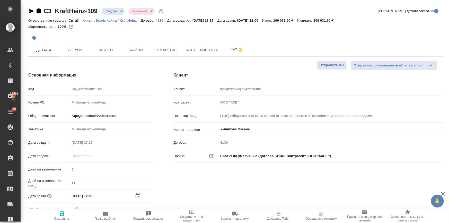
click at [67, 215] on span "Сохранить" at bounding box center [62, 216] width 37 height 10
type textarea "x"
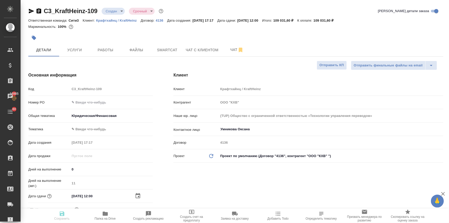
type textarea "x"
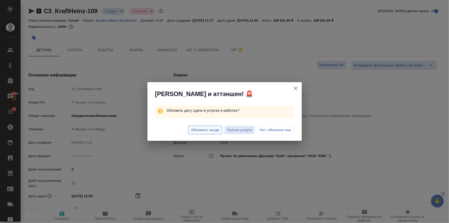
click at [203, 129] on span "Обновить везде" at bounding box center [205, 130] width 28 height 6
select select "RU"
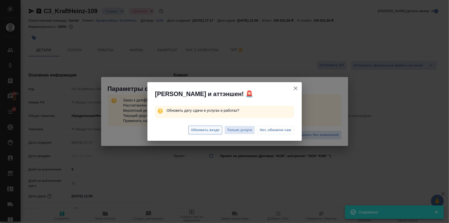
type textarea "x"
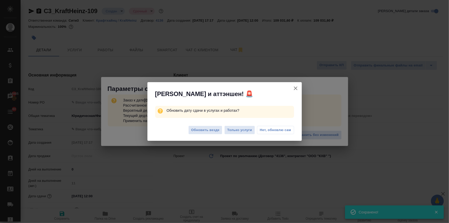
type textarea "x"
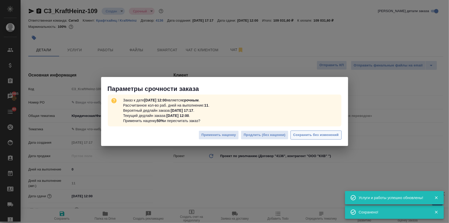
click at [315, 136] on span "Сохранить без изменений" at bounding box center [317, 135] width 46 height 6
type textarea "x"
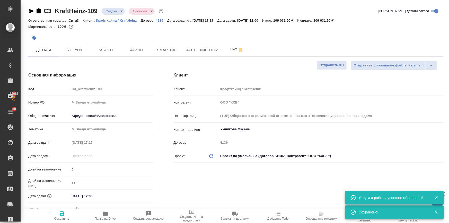
type textarea "x"
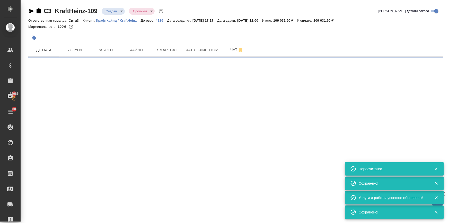
select select "RU"
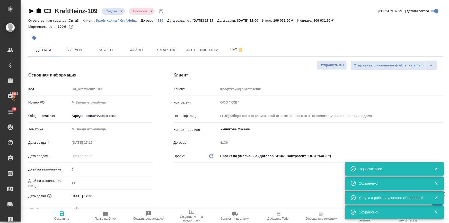
type textarea "x"
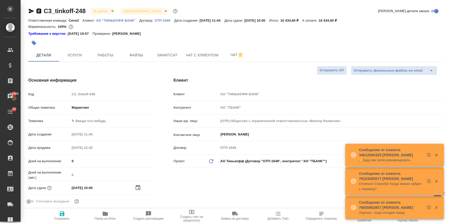
select select "RU"
click at [93, 53] on span "Работы" at bounding box center [105, 55] width 25 height 6
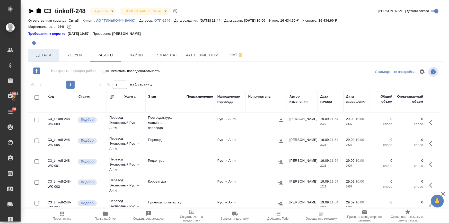
click at [50, 56] on span "Детали" at bounding box center [43, 55] width 25 height 6
select select "RU"
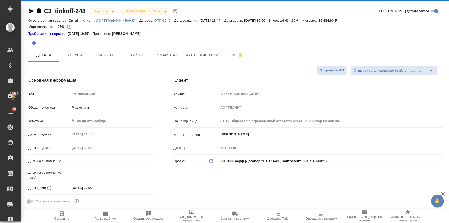
click at [99, 52] on span "Работы" at bounding box center [105, 55] width 25 height 6
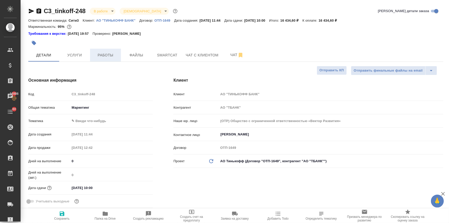
type textarea "x"
click at [100, 52] on button "Работы" at bounding box center [105, 55] width 31 height 13
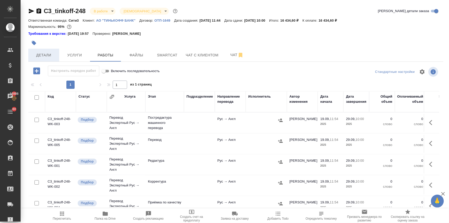
click at [41, 52] on span "Детали" at bounding box center [43, 55] width 25 height 6
select select "RU"
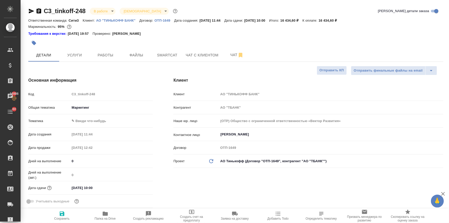
type textarea "x"
click at [105, 186] on input "29.09.2025 10:00" at bounding box center [92, 187] width 45 height 7
click at [135, 187] on icon "button" at bounding box center [138, 188] width 6 height 6
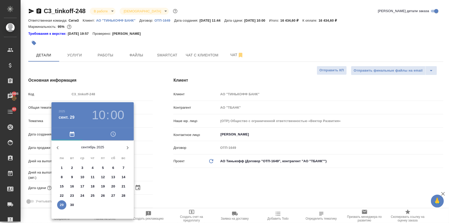
click at [125, 147] on icon "button" at bounding box center [128, 148] width 6 height 6
click at [92, 176] on p "9" at bounding box center [93, 177] width 2 height 5
type input "09.10.2025 10:00"
type textarea "x"
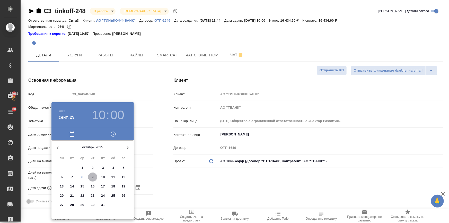
type textarea "x"
click at [170, 165] on div at bounding box center [224, 111] width 449 height 223
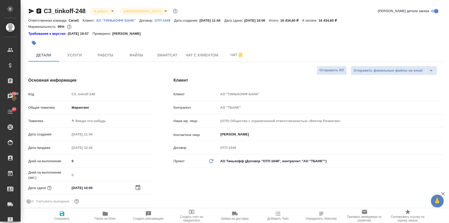
click at [68, 218] on span "Сохранить" at bounding box center [61, 219] width 15 height 4
type textarea "x"
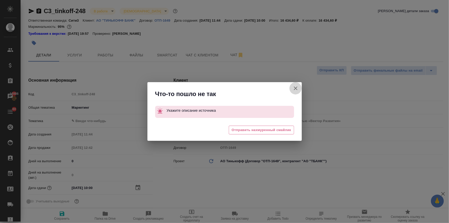
click at [294, 88] on icon "button" at bounding box center [296, 88] width 6 height 6
type textarea "x"
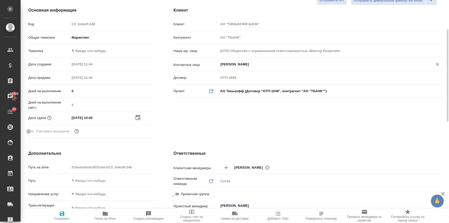
scroll to position [140, 0]
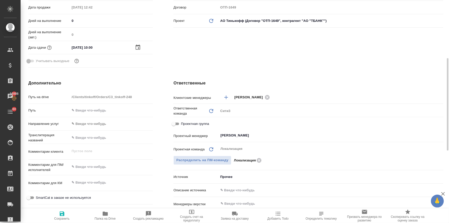
click at [228, 177] on body "🙏 .cls-1 fill:#fff; AWATERA Ilina Ekaterina Клиенты Спецификации Заказы 16986 Ч…" at bounding box center [224, 132] width 449 height 264
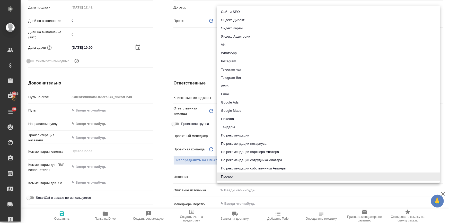
click at [234, 93] on li "Email" at bounding box center [328, 94] width 223 height 8
type textarea "x"
type input "emailAds"
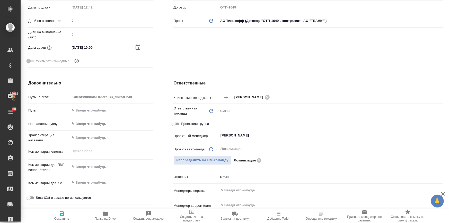
click at [63, 217] on span "Сохранить" at bounding box center [61, 219] width 15 height 4
type textarea "x"
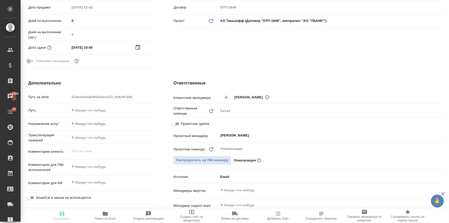
type textarea "x"
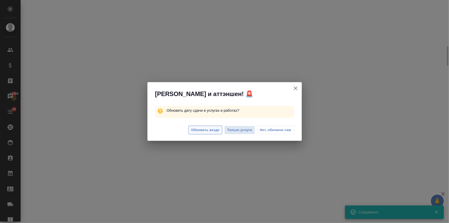
select select "RU"
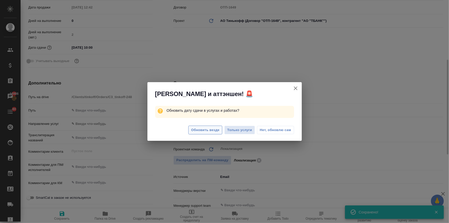
type textarea "x"
click at [210, 131] on span "Обновить везде" at bounding box center [205, 130] width 28 height 6
type textarea "x"
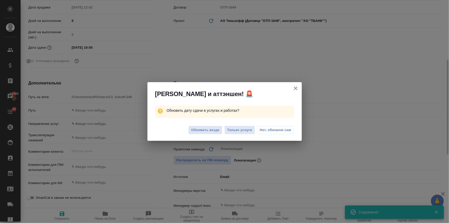
type textarea "x"
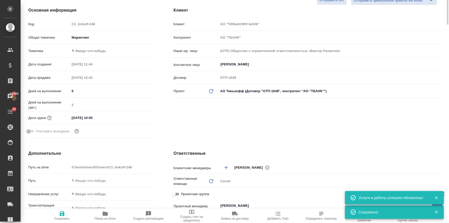
scroll to position [0, 0]
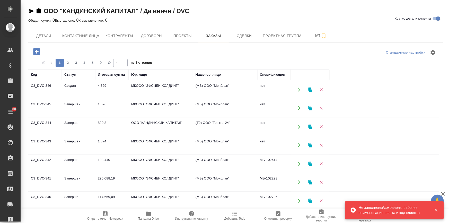
click at [76, 102] on td "Завершен" at bounding box center [78, 108] width 33 height 18
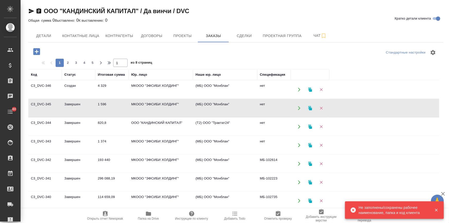
click at [76, 102] on td "Завершен" at bounding box center [78, 108] width 33 height 18
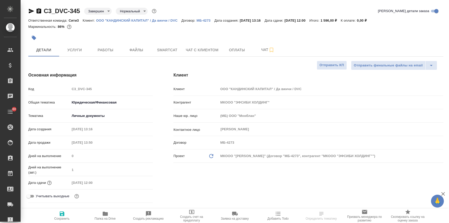
select select "RU"
type input "Газизов Ринат"
type input "[PERSON_NAME]"
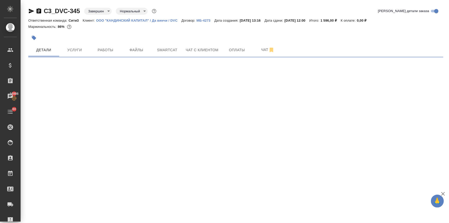
select select "RU"
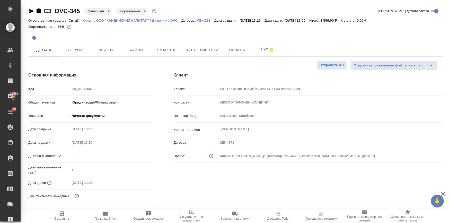
type textarea "x"
click at [31, 9] on icon "button" at bounding box center [31, 11] width 6 height 6
drag, startPoint x: 31, startPoint y: 9, endPoint x: 46, endPoint y: 1, distance: 16.8
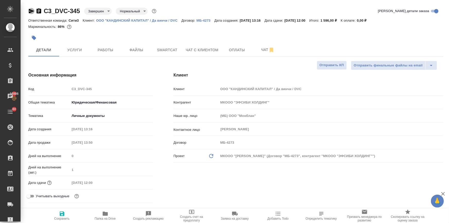
click at [31, 10] on icon "button" at bounding box center [31, 11] width 6 height 6
click at [31, 10] on icon "button" at bounding box center [31, 11] width 5 height 5
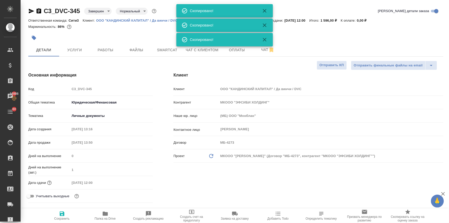
type textarea "x"
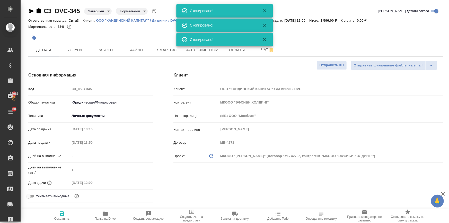
type textarea "x"
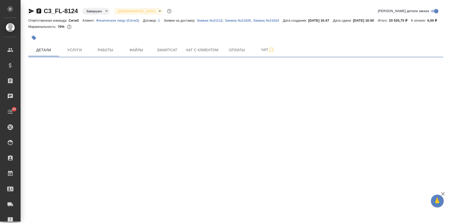
select select "RU"
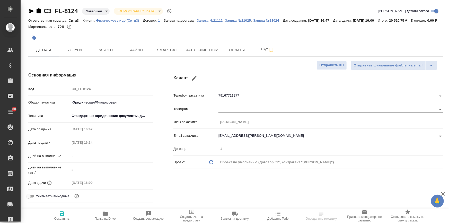
click at [29, 8] on icon "button" at bounding box center [31, 11] width 6 height 6
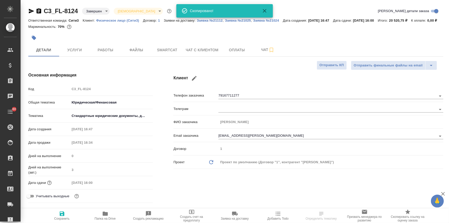
click at [29, 9] on icon "button" at bounding box center [31, 11] width 5 height 5
type textarea "x"
click at [29, 9] on icon "button" at bounding box center [31, 11] width 5 height 5
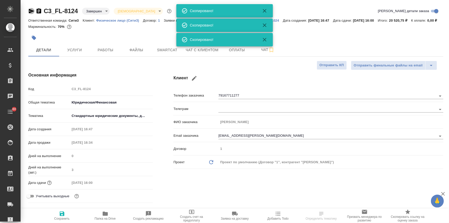
click at [29, 9] on icon "button" at bounding box center [31, 11] width 5 height 5
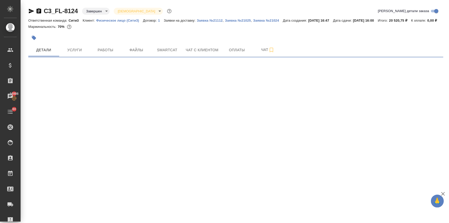
select select "RU"
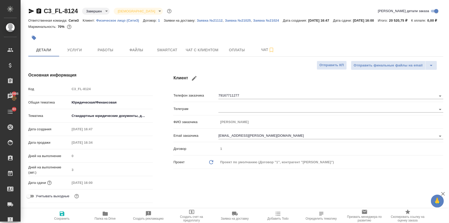
type textarea "x"
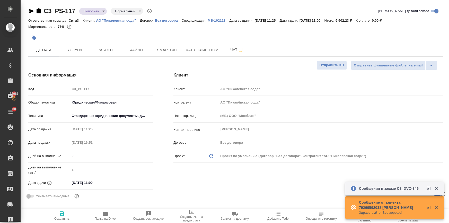
select select "RU"
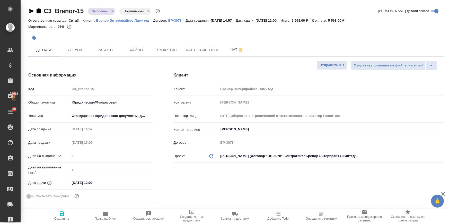
select select "RU"
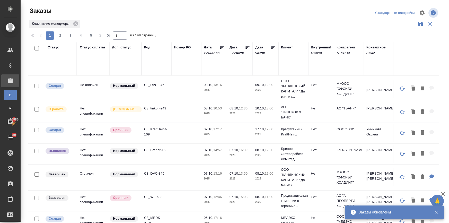
select select "9"
click at [209, 64] on input "text" at bounding box center [216, 64] width 18 height 7
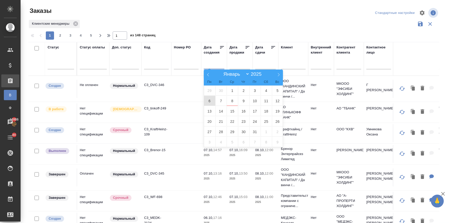
click at [209, 100] on span "6" at bounding box center [209, 101] width 11 height 10
type div "[DATE]T21:00:00.000Z"
click at [276, 101] on span "12" at bounding box center [277, 101] width 11 height 10
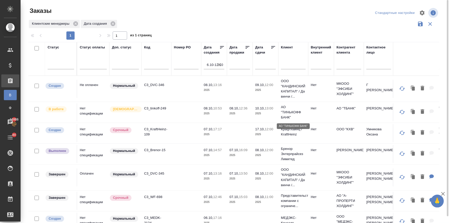
click at [285, 114] on p "АО "ТИНЬКОФФ БАНК"" at bounding box center [293, 112] width 25 height 15
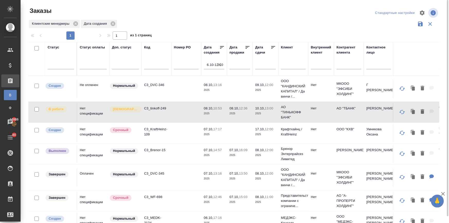
click at [264, 129] on p "17.10," at bounding box center [260, 129] width 10 height 4
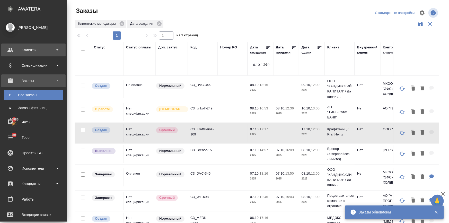
click at [10, 50] on div "Клиенты" at bounding box center [33, 50] width 59 height 8
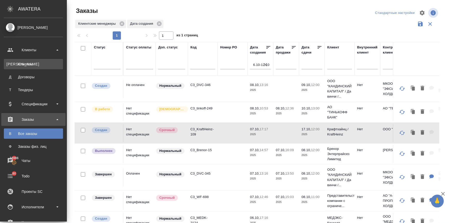
click at [27, 61] on link "К Клиенты" at bounding box center [33, 64] width 59 height 10
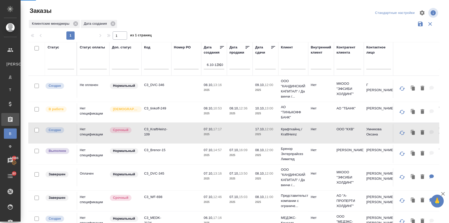
select select "RU"
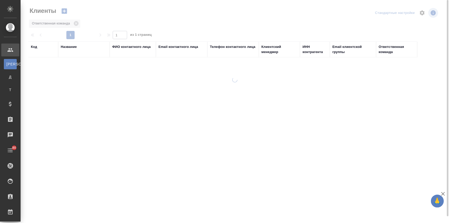
click at [69, 47] on div "Название" at bounding box center [69, 46] width 16 height 5
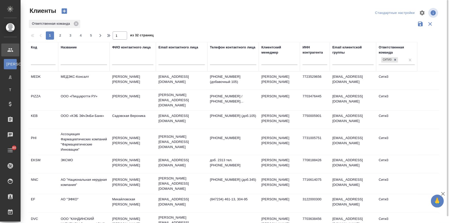
click at [74, 61] on input "text" at bounding box center [84, 61] width 46 height 6
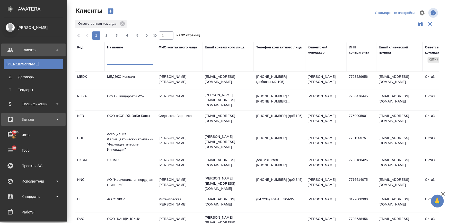
click at [19, 120] on div "Заказы" at bounding box center [33, 120] width 59 height 8
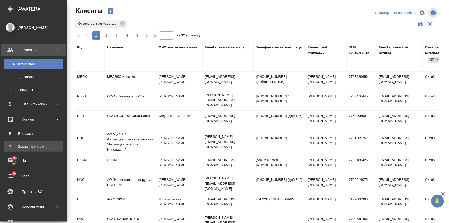
click at [32, 146] on div "Заказы физ. лиц" at bounding box center [33, 146] width 54 height 5
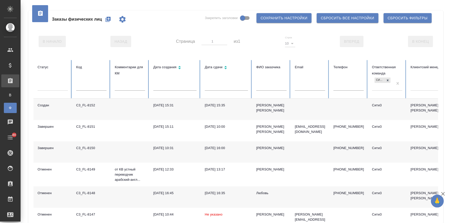
click at [264, 86] on input "text" at bounding box center [271, 86] width 30 height 7
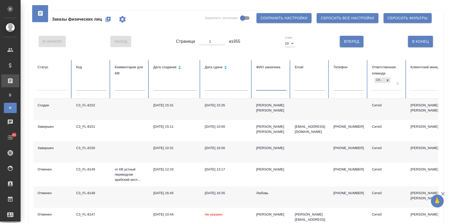
click at [380, 88] on div "Сити3" at bounding box center [382, 83] width 21 height 14
type input "бабу"
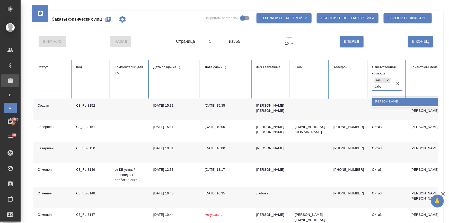
click at [382, 100] on div "[PERSON_NAME]" at bounding box center [423, 102] width 103 height 8
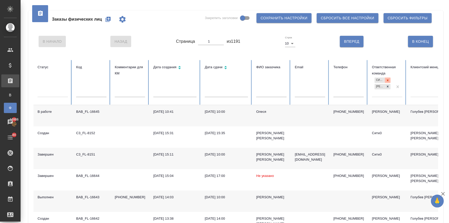
click at [386, 80] on icon at bounding box center [388, 81] width 4 height 4
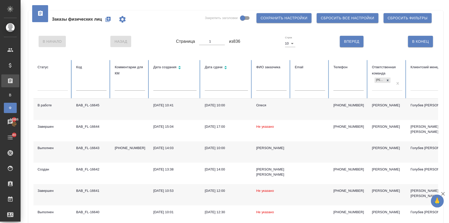
click at [266, 84] on input "text" at bounding box center [271, 86] width 30 height 7
click at [421, 87] on div at bounding box center [432, 85] width 43 height 7
type input "ильин"
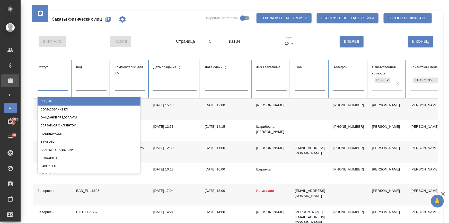
click at [57, 87] on div at bounding box center [53, 85] width 30 height 7
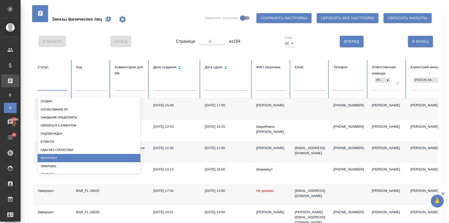
click at [55, 159] on div "Выполнен" at bounding box center [89, 158] width 103 height 8
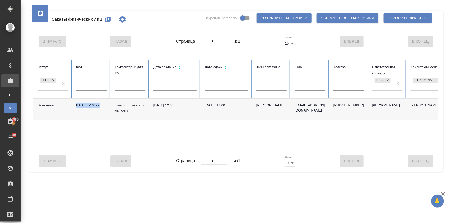
drag, startPoint x: 103, startPoint y: 105, endPoint x: 74, endPoint y: 106, distance: 28.9
click at [74, 106] on td "BAB_FL-16629" at bounding box center [91, 109] width 39 height 21
copy div "BAB_FL-16629"
click at [42, 87] on div "Выполнен" at bounding box center [48, 83] width 21 height 14
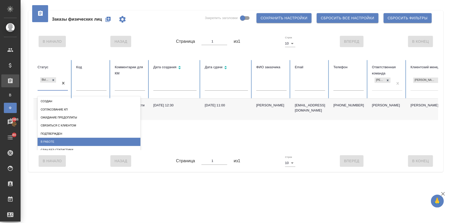
click at [51, 138] on div "В работе" at bounding box center [89, 142] width 103 height 8
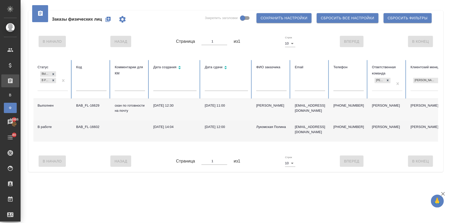
drag, startPoint x: 104, startPoint y: 127, endPoint x: 75, endPoint y: 126, distance: 29.1
click at [75, 126] on td "BAB_FL-16602" at bounding box center [91, 130] width 39 height 21
drag, startPoint x: 99, startPoint y: 126, endPoint x: 75, endPoint y: 126, distance: 24.5
click at [75, 126] on td "BAB_FL-16602" at bounding box center [91, 130] width 39 height 21
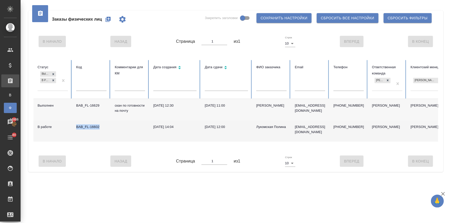
copy div "BAB_FL-16602"
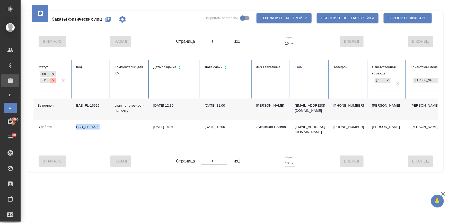
click at [52, 80] on icon at bounding box center [54, 81] width 4 height 4
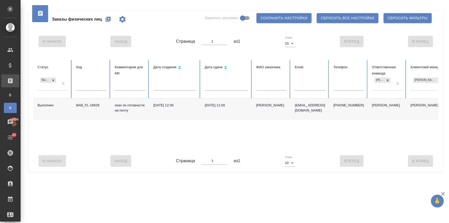
click at [54, 79] on icon at bounding box center [54, 81] width 4 height 4
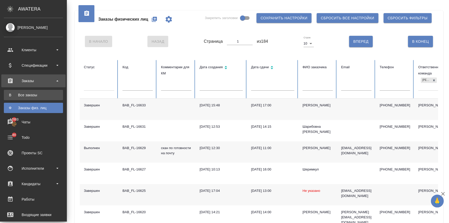
click at [11, 90] on link "В Все заказы" at bounding box center [33, 95] width 59 height 10
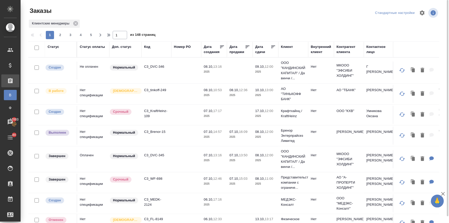
click at [256, 51] on div "Дата сдачи" at bounding box center [262, 49] width 15 height 10
select select "9"
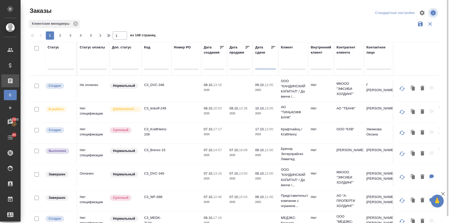
click at [259, 62] on input "text" at bounding box center [268, 64] width 18 height 7
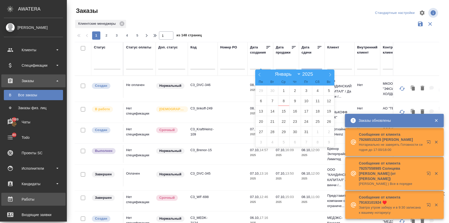
click at [15, 106] on div "Заказы физ. лиц" at bounding box center [33, 107] width 54 height 5
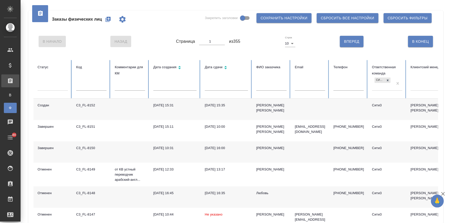
click at [108, 18] on icon "button" at bounding box center [108, 19] width 5 height 5
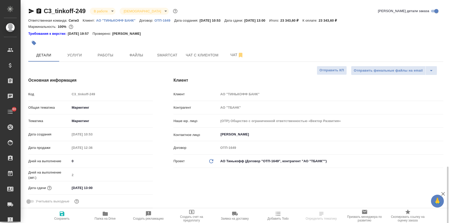
select select "RU"
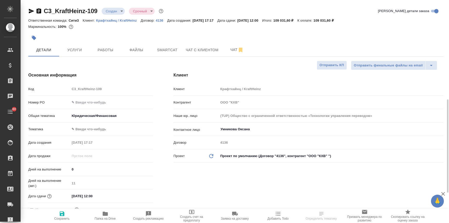
select select "RU"
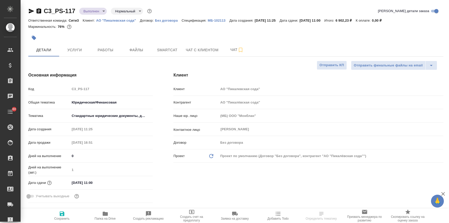
select select "RU"
click at [216, 20] on p "МБ-102113" at bounding box center [219, 21] width 22 height 4
select select "RU"
type textarea "x"
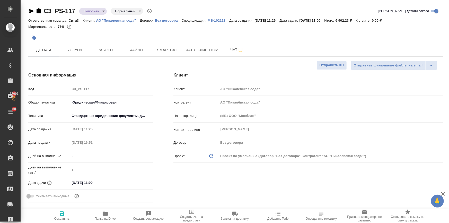
type textarea "x"
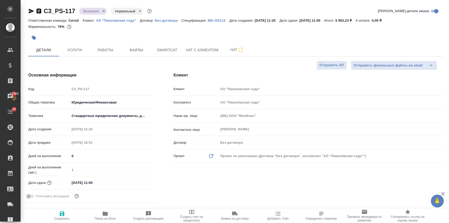
type textarea "x"
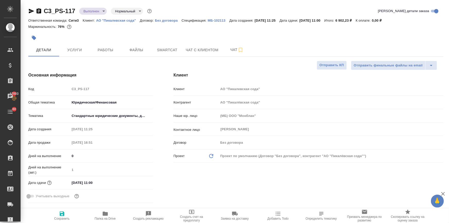
type textarea "x"
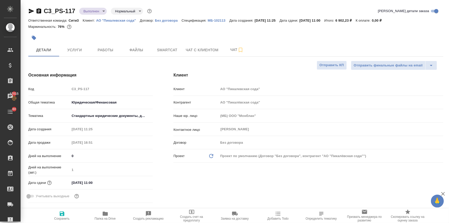
type textarea "x"
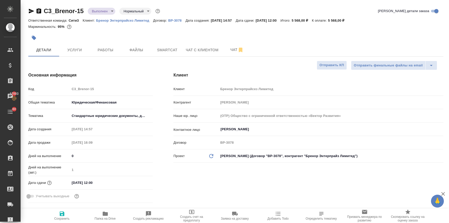
select select "RU"
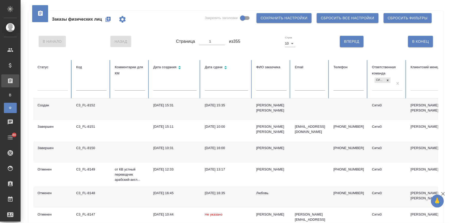
click at [106, 19] on icon "button" at bounding box center [108, 19] width 6 height 6
click at [389, 80] on icon at bounding box center [388, 80] width 2 height 2
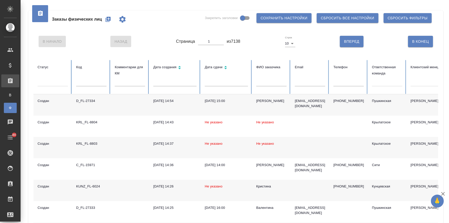
click at [108, 19] on icon "button" at bounding box center [108, 19] width 6 height 6
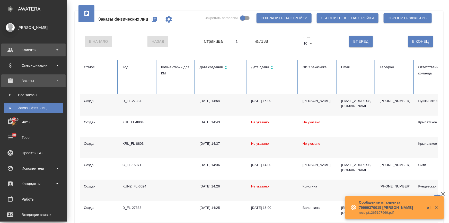
click at [15, 51] on div "Клиенты" at bounding box center [33, 50] width 59 height 8
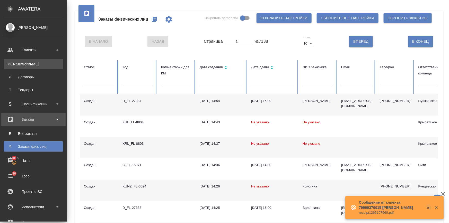
click at [17, 62] on div "Клиенты" at bounding box center [33, 64] width 54 height 5
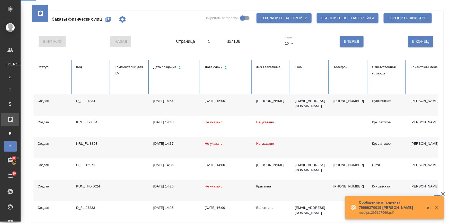
select select "RU"
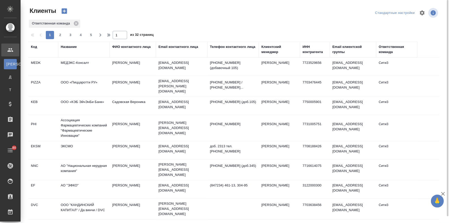
click at [64, 47] on div "Название" at bounding box center [69, 46] width 16 height 5
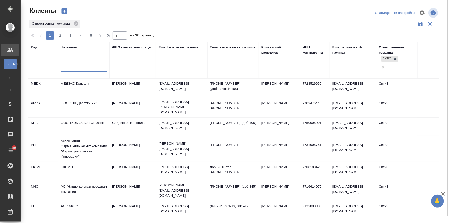
click at [67, 65] on input "text" at bounding box center [84, 68] width 46 height 6
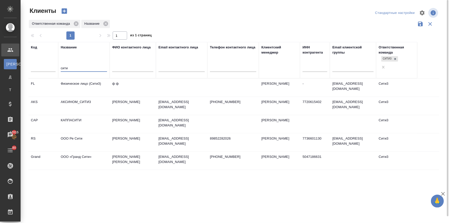
type input "сити"
click at [81, 79] on td "Физическое лицо (Сити3)" at bounding box center [84, 88] width 52 height 18
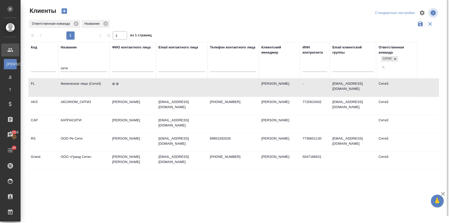
click at [81, 79] on td "Физическое лицо (Сити3)" at bounding box center [84, 88] width 52 height 18
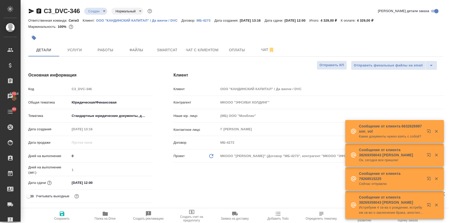
select select "RU"
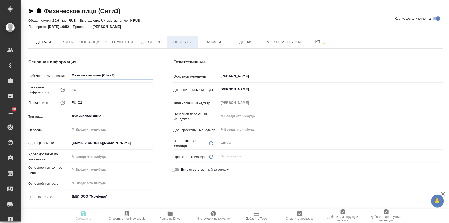
click at [187, 43] on span "Проекты" at bounding box center [182, 42] width 25 height 6
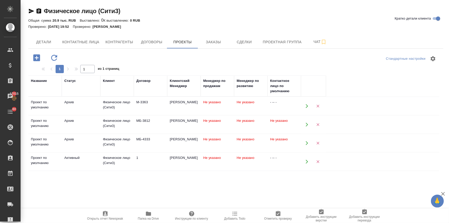
click at [133, 160] on td "Физическое лицо (Сити3)" at bounding box center [116, 162] width 33 height 18
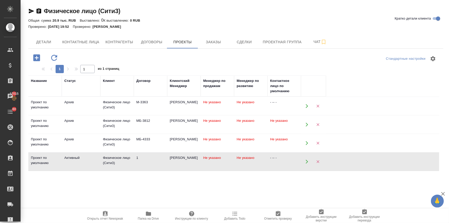
click at [133, 160] on td "Физическое лицо (Сити3)" at bounding box center [116, 162] width 33 height 18
click at [205, 40] on span "Заказы" at bounding box center [213, 42] width 25 height 6
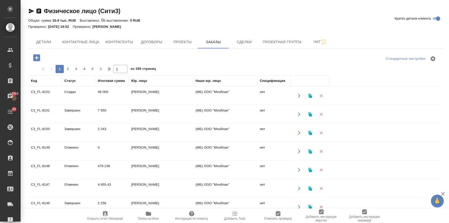
click at [36, 61] on icon "button" at bounding box center [36, 57] width 7 height 7
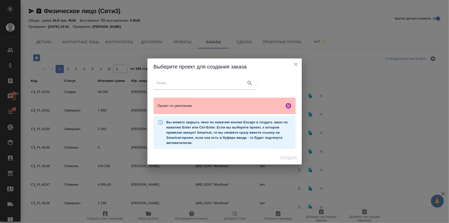
click at [164, 107] on span "Проект по умолчанию" at bounding box center [220, 105] width 125 height 5
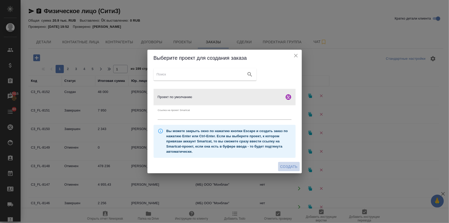
click at [285, 165] on span "Создать" at bounding box center [288, 167] width 17 height 6
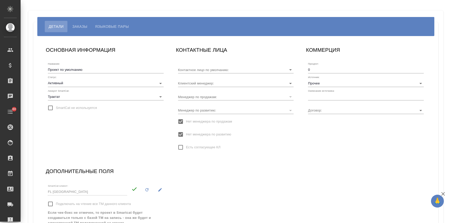
type input "1"
type input "[PERSON_NAME]"
type input "- -- -"
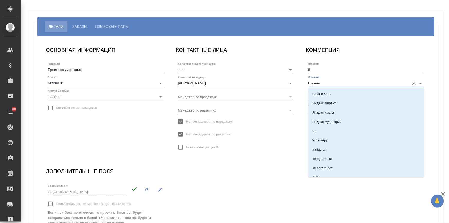
click at [310, 81] on input "Прочее" at bounding box center [357, 83] width 99 height 7
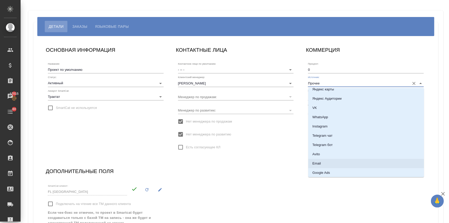
click at [318, 164] on p "Email" at bounding box center [317, 163] width 8 height 5
type input "Email"
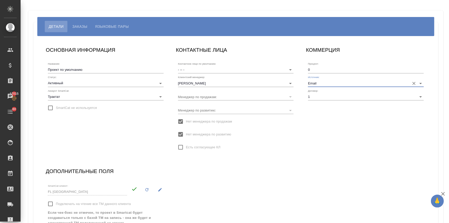
scroll to position [47, 0]
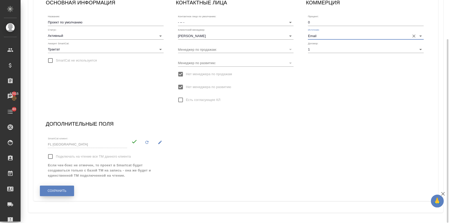
click at [56, 192] on span "Сохранить" at bounding box center [57, 191] width 19 height 4
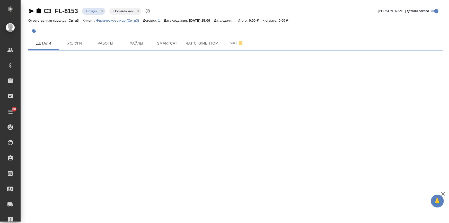
select select "RU"
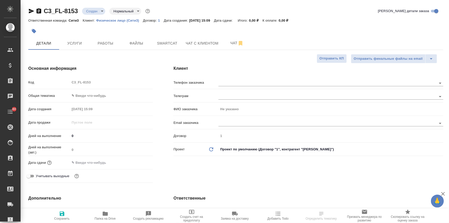
type textarea "x"
click at [226, 81] on input "text" at bounding box center [319, 83] width 201 height 6
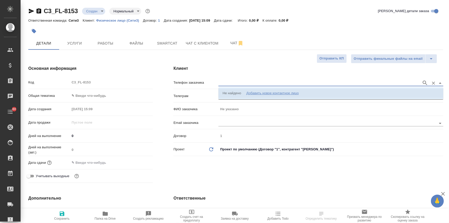
click at [256, 92] on div "Добавить новое контактное лицо" at bounding box center [272, 93] width 53 height 5
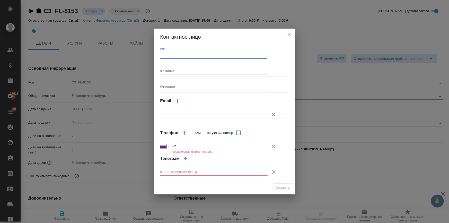
click at [180, 57] on input "Имя" at bounding box center [213, 54] width 107 height 7
click at [187, 147] on input "+7" at bounding box center [218, 145] width 97 height 7
type input "+7 98"
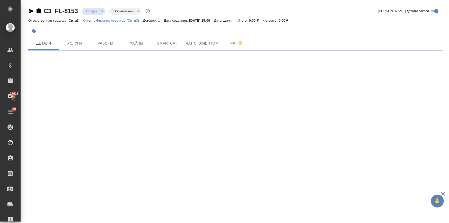
select select "RU"
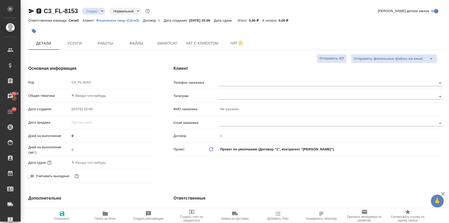
type textarea "x"
click at [250, 82] on input "text" at bounding box center [319, 83] width 201 height 6
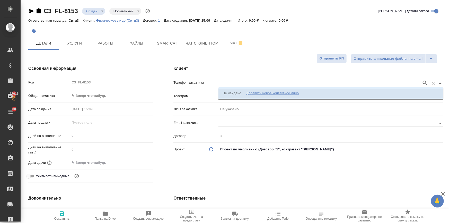
click at [257, 91] on div "Добавить новое контактное лицо" at bounding box center [272, 93] width 53 height 5
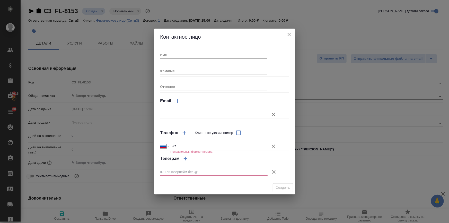
click at [180, 143] on input "+7" at bounding box center [218, 145] width 97 height 7
type input "+7 985 447 73 93"
click at [273, 173] on icon "button" at bounding box center [274, 172] width 4 height 4
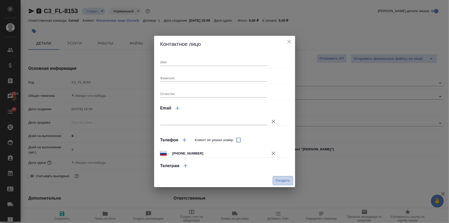
click at [281, 179] on span "Создать" at bounding box center [283, 181] width 14 height 6
type textarea "x"
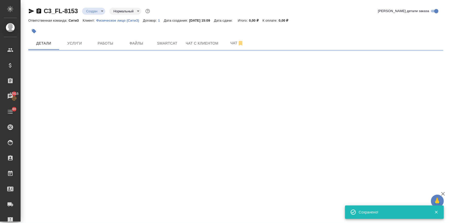
type input "holyTrinity"
select select "RU"
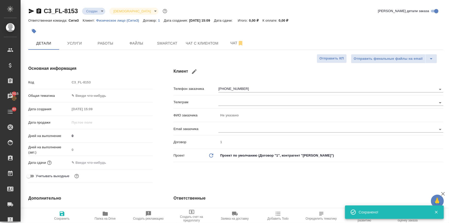
type textarea "x"
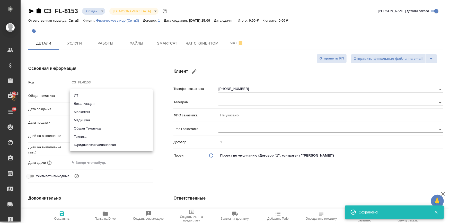
click at [81, 96] on body "🙏 .cls-1 fill:#fff; AWATERA Ilina Ekaterina Клиенты Спецификации Заказы 17015 Ч…" at bounding box center [224, 132] width 449 height 264
click at [98, 142] on li "Юридическая/Финансовая" at bounding box center [111, 145] width 83 height 8
type input "yr-fn"
type textarea "x"
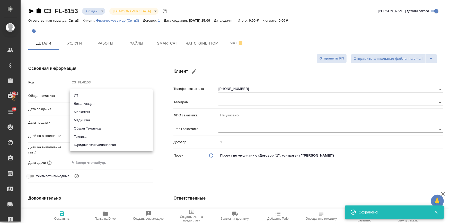
type textarea "x"
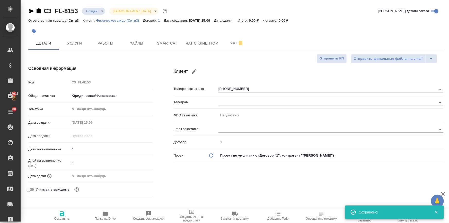
click at [89, 108] on body "🙏 .cls-1 fill:#fff; AWATERA Ilina Ekaterina Клиенты Спецификации Заказы 17015 Ч…" at bounding box center [224, 132] width 449 height 264
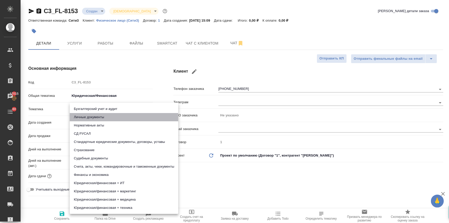
click at [90, 116] on li "Личные документы" at bounding box center [124, 117] width 109 height 8
type textarea "x"
type input "5a8b8b956a9677013d343cfe"
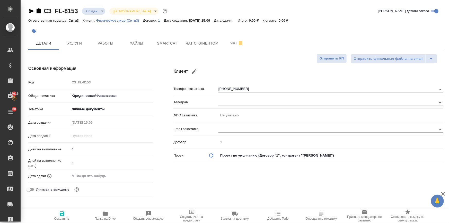
drag, startPoint x: 101, startPoint y: 177, endPoint x: 107, endPoint y: 176, distance: 6.2
click at [101, 177] on input "text" at bounding box center [92, 175] width 45 height 7
click at [136, 174] on icon "button" at bounding box center [138, 176] width 6 height 6
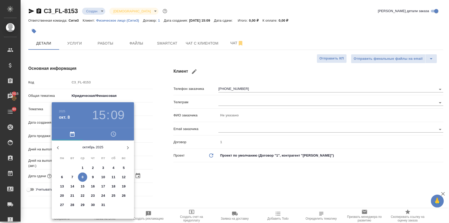
click at [100, 118] on h3 "15" at bounding box center [99, 115] width 14 height 14
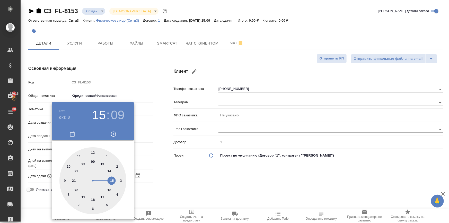
click at [109, 190] on div at bounding box center [92, 180] width 67 height 67
type input "08.10.2025 16:09"
type textarea "x"
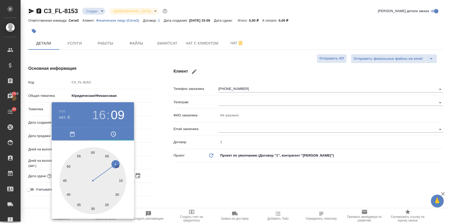
click at [93, 208] on div at bounding box center [92, 180] width 67 height 67
type input "[DATE] 16:30"
type textarea "x"
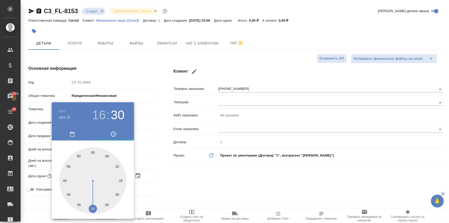
click at [209, 173] on div at bounding box center [224, 111] width 449 height 223
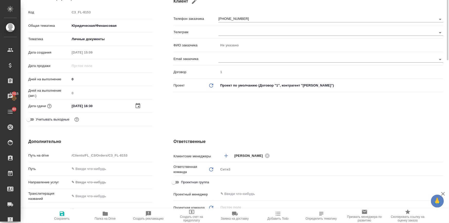
scroll to position [164, 0]
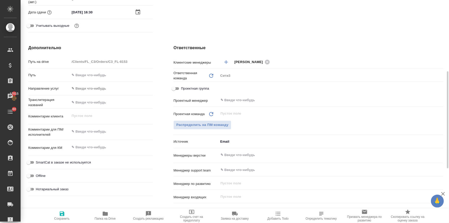
click at [31, 187] on input "Нотариальный заказ" at bounding box center [28, 189] width 19 height 6
checkbox input "true"
type textarea "x"
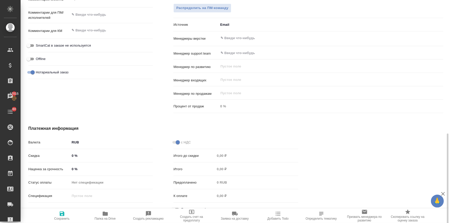
scroll to position [289, 0]
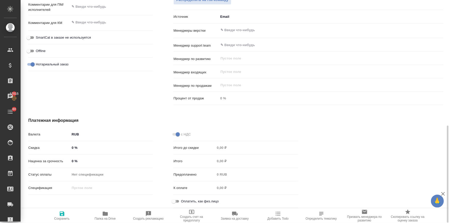
click at [175, 200] on input "Оплатить, как физ.лицо" at bounding box center [174, 201] width 19 height 6
checkbox input "true"
type textarea "x"
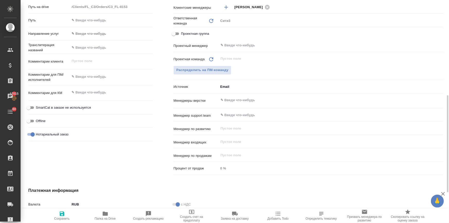
scroll to position [148, 0]
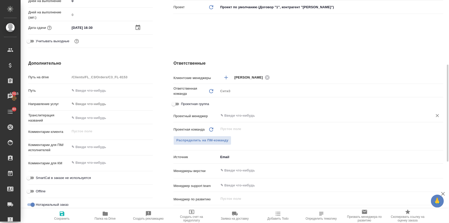
click at [234, 115] on input "text" at bounding box center [322, 116] width 205 height 6
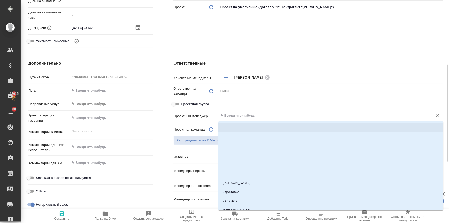
click at [156, 127] on div "Дополнительно Путь на drive /Clients/FL_C3/Orders/C3_FL-8153 Путь Направление у…" at bounding box center [90, 154] width 145 height 208
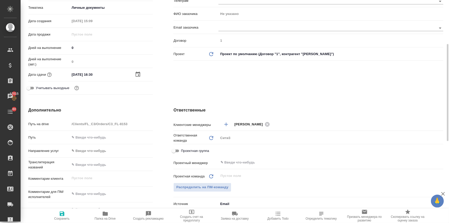
scroll to position [125, 0]
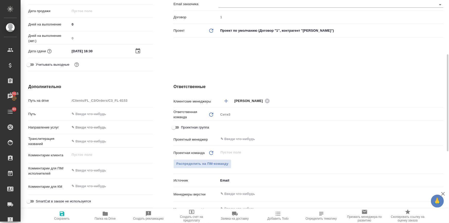
type textarea "x"
click at [85, 174] on textarea at bounding box center [111, 170] width 83 height 9
type textarea "x"
type textarea "е"
type textarea "x"
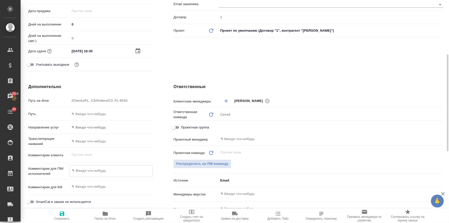
type textarea "x"
type textarea "ес"
type textarea "x"
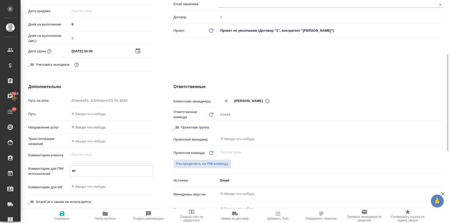
type textarea "ест"
type textarea "x"
type textarea "есть"
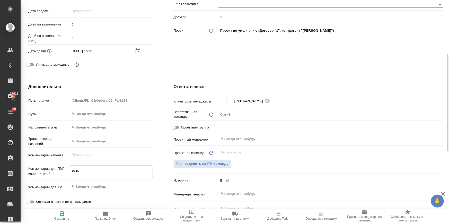
type textarea "x"
type textarea "есть"
type textarea "x"
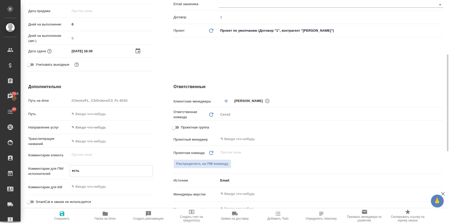
type textarea "x"
type textarea "есть п"
type textarea "x"
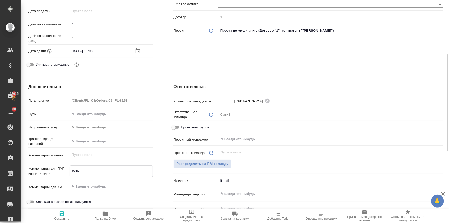
type textarea "x"
type textarea "есть пе"
type textarea "x"
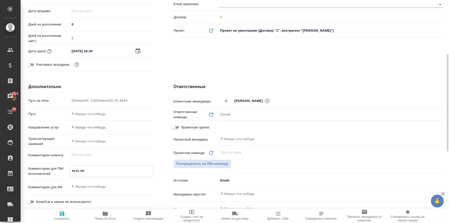
type textarea "x"
type textarea "есть пер"
type textarea "x"
type textarea "есть пере"
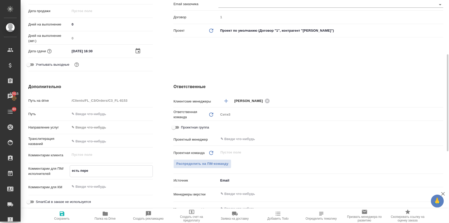
type textarea "x"
type textarea "есть перев"
type textarea "x"
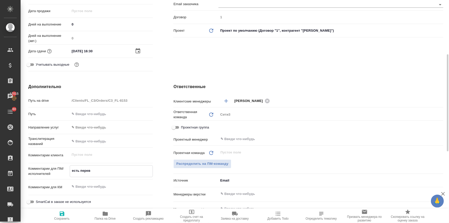
type textarea "x"
type textarea "есть перевод"
type textarea "x"
type textarea "есть перевод"
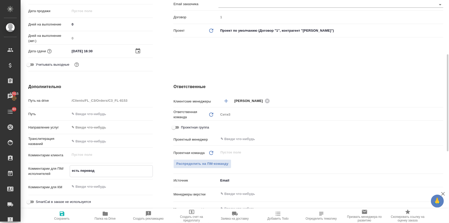
type textarea "x"
type textarea "есть перевод о"
type textarea "x"
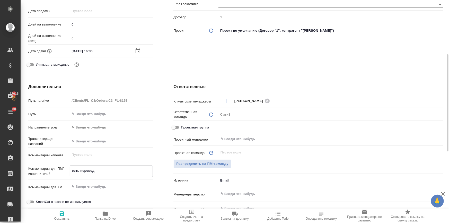
type textarea "x"
type textarea "есть перевод от"
type textarea "x"
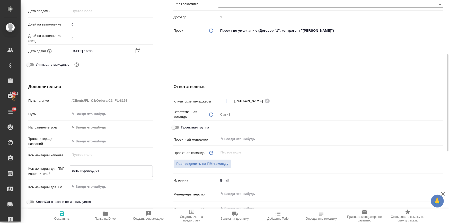
type textarea "есть перевод от"
type textarea "x"
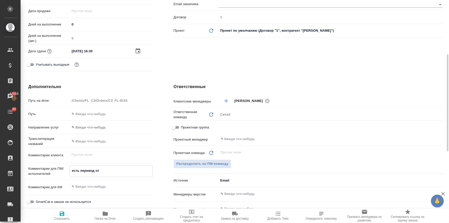
type textarea "есть перевод от к"
type textarea "x"
type textarea "есть перевод от кл"
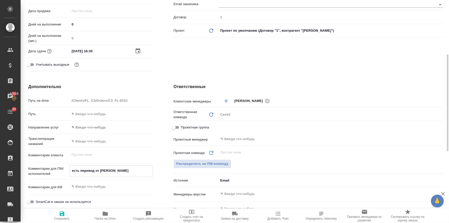
type textarea "x"
type textarea "есть перевод от кли"
type textarea "x"
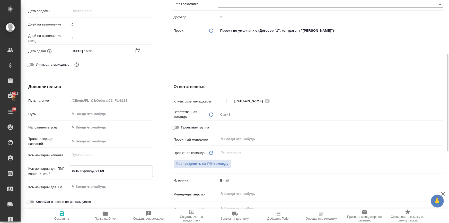
type textarea "x"
type textarea "есть перевод от клие"
type textarea "x"
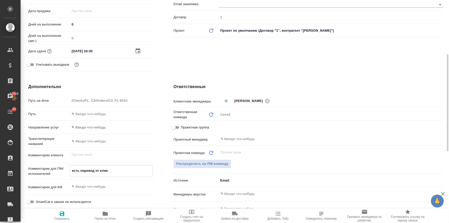
type textarea "есть перевод от клиен"
type textarea "x"
type textarea "есть перевод от клиент"
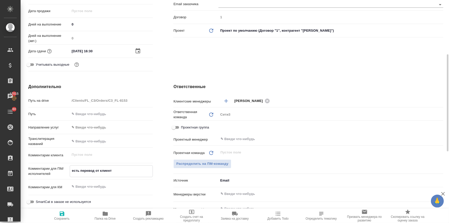
type textarea "x"
type textarea "есть перевод от клиента"
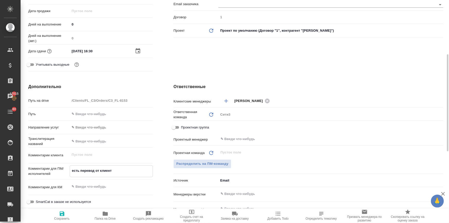
type textarea "x"
type textarea "есть перевод от клиента"
type textarea "x"
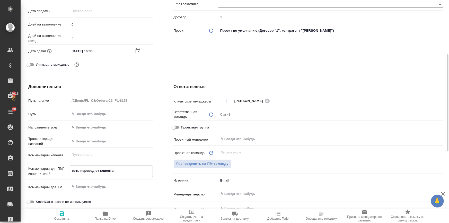
type textarea "x"
type textarea "есть перевод от клиента в"
type textarea "x"
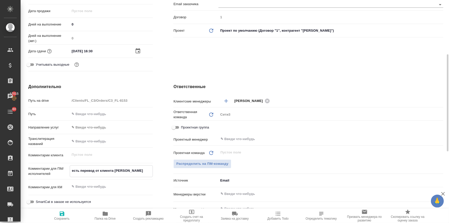
type textarea "x"
type textarea "есть перевод от клиента в"
type textarea "x"
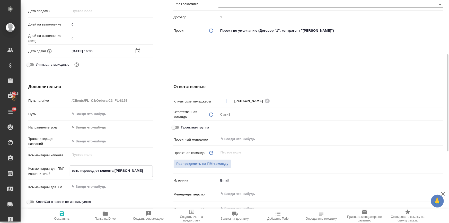
type textarea "есть перевод от клиента в п"
type textarea "x"
type textarea "есть перевод от клиента в по"
type textarea "x"
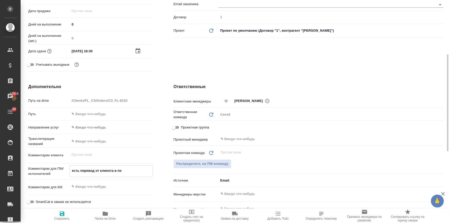
type textarea "x"
type textarea "есть перевод от клиента в пом"
type textarea "x"
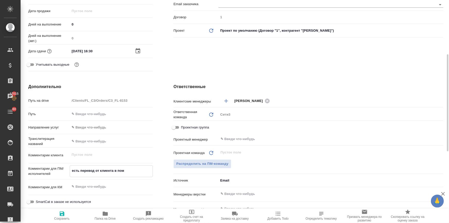
type textarea "x"
type textarea "есть перевод от клиента в помо"
type textarea "x"
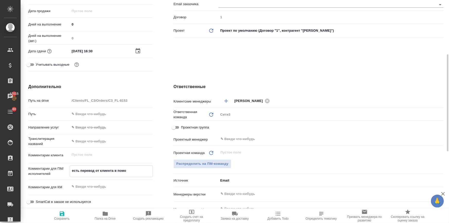
type textarea "x"
type textarea "есть перевод от клиента в помощ"
type textarea "x"
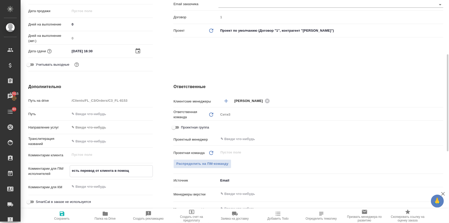
type textarea "есть перевод от клиента в помощь"
type textarea "x"
type textarea "есть перевод от клиента в помощь"
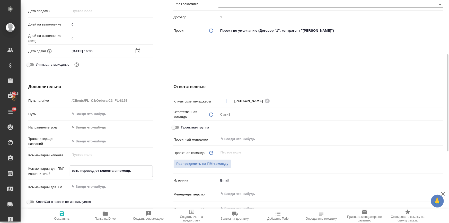
type textarea "x"
type textarea "есть перевод от клиента в помощь в"
type textarea "x"
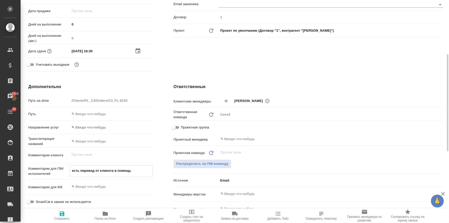
type textarea "x"
type textarea "есть перевод от клиента в помощь в"
type textarea "x"
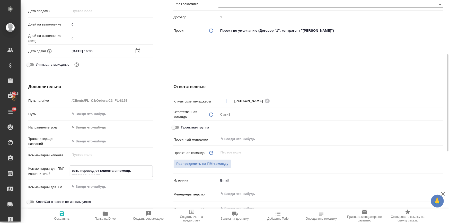
type textarea "x"
type textarea "есть перевод от клиента в помощь в п"
type textarea "x"
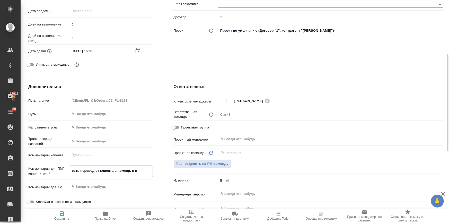
type textarea "есть перевод от клиента в помощь в па"
type textarea "x"
type textarea "есть перевод от клиента в помощь в пап"
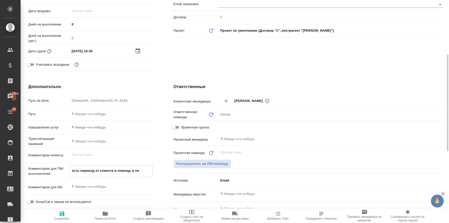
type textarea "x"
type textarea "есть перевод от клиента в помощь в папк"
type textarea "x"
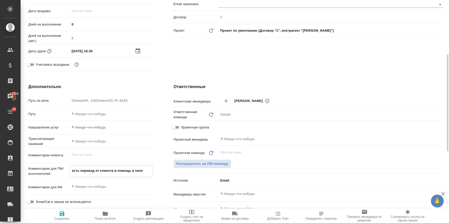
type textarea "x"
type textarea "есть перевод от клиента в помощь в папке"
type textarea "x"
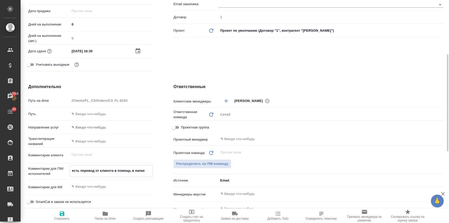
type textarea "x"
type textarea "есть перевод от клиента в помощь в папке"
type textarea "x"
click at [60, 215] on icon "button" at bounding box center [62, 213] width 5 height 5
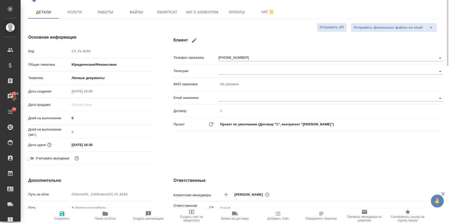
scroll to position [0, 0]
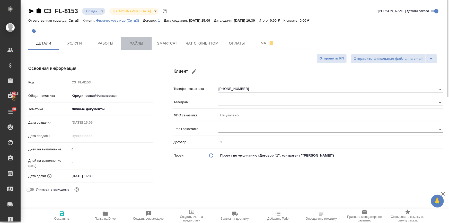
click at [131, 48] on button "Файлы" at bounding box center [136, 43] width 31 height 13
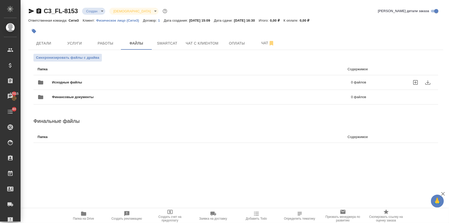
click at [90, 76] on div "Исходные файлы 0 файлов" at bounding box center [201, 82] width 339 height 23
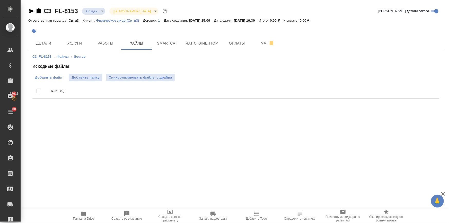
click at [56, 75] on span "Добавить файл" at bounding box center [48, 77] width 27 height 5
click at [0, 0] on input "Добавить файл" at bounding box center [0, 0] width 0 height 0
click at [87, 215] on span "Папка на Drive" at bounding box center [83, 216] width 37 height 10
click at [71, 40] on span "Услуги" at bounding box center [74, 43] width 25 height 6
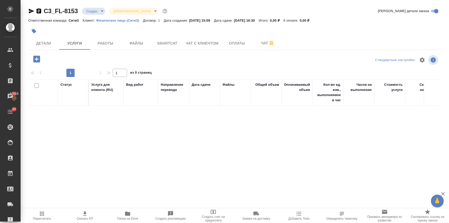
click at [36, 59] on icon "button" at bounding box center [36, 59] width 9 height 9
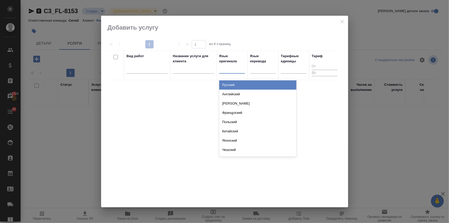
click at [226, 70] on div at bounding box center [232, 68] width 26 height 7
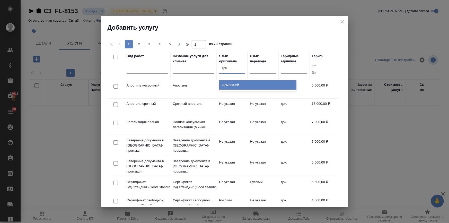
click at [235, 86] on div "Армянский" at bounding box center [257, 84] width 77 height 9
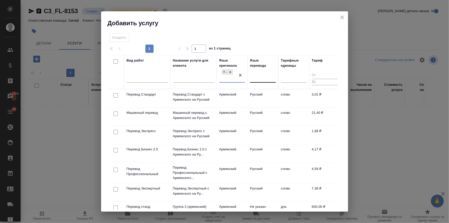
click at [257, 80] on div at bounding box center [263, 77] width 26 height 7
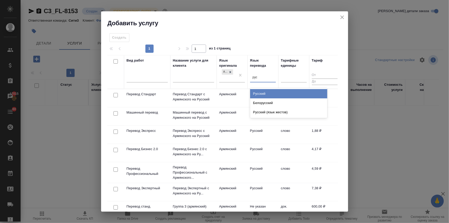
click at [254, 93] on div "Русский" at bounding box center [288, 93] width 77 height 9
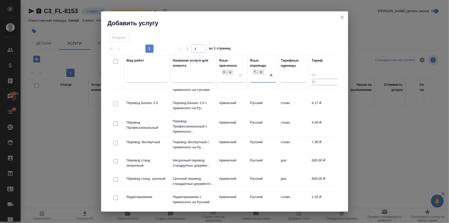
scroll to position [47, 0]
click at [115, 161] on input "checkbox" at bounding box center [116, 161] width 4 height 4
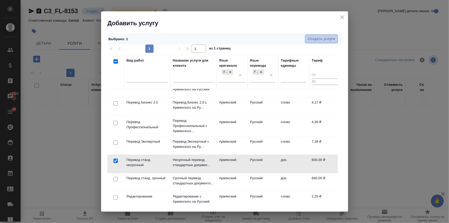
click at [315, 38] on span "Создать услуги" at bounding box center [321, 39] width 27 height 6
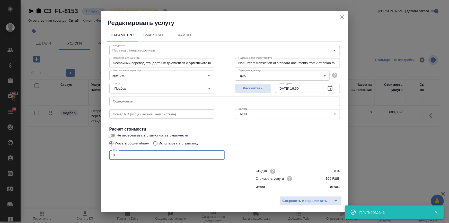
drag, startPoint x: 123, startPoint y: 155, endPoint x: 102, endPoint y: 155, distance: 20.9
click at [102, 155] on div "Параметры SmartCat Файлы Вид работ Перевод станд. несрочный Вид работ Название …" at bounding box center [224, 110] width 247 height 167
drag, startPoint x: 327, startPoint y: 177, endPoint x: 321, endPoint y: 177, distance: 6.2
click at [321, 177] on input "600 RUB" at bounding box center [330, 178] width 19 height 7
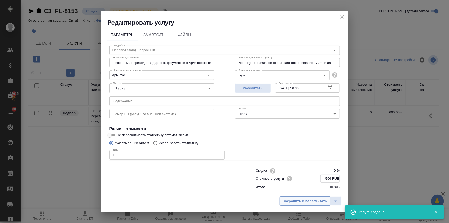
click at [307, 201] on span "Сохранить и пересчитать" at bounding box center [305, 201] width 45 height 6
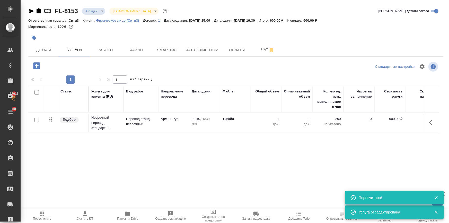
click at [38, 66] on icon "button" at bounding box center [36, 65] width 7 height 7
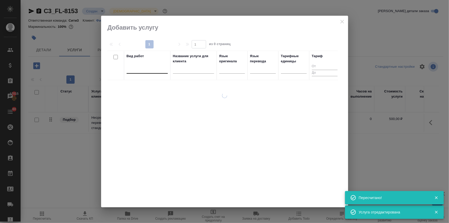
click at [135, 71] on div at bounding box center [147, 68] width 41 height 7
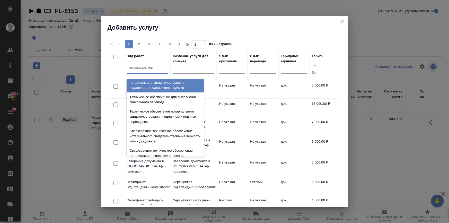
scroll to position [70, 0]
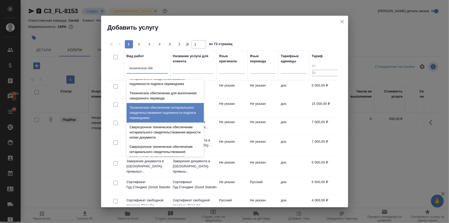
click at [148, 116] on div "Техническое обеспечение нотариального свидетельствования подлинности подписи пе…" at bounding box center [165, 113] width 77 height 20
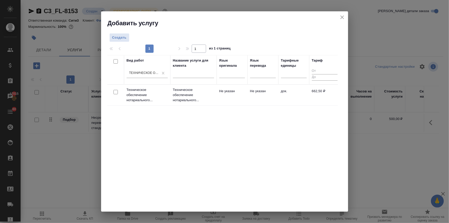
click at [114, 93] on input "checkbox" at bounding box center [116, 92] width 4 height 4
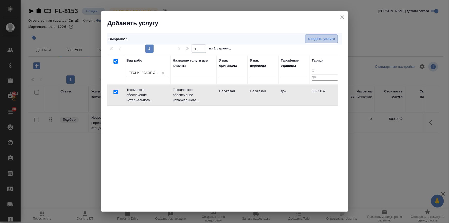
click at [334, 39] on span "Создать услуги" at bounding box center [321, 39] width 27 height 6
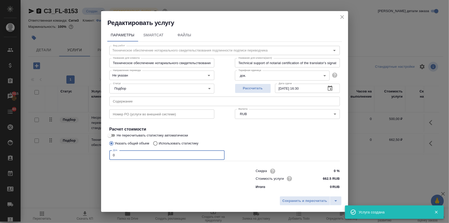
drag, startPoint x: 121, startPoint y: 154, endPoint x: 102, endPoint y: 156, distance: 18.4
click at [102, 156] on div "Параметры SmartCat Файлы Вид работ Техническое обеспечение нотариального свидет…" at bounding box center [224, 110] width 247 height 167
click at [302, 199] on span "Сохранить и пересчитать" at bounding box center [305, 201] width 45 height 6
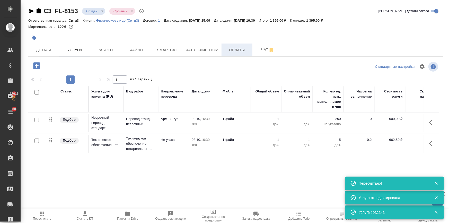
click at [229, 48] on span "Оплаты" at bounding box center [237, 50] width 25 height 6
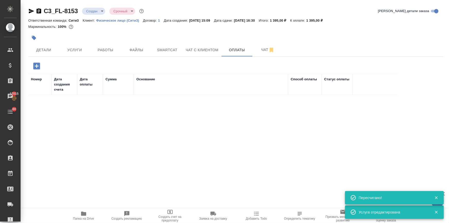
click at [38, 64] on icon "button" at bounding box center [36, 66] width 7 height 7
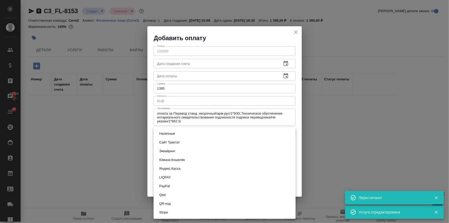
click at [170, 131] on body "🙏 .cls-1 fill:#fff; AWATERA Ilina Ekaterina Клиенты Спецификации Заказы 17015 Ч…" at bounding box center [224, 132] width 449 height 264
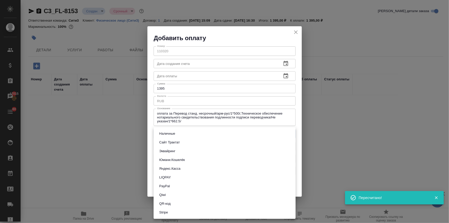
click at [169, 135] on button "Наличные" at bounding box center [167, 134] width 19 height 6
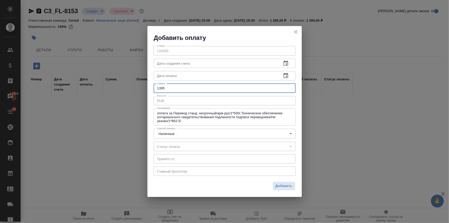
drag, startPoint x: 170, startPoint y: 90, endPoint x: 159, endPoint y: 89, distance: 10.9
click at [159, 89] on input "1395" at bounding box center [225, 88] width 142 height 9
click at [286, 184] on span "Добавить" at bounding box center [284, 186] width 17 height 6
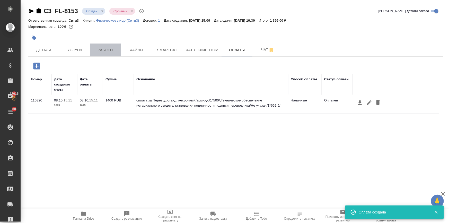
click at [115, 52] on span "Работы" at bounding box center [105, 50] width 25 height 6
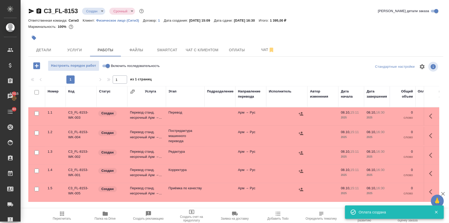
click at [36, 132] on input "checkbox" at bounding box center [37, 133] width 4 height 4
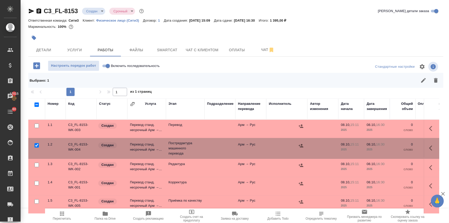
click at [36, 163] on input "checkbox" at bounding box center [37, 165] width 4 height 4
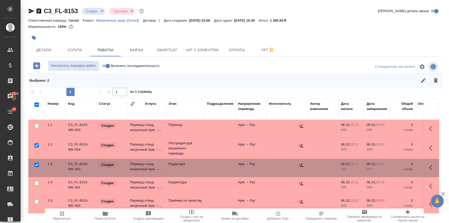
click at [35, 183] on input "checkbox" at bounding box center [37, 183] width 4 height 4
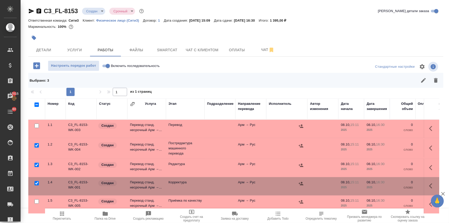
click at [36, 200] on input "checkbox" at bounding box center [37, 201] width 4 height 4
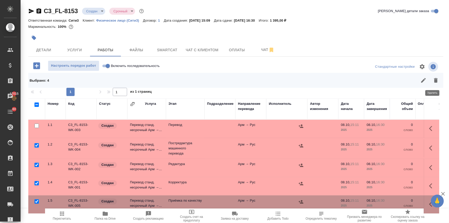
click at [434, 80] on icon "button" at bounding box center [436, 80] width 4 height 5
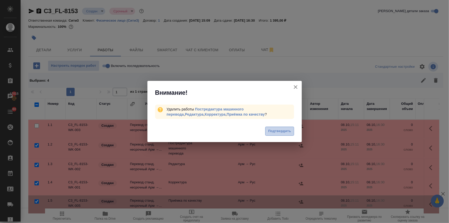
click at [282, 130] on span "Подтвердить" at bounding box center [279, 131] width 23 height 6
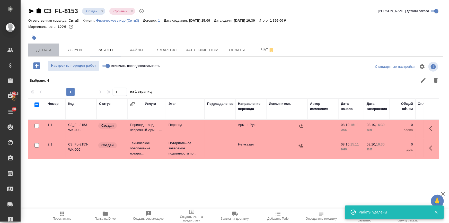
click at [44, 49] on span "Детали" at bounding box center [43, 50] width 25 height 6
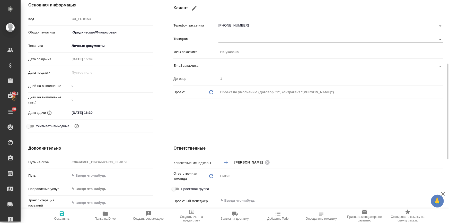
scroll to position [117, 0]
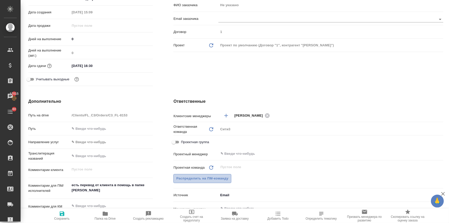
click at [191, 176] on span "Распределить на ПМ-команду" at bounding box center [202, 179] width 52 height 6
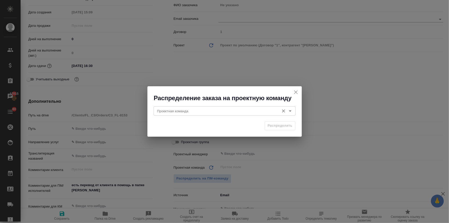
click at [183, 112] on input "Проектная команда" at bounding box center [216, 111] width 122 height 6
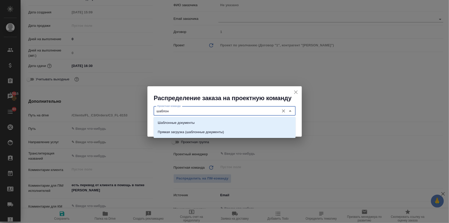
click at [184, 124] on p "Шаблонные документы" at bounding box center [176, 122] width 37 height 5
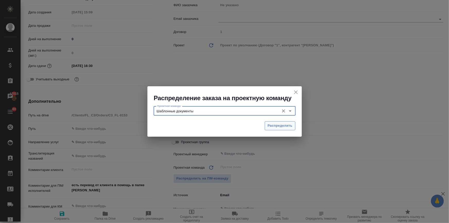
click at [273, 125] on span "Распределить" at bounding box center [280, 126] width 25 height 6
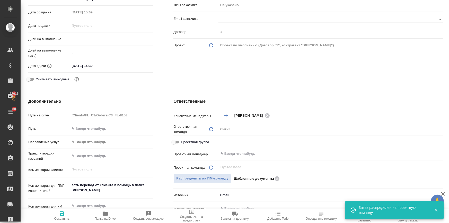
scroll to position [0, 0]
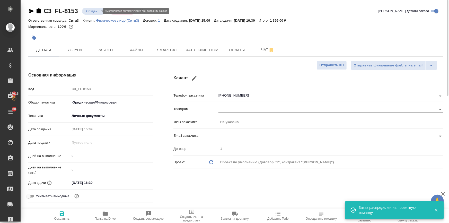
click at [95, 9] on body "🙏 .cls-1 fill:#fff; AWATERA Ilina Ekaterina Клиенты Спецификации Заказы 17015 Ч…" at bounding box center [224, 132] width 449 height 264
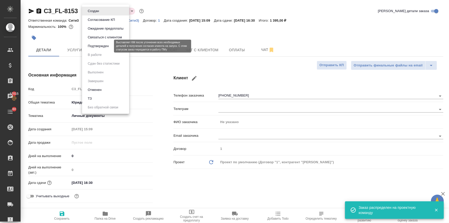
click at [94, 46] on button "Подтвержден" at bounding box center [98, 46] width 24 height 6
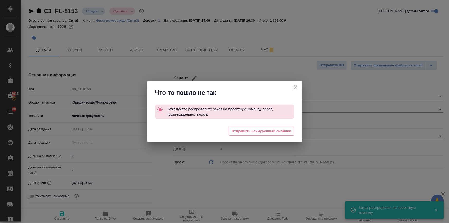
click at [294, 87] on icon "button" at bounding box center [296, 87] width 6 height 6
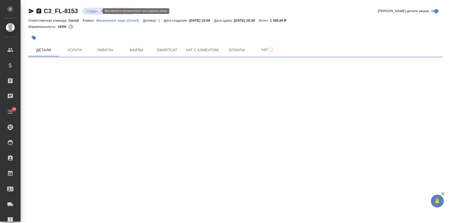
click at [94, 9] on body "🙏 .cls-1 fill:#fff; AWATERA [PERSON_NAME] Спецификации Заказы Чаты 80 Todo Прое…" at bounding box center [224, 132] width 449 height 264
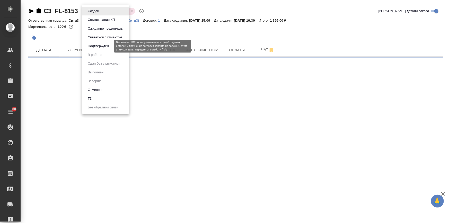
click at [93, 46] on button "Подтвержден" at bounding box center [98, 46] width 24 height 6
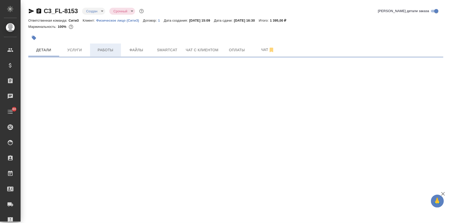
select select "RU"
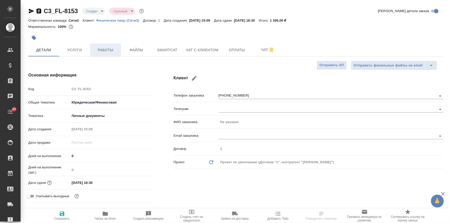
type textarea "x"
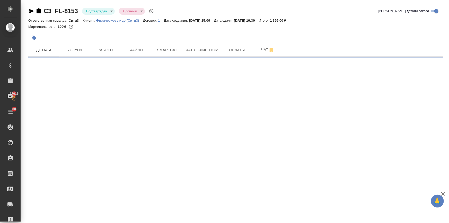
select select "RU"
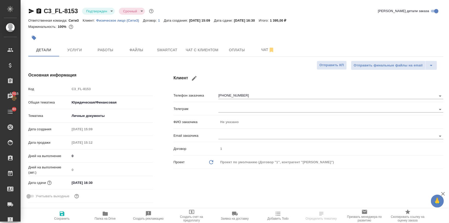
type textarea "x"
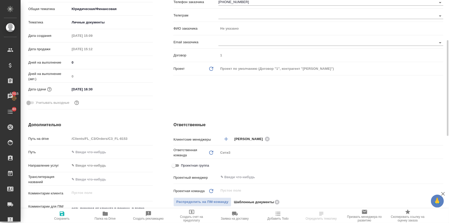
scroll to position [164, 0]
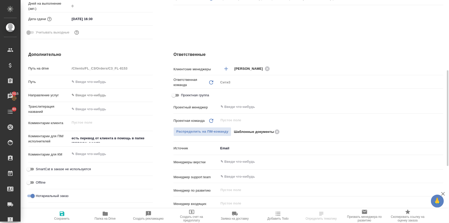
click at [226, 149] on body "🙏 .cls-1 fill:#fff; AWATERA [PERSON_NAME] Спецификации Заказы 17015 Чаты 80 Tod…" at bounding box center [224, 132] width 449 height 264
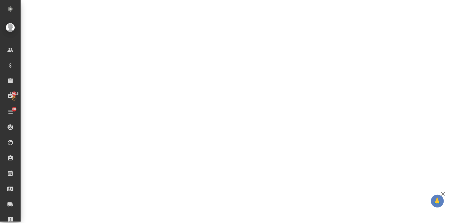
select select "RU"
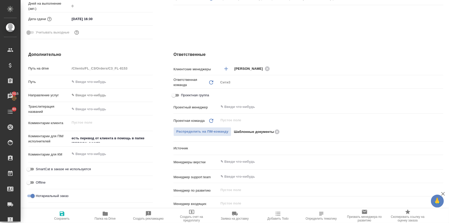
type textarea "x"
click at [228, 146] on body "🙏 .cls-1 fill:#fff; AWATERA [PERSON_NAME] Спецификации Заказы 17015 Чаты 80 Tod…" at bounding box center [224, 132] width 449 height 264
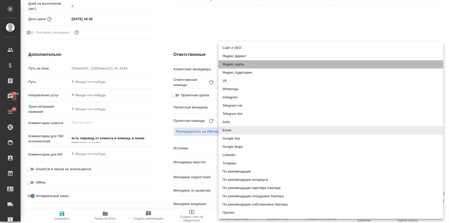
click at [231, 64] on li "Яндекс карты" at bounding box center [331, 64] width 225 height 8
type textarea "x"
type input "yandexMaps"
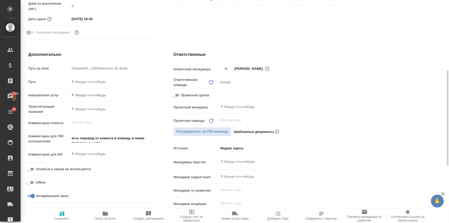
click at [60, 219] on span "Сохранить" at bounding box center [61, 219] width 15 height 4
type textarea "x"
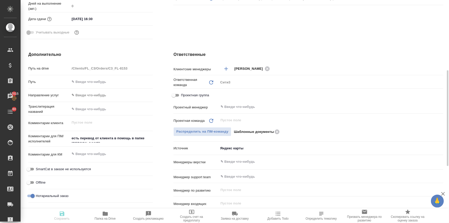
type textarea "x"
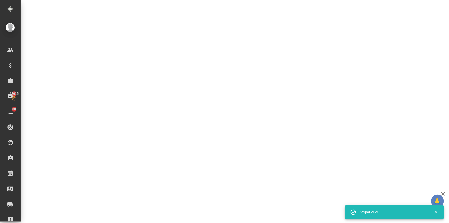
select select "RU"
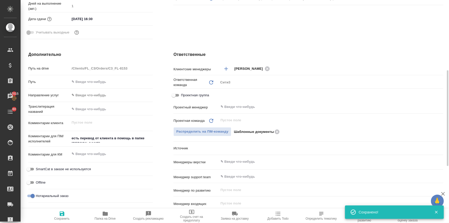
type textarea "x"
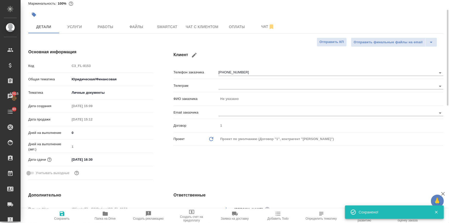
scroll to position [0, 0]
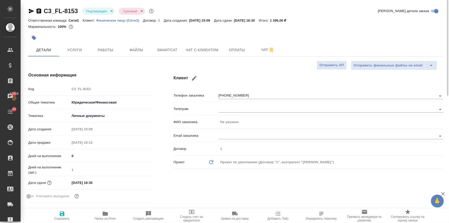
type textarea "x"
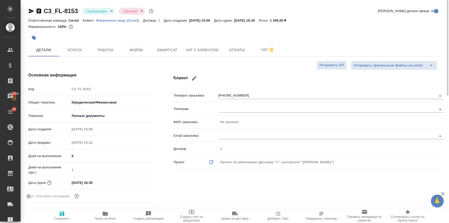
type textarea "x"
